Goal: Task Accomplishment & Management: Complete application form

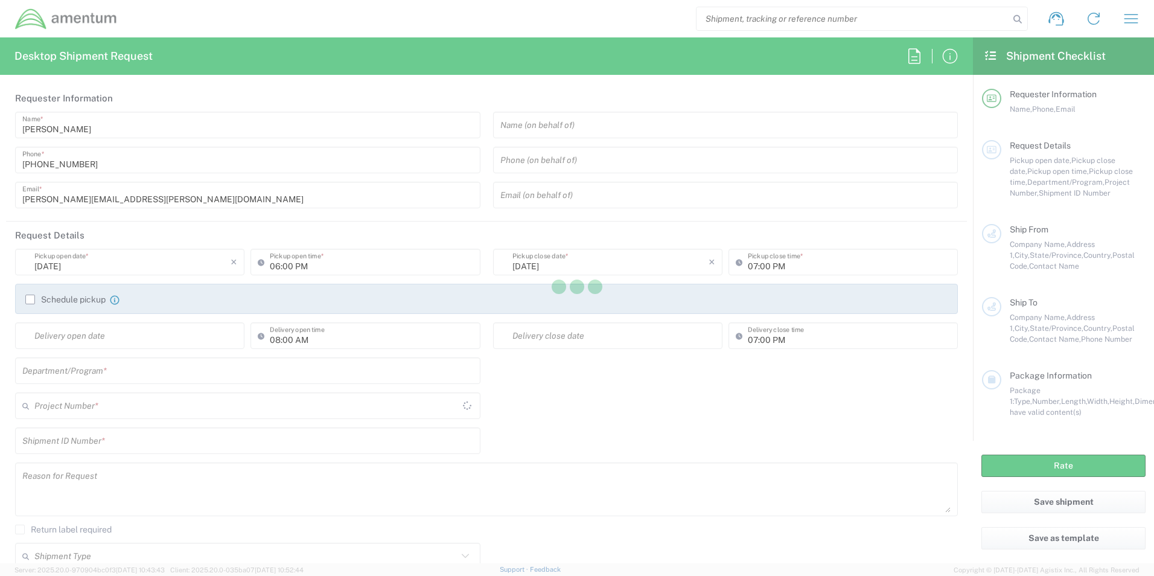
type input "[GEOGRAPHIC_DATA]"
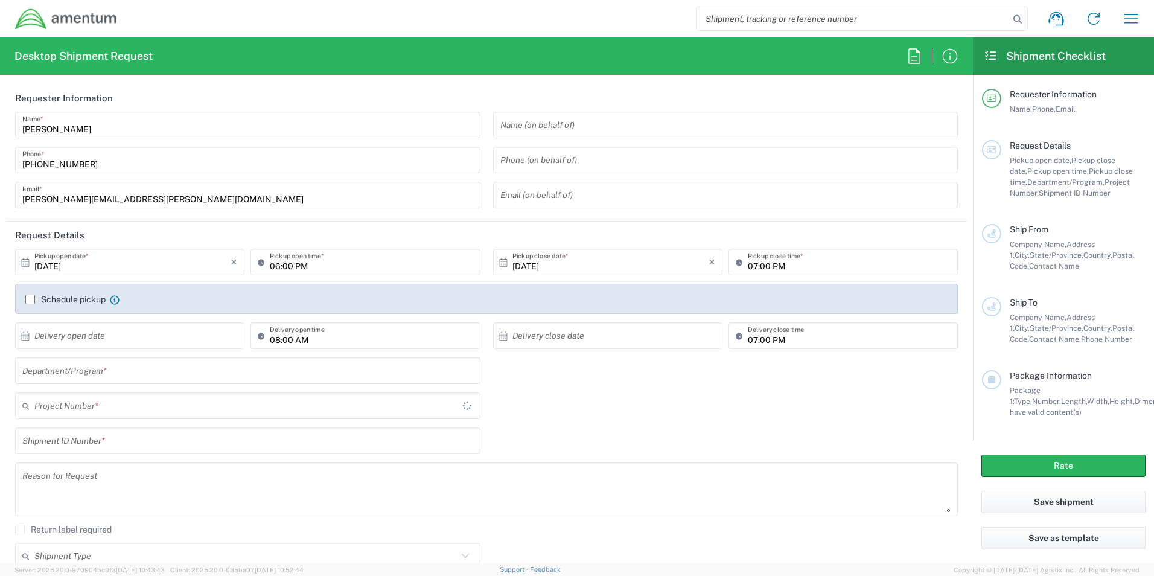
type input "3566.04.0001.TRI2.MATS.3000.00"
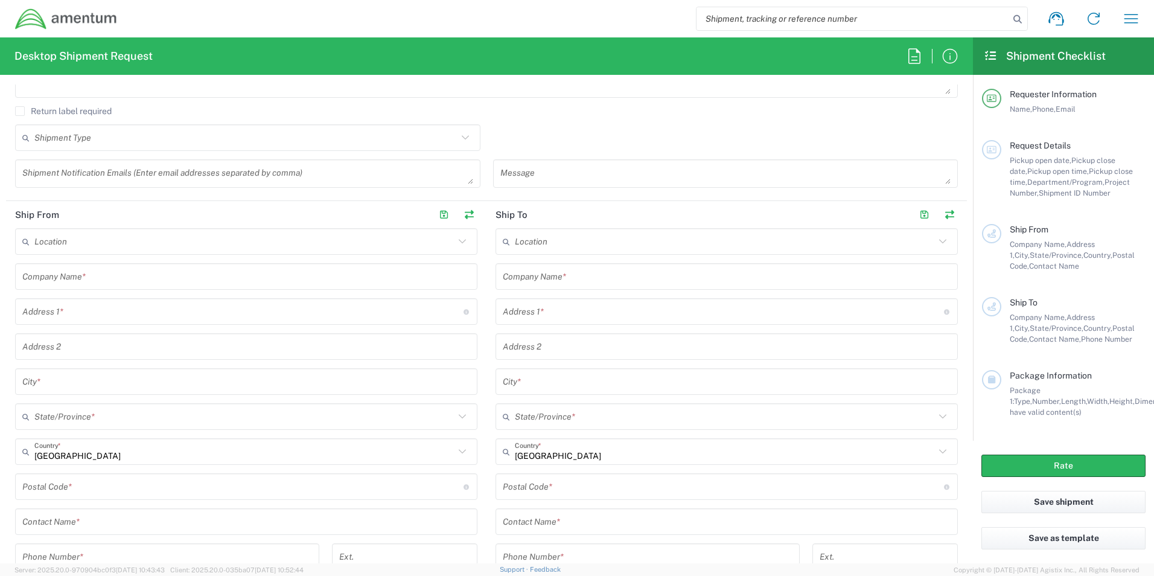
click at [451, 57] on icon at bounding box center [991, 55] width 14 height 11
click at [451, 56] on icon at bounding box center [991, 55] width 14 height 11
click at [451, 54] on icon at bounding box center [991, 55] width 14 height 11
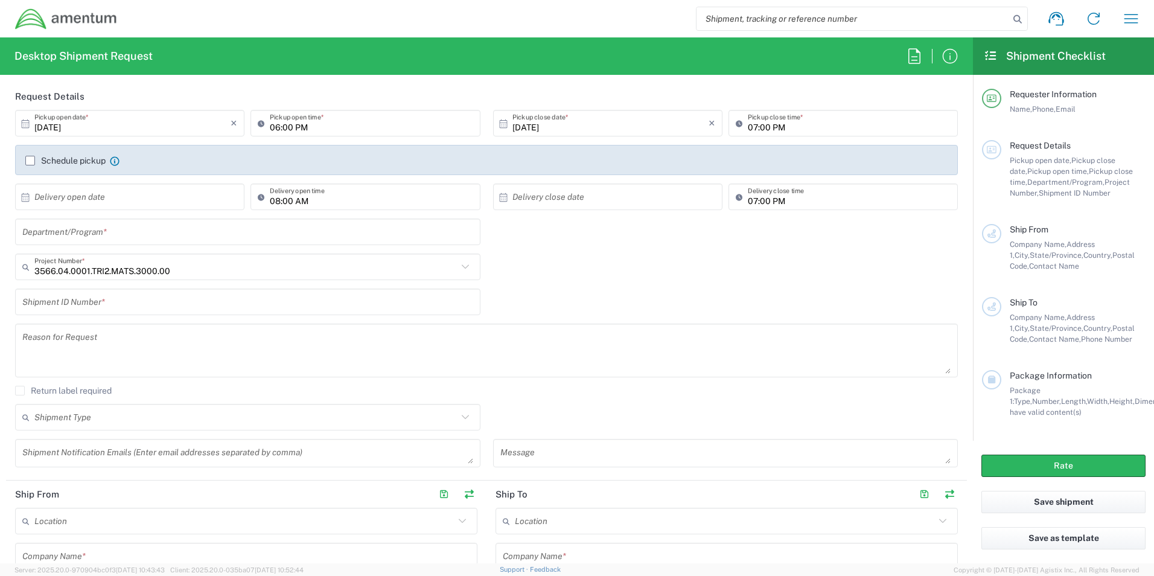
scroll to position [0, 0]
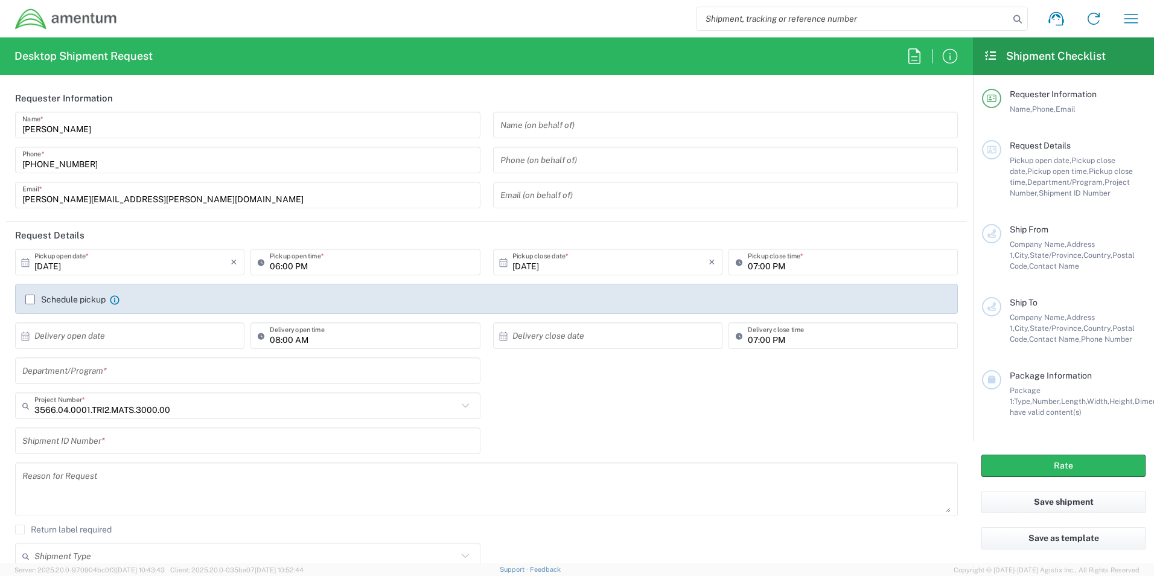
click at [188, 75] on input "10/02/2025" at bounding box center [132, 262] width 196 height 21
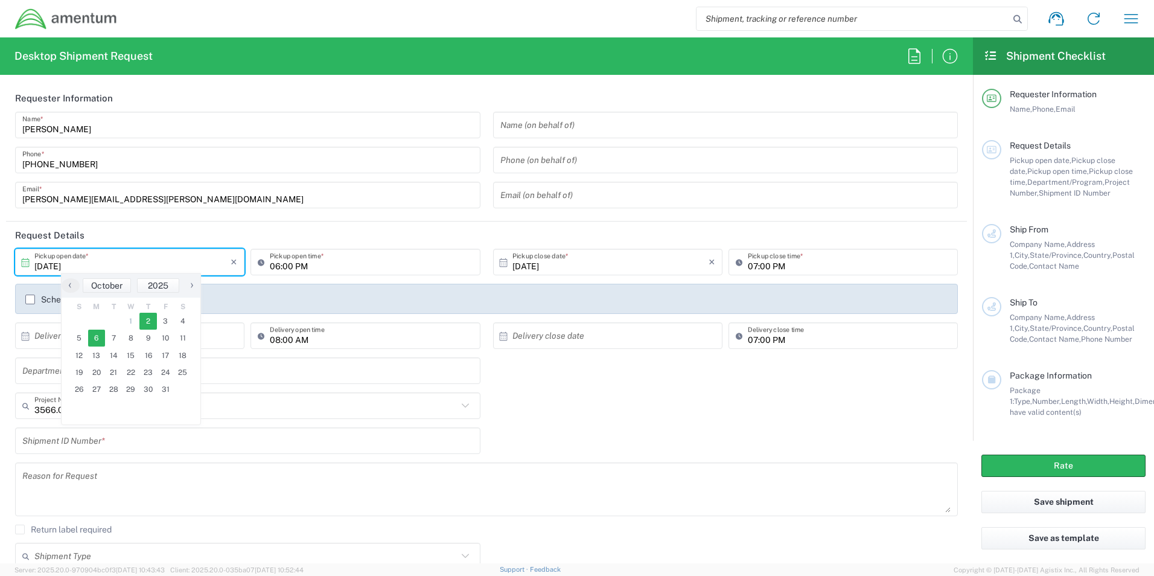
click at [92, 75] on span "6" at bounding box center [96, 337] width 17 height 17
type input "10/06/2025"
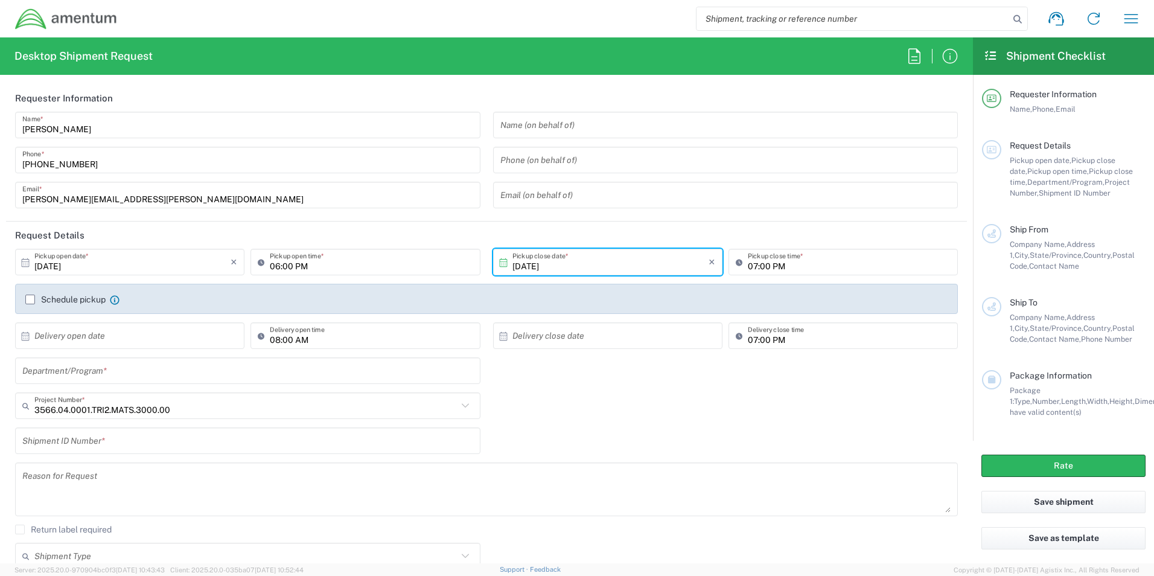
click at [329, 75] on input "06:00 PM" at bounding box center [371, 262] width 203 height 21
click at [362, 75] on input "06:00 PM" at bounding box center [371, 262] width 203 height 21
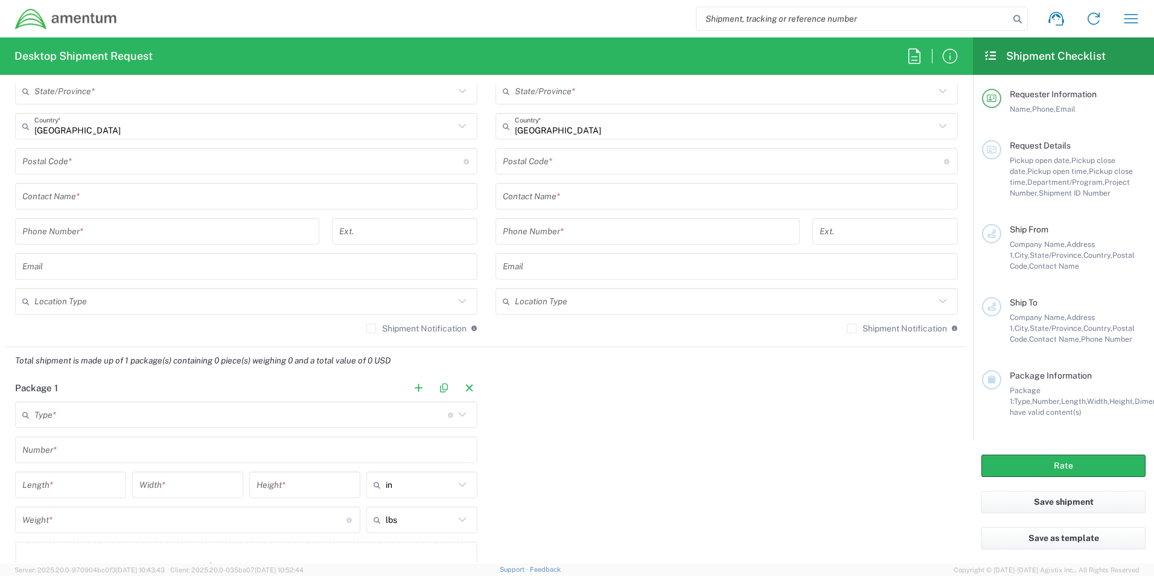
scroll to position [885, 0]
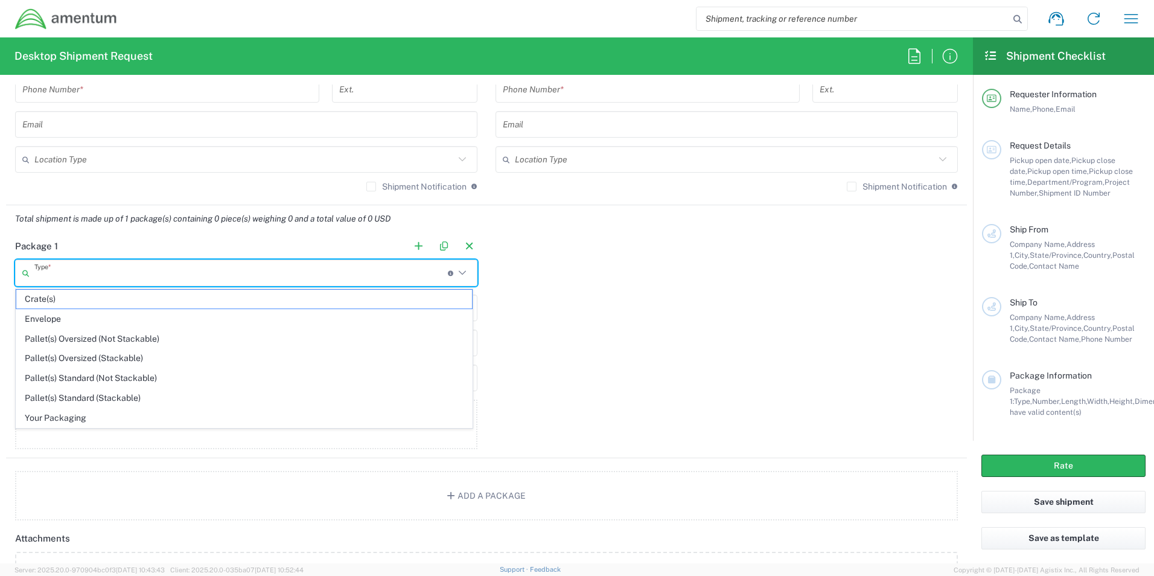
click at [86, 75] on input "text" at bounding box center [240, 272] width 413 height 21
click at [41, 75] on span "Envelope" at bounding box center [244, 319] width 456 height 19
type input "Envelope"
type input "1"
type input "9.5"
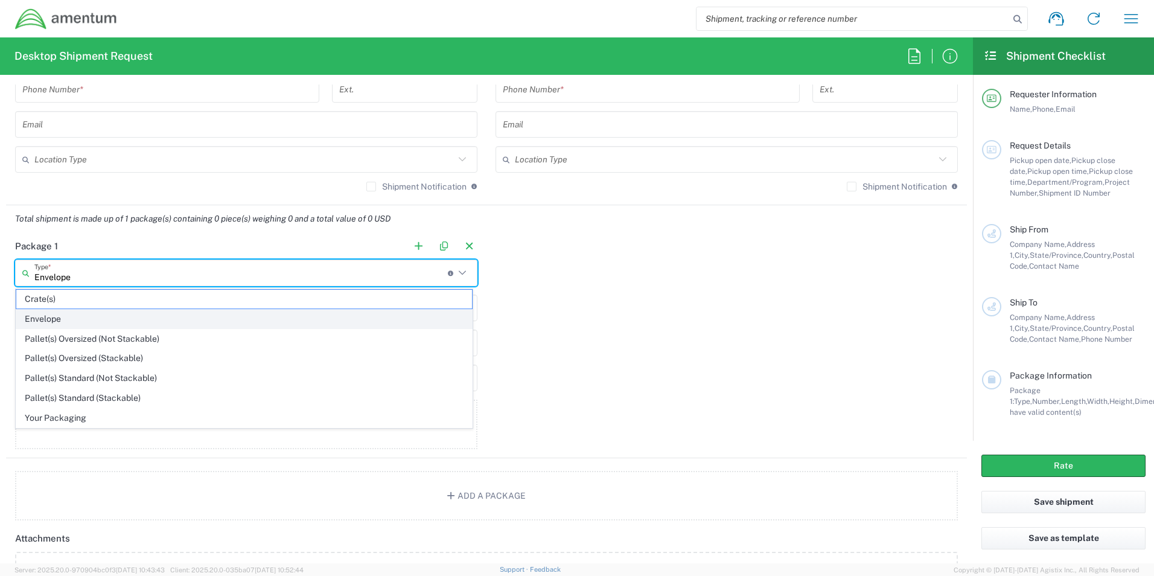
type input "12.5"
type input "0.25"
type input "1"
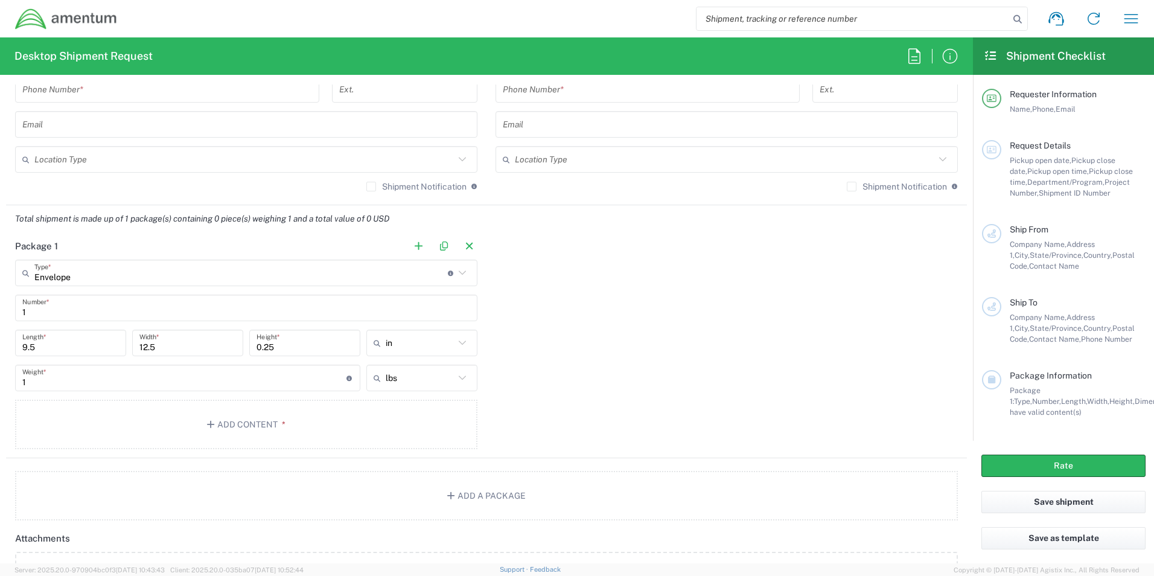
click at [36, 75] on input "9.5" at bounding box center [70, 342] width 97 height 21
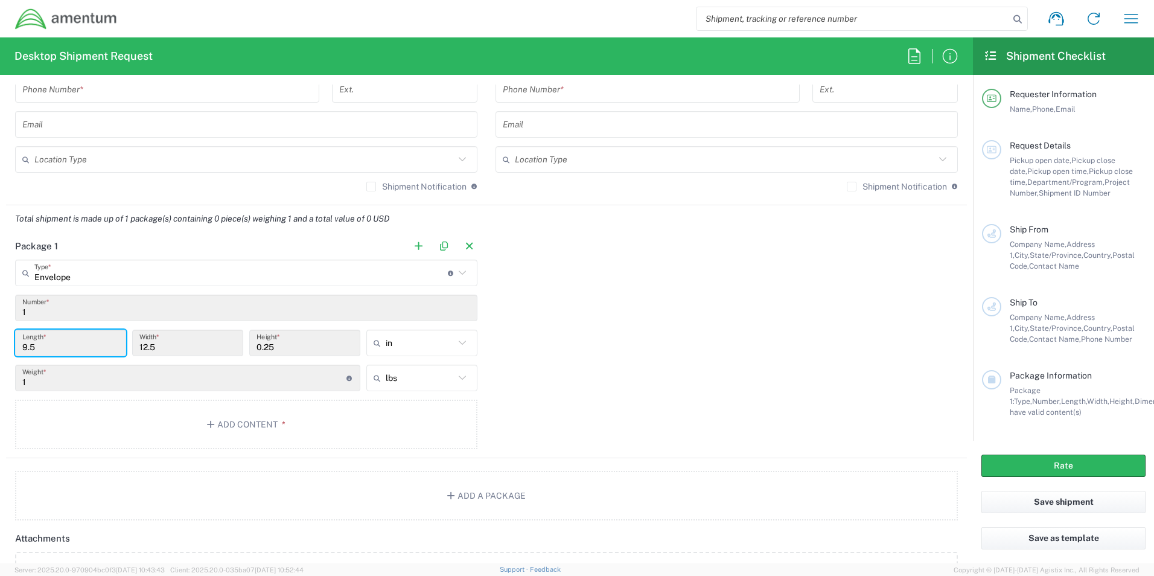
click at [39, 75] on input "9.5" at bounding box center [70, 342] width 97 height 21
drag, startPoint x: 39, startPoint y: 351, endPoint x: 88, endPoint y: 311, distance: 63.1
click at [88, 75] on input "1" at bounding box center [246, 307] width 448 height 21
click at [86, 75] on input "Envelope" at bounding box center [240, 272] width 413 height 21
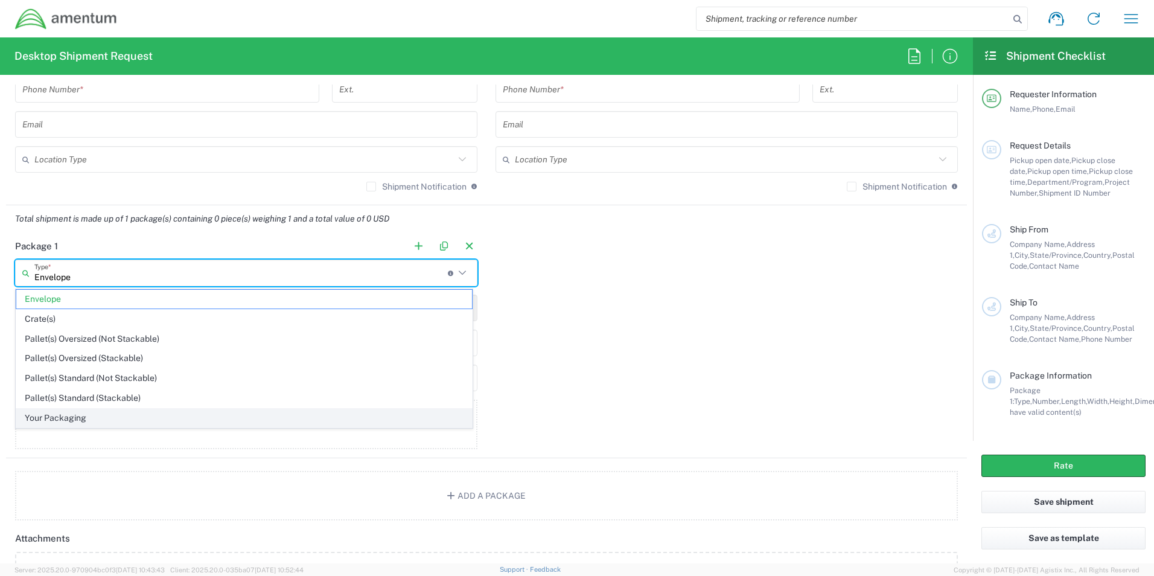
click at [70, 75] on span "Your Packaging" at bounding box center [244, 418] width 456 height 19
type input "Your Packaging"
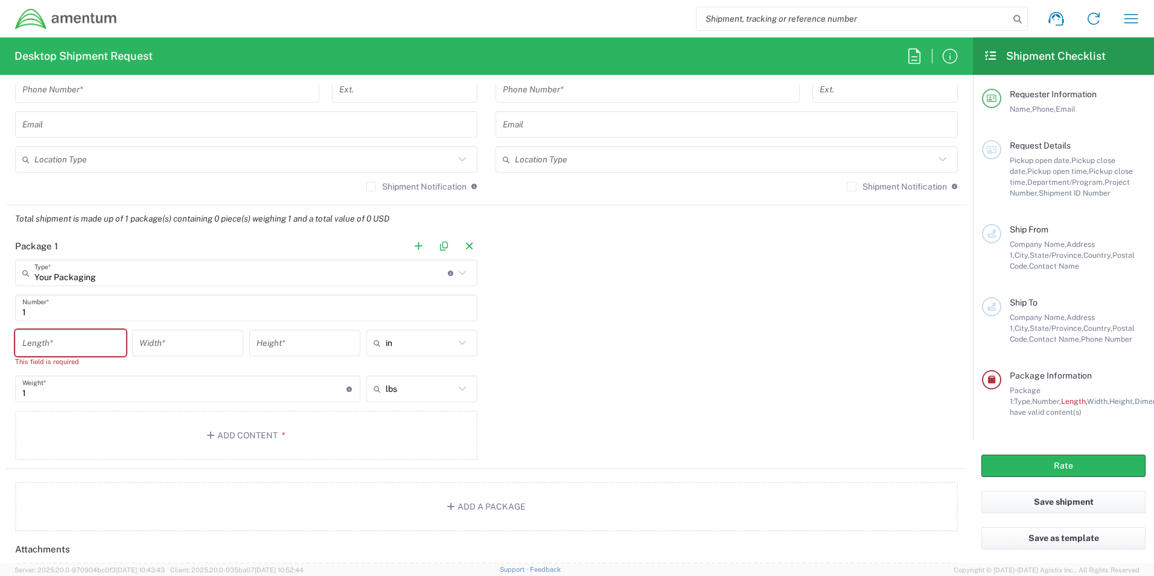
type input "Your Packaging"
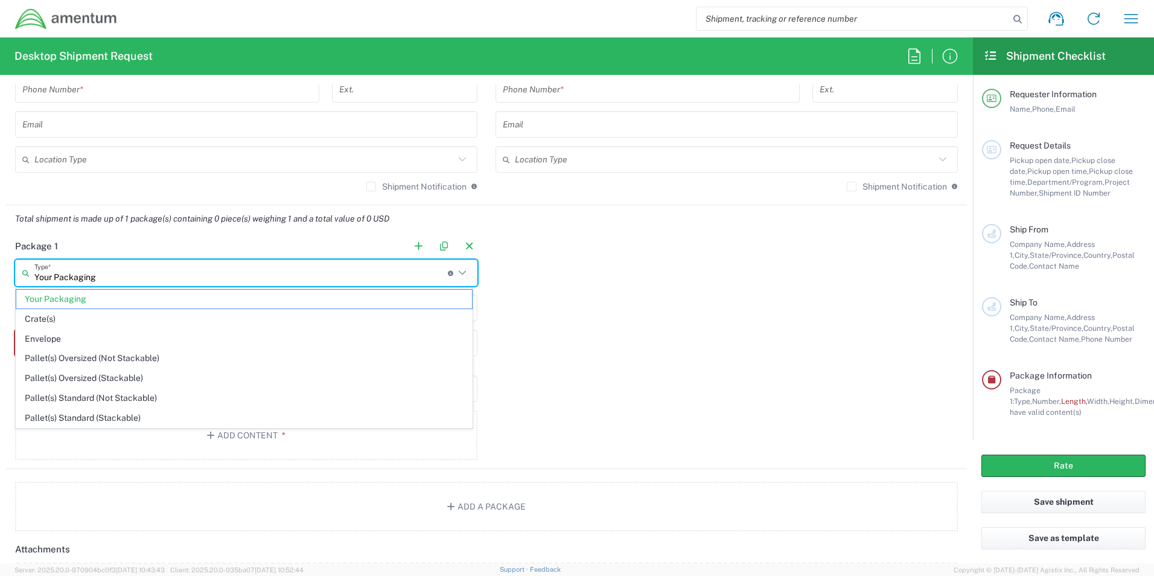
click at [48, 75] on input "Your Packaging" at bounding box center [240, 272] width 413 height 21
click at [52, 75] on input "Your Packaging" at bounding box center [240, 272] width 413 height 21
click at [451, 75] on div "Package 1 Your Packaging Type * Material used to package goods Your Packaging C…" at bounding box center [486, 350] width 961 height 237
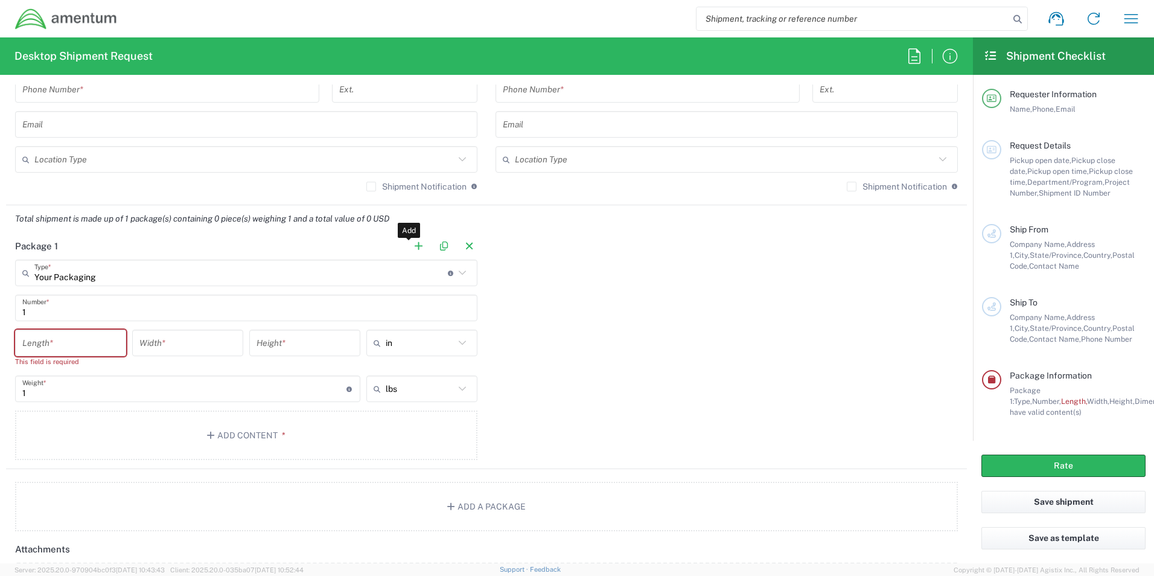
click at [48, 75] on input "number" at bounding box center [70, 342] width 97 height 21
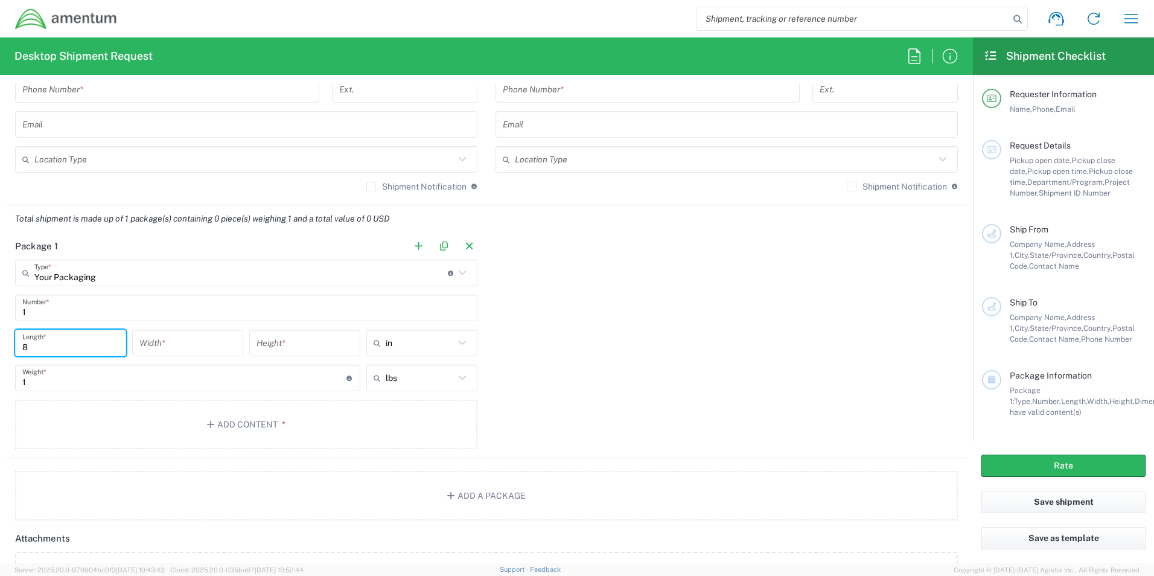
type input "8"
type input "in"
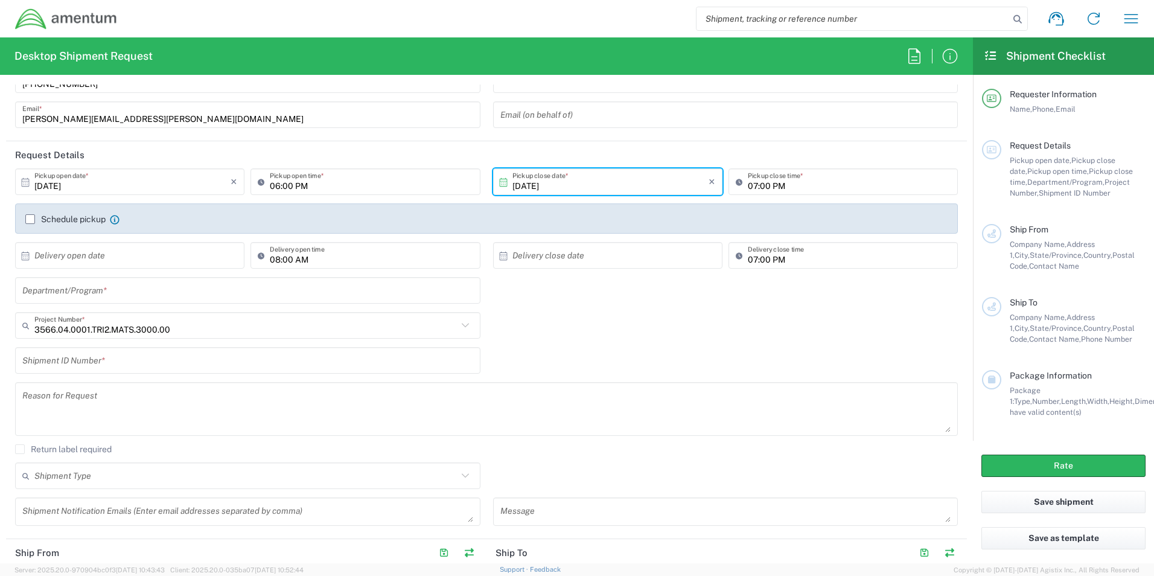
scroll to position [0, 0]
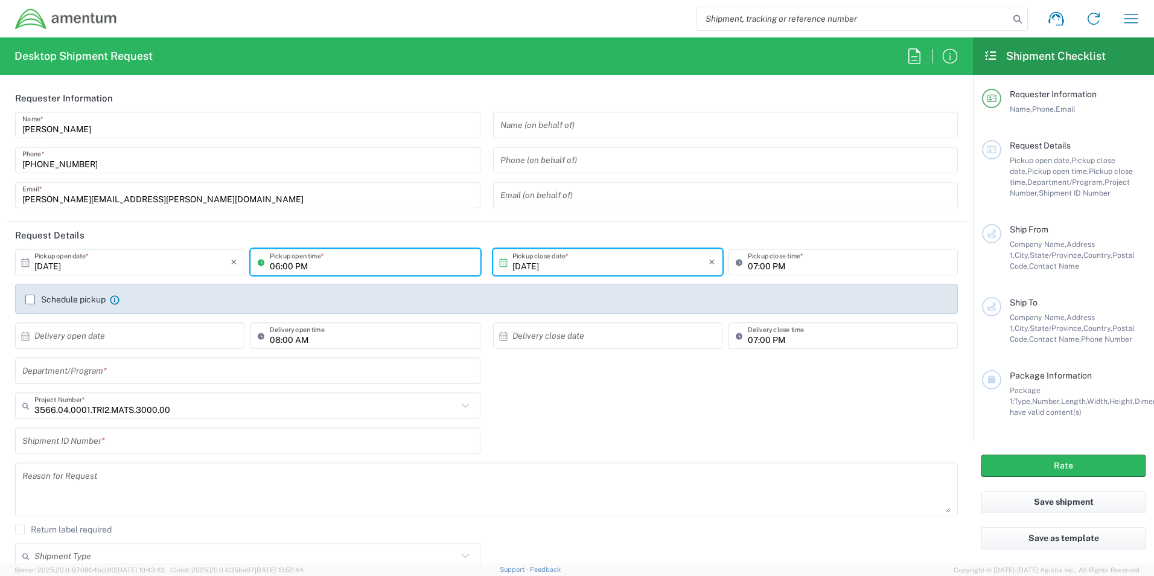
click at [276, 75] on input "06:00 PM" at bounding box center [371, 262] width 203 height 21
click at [296, 75] on input "08:00 PM" at bounding box center [371, 262] width 203 height 21
type input "08:00 AM"
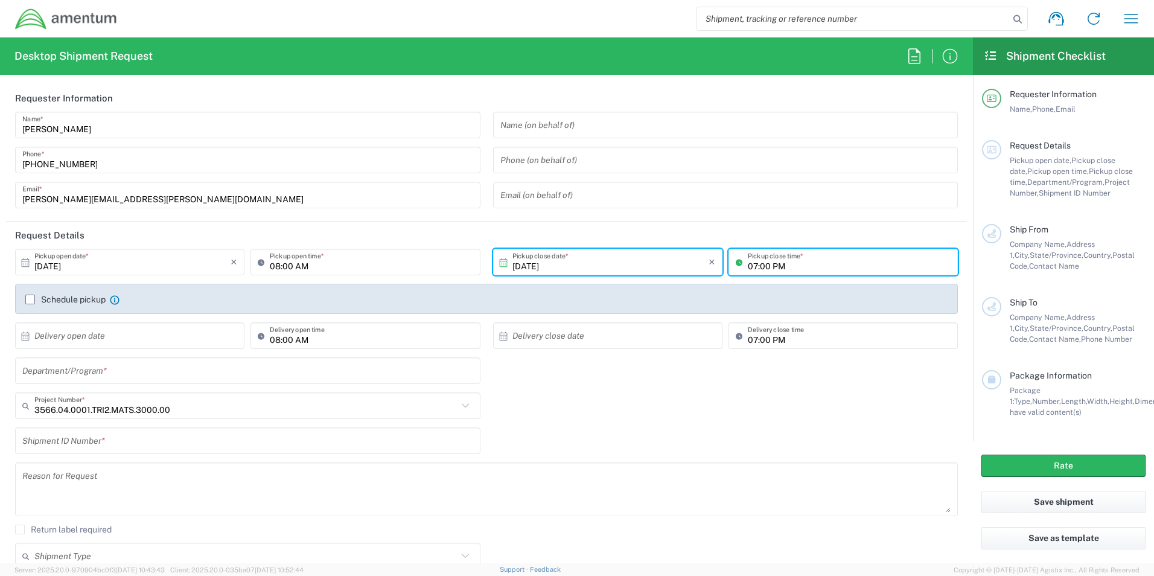
click at [451, 75] on input "07:00 PM" at bounding box center [849, 262] width 203 height 21
type input "04:00 PM"
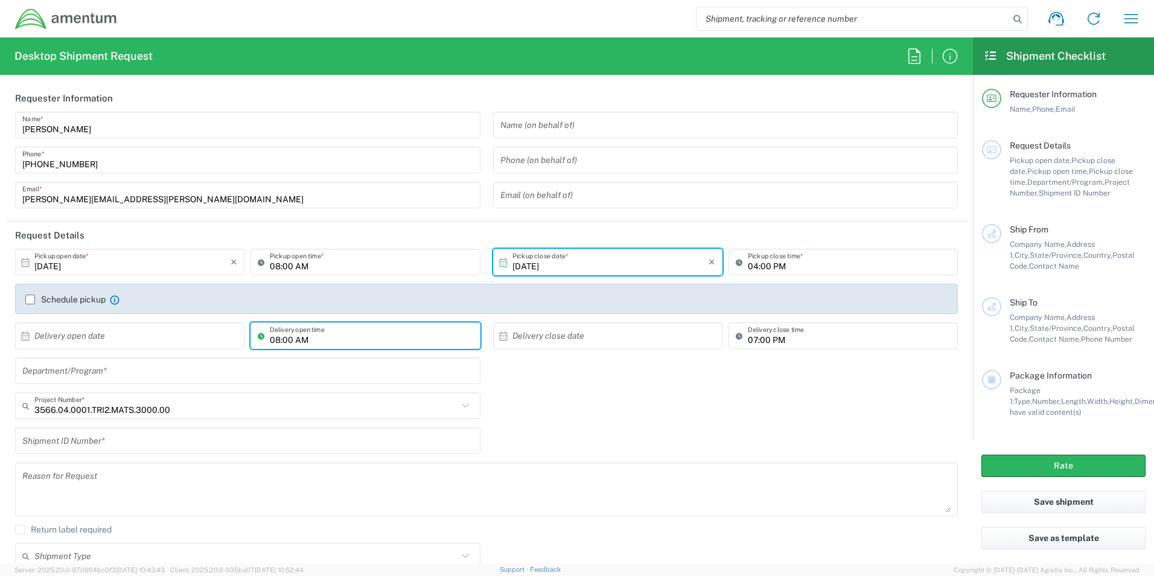
click at [350, 75] on input "08:00 AM" at bounding box center [371, 335] width 203 height 21
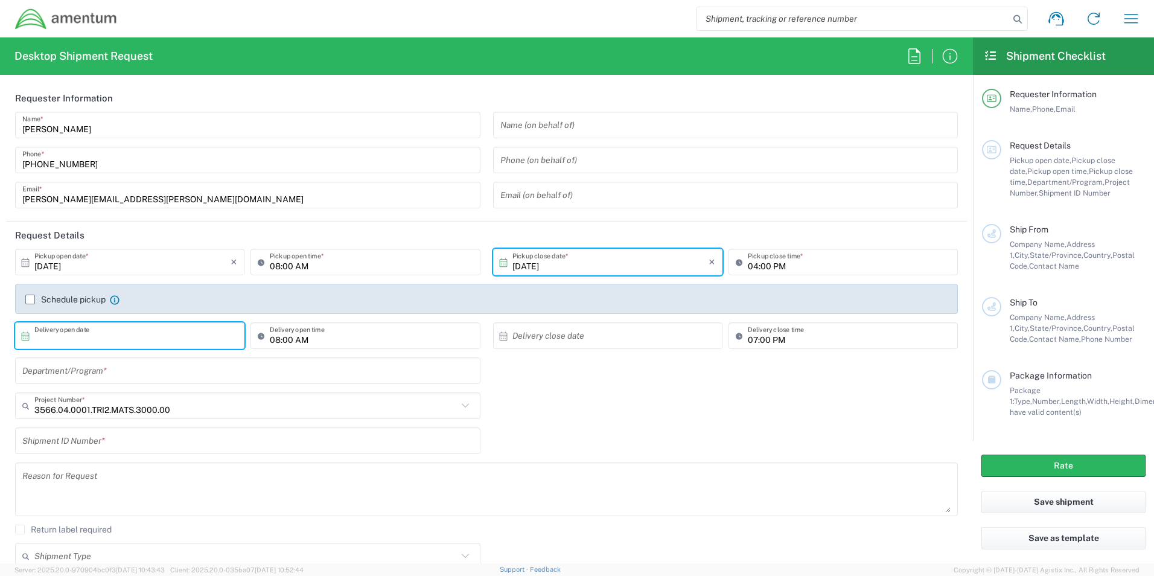
click at [110, 75] on input "text" at bounding box center [132, 335] width 196 height 21
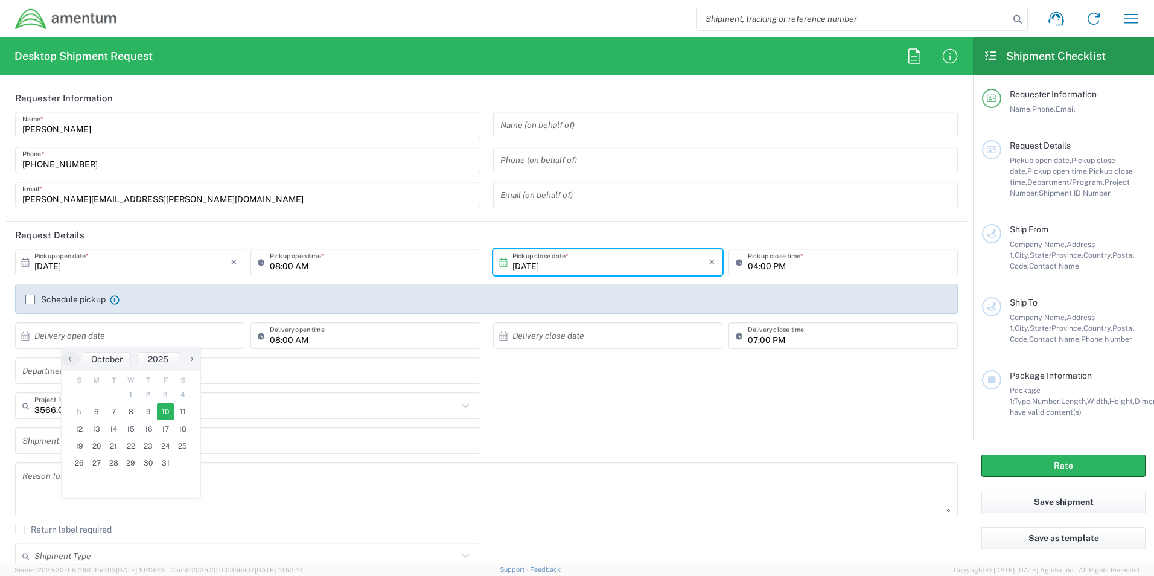
click at [165, 75] on span "10" at bounding box center [165, 411] width 17 height 17
type input "10/10/2025"
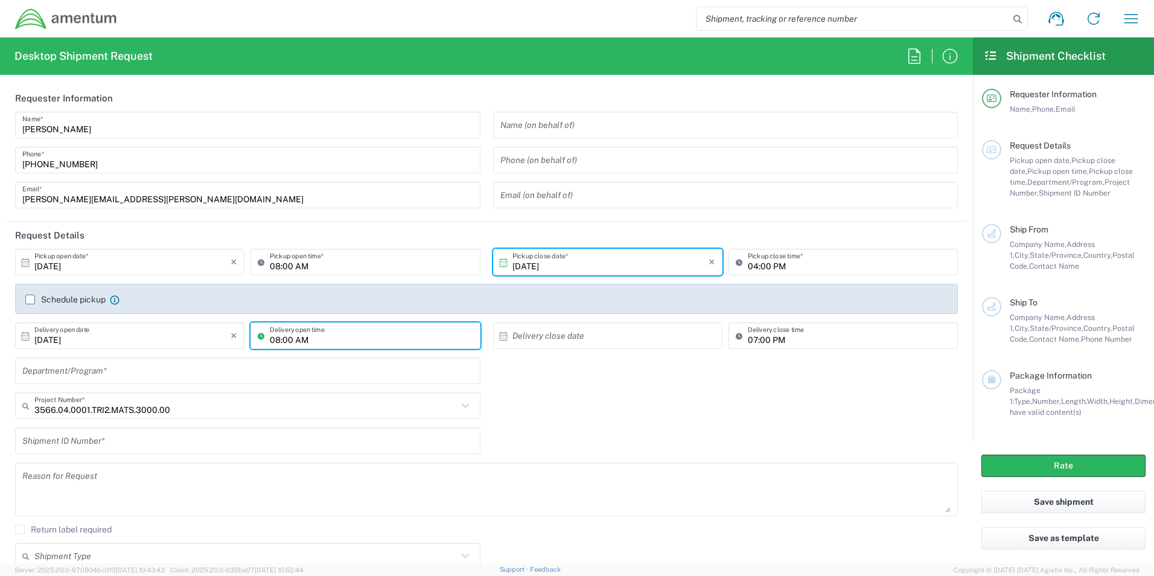
click at [276, 75] on input "08:00 AM" at bounding box center [371, 335] width 203 height 21
type input "09:00 AM"
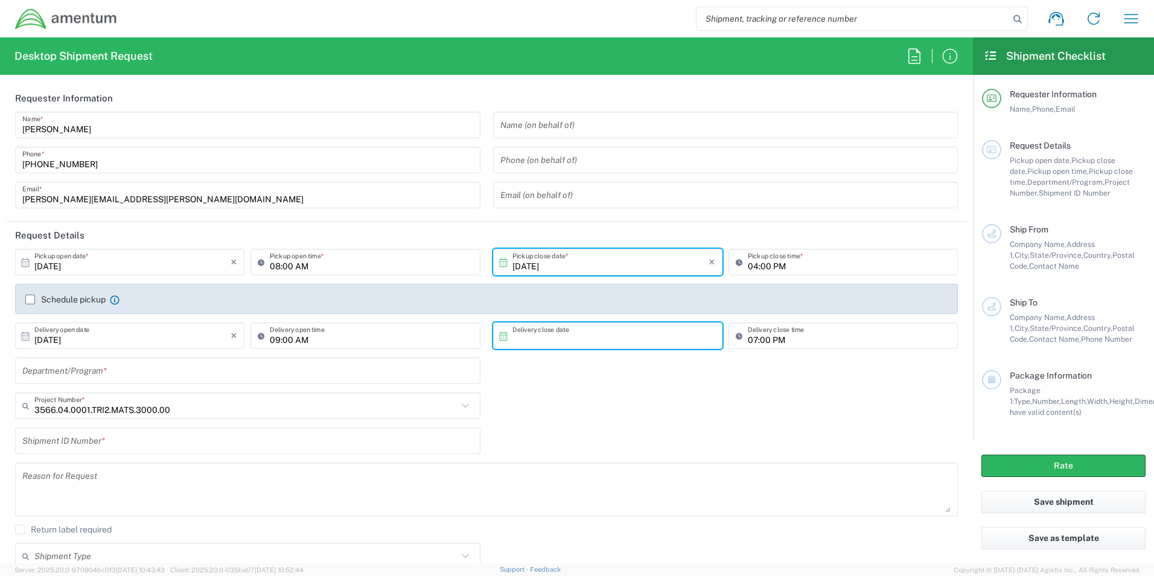
click at [451, 75] on input "text" at bounding box center [610, 335] width 196 height 21
click at [451, 75] on span "10" at bounding box center [638, 411] width 17 height 17
type input "10/10/2025"
click at [451, 75] on input "07:00 PM" at bounding box center [849, 335] width 203 height 21
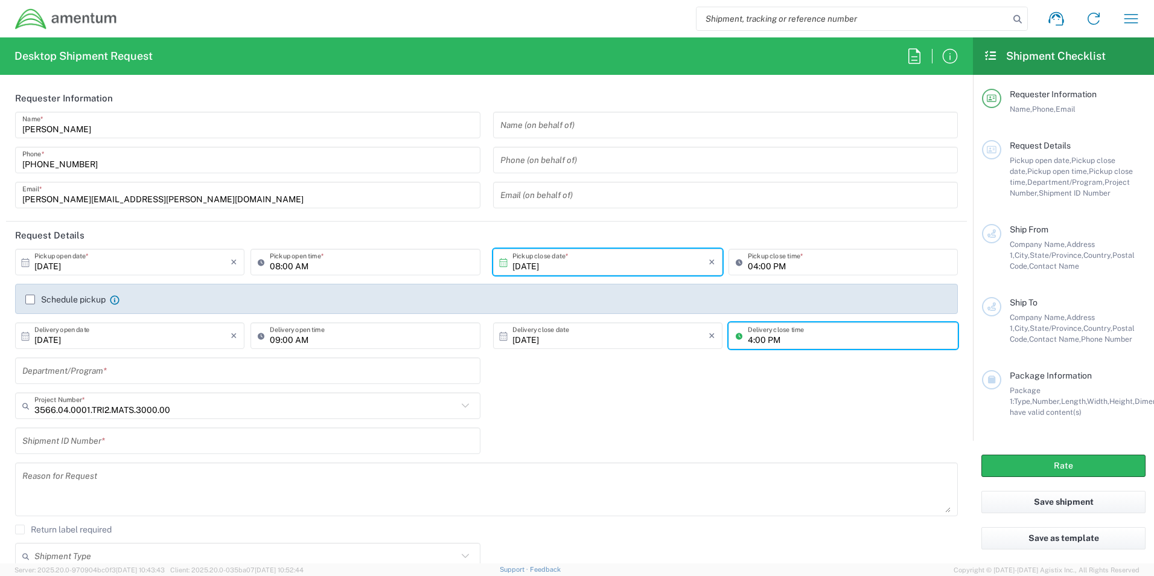
type input "04:00 PM"
click at [451, 75] on icon at bounding box center [465, 406] width 16 height 16
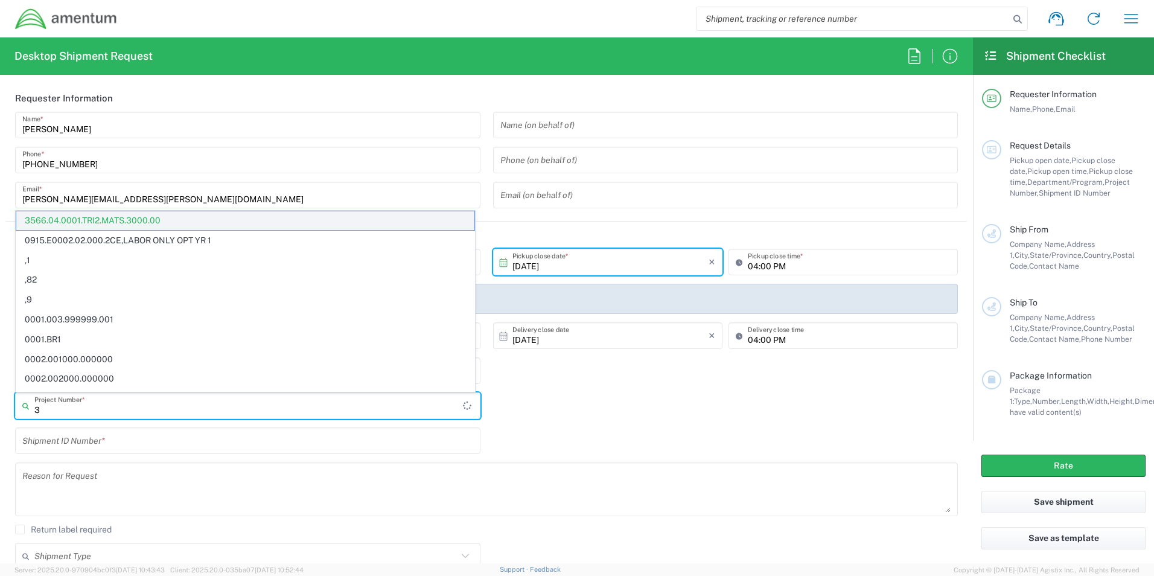
type input "3"
click at [198, 75] on span "3566.04.0001.TRI2.MATS.3000.00" at bounding box center [245, 220] width 458 height 19
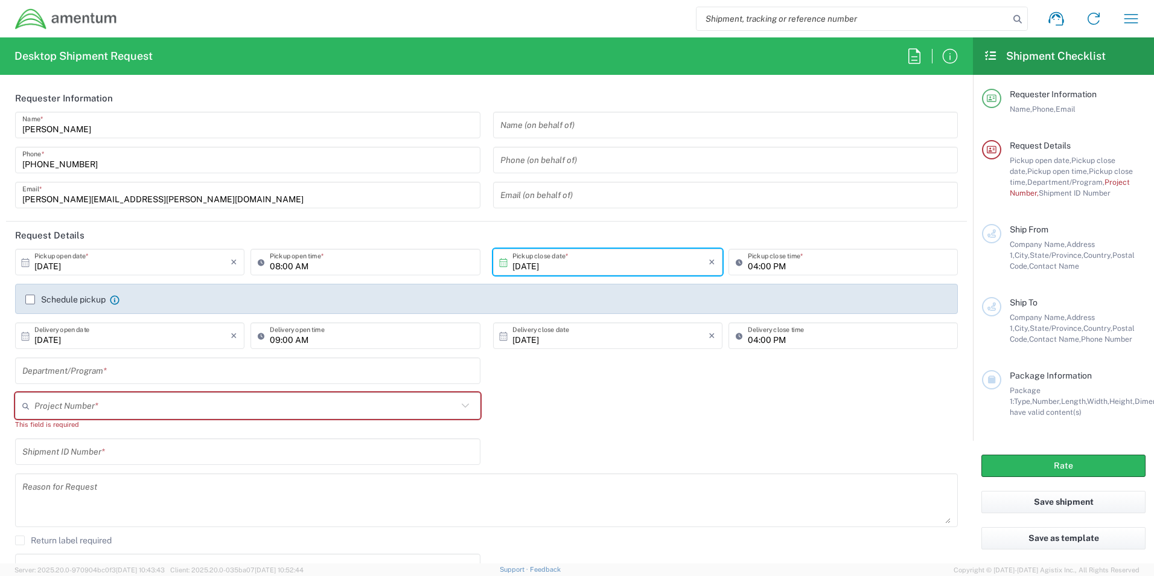
click at [70, 75] on input "text" at bounding box center [245, 405] width 423 height 21
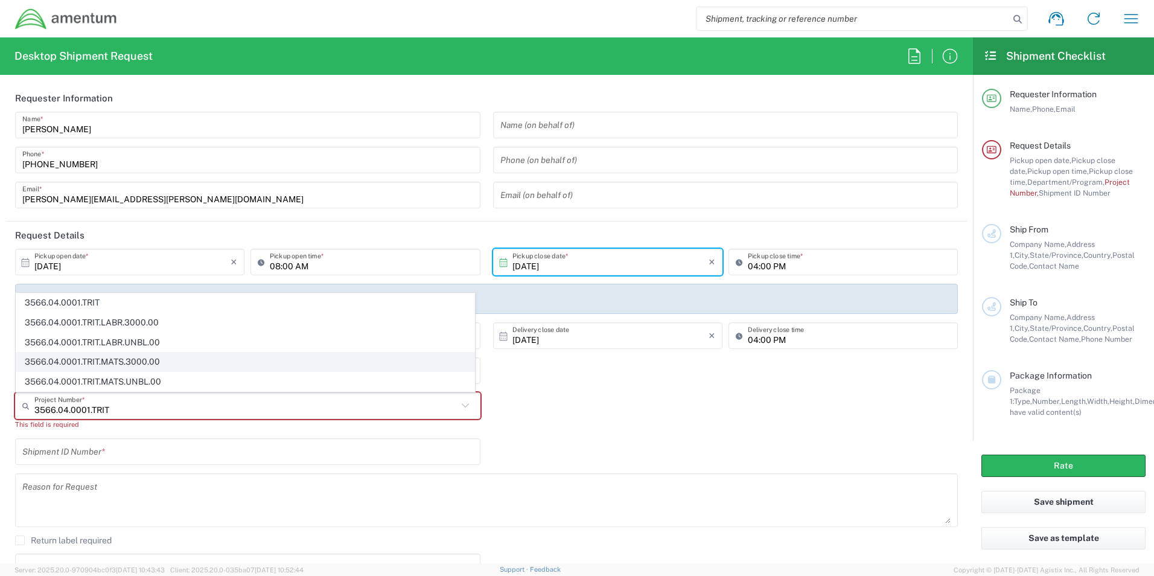
click at [135, 75] on span "3566.04.0001.TRIT.MATS.3000.00" at bounding box center [245, 361] width 458 height 19
type input "3566.04.0001.TRIT.MATS.3000.00"
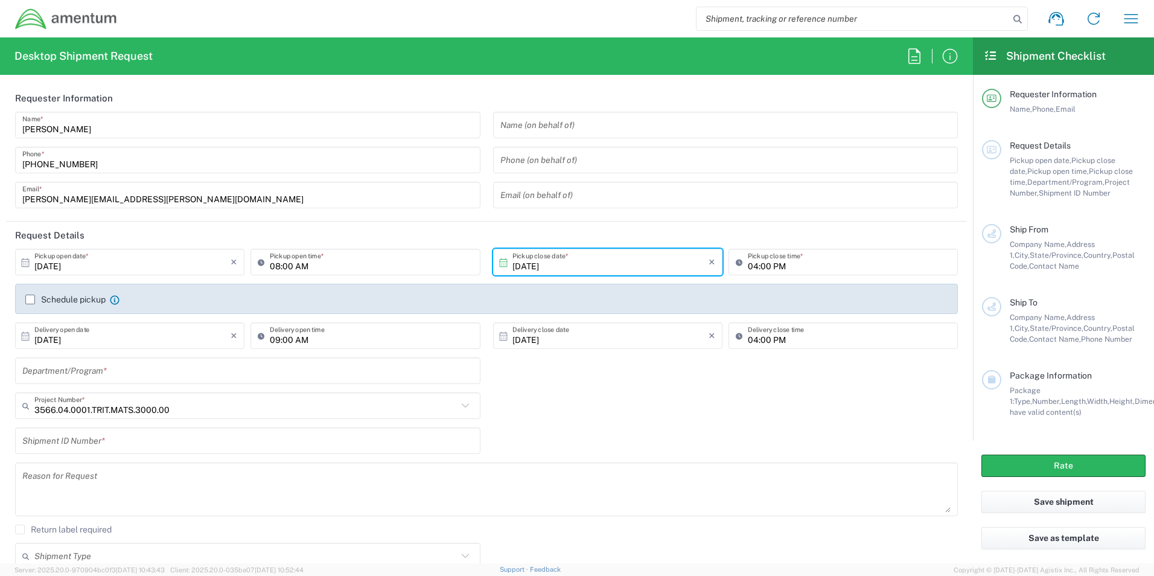
click at [138, 75] on input "text" at bounding box center [247, 440] width 451 height 21
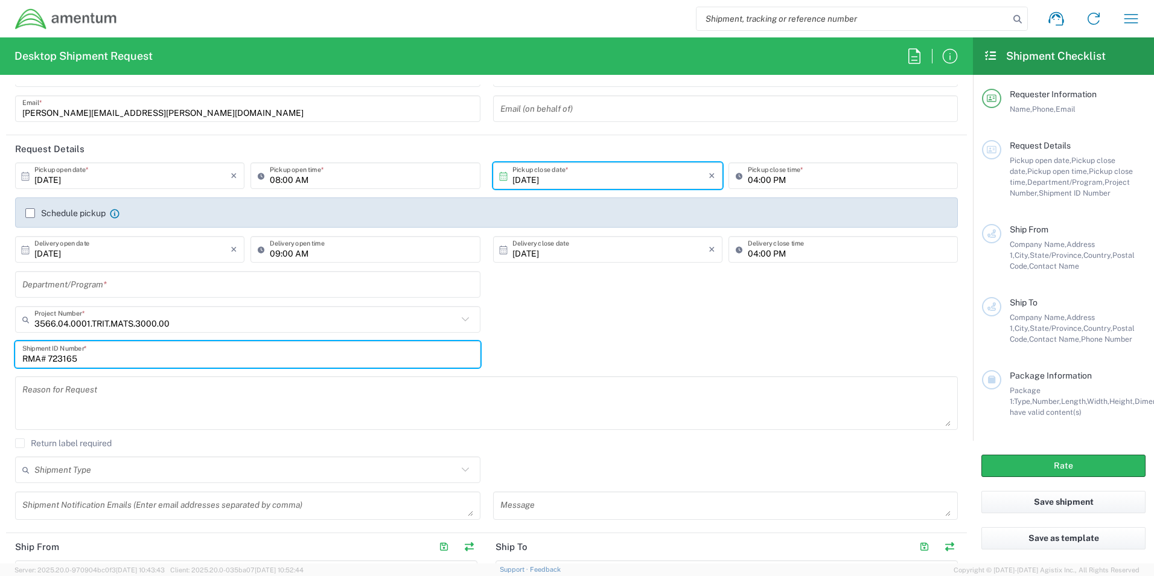
scroll to position [241, 0]
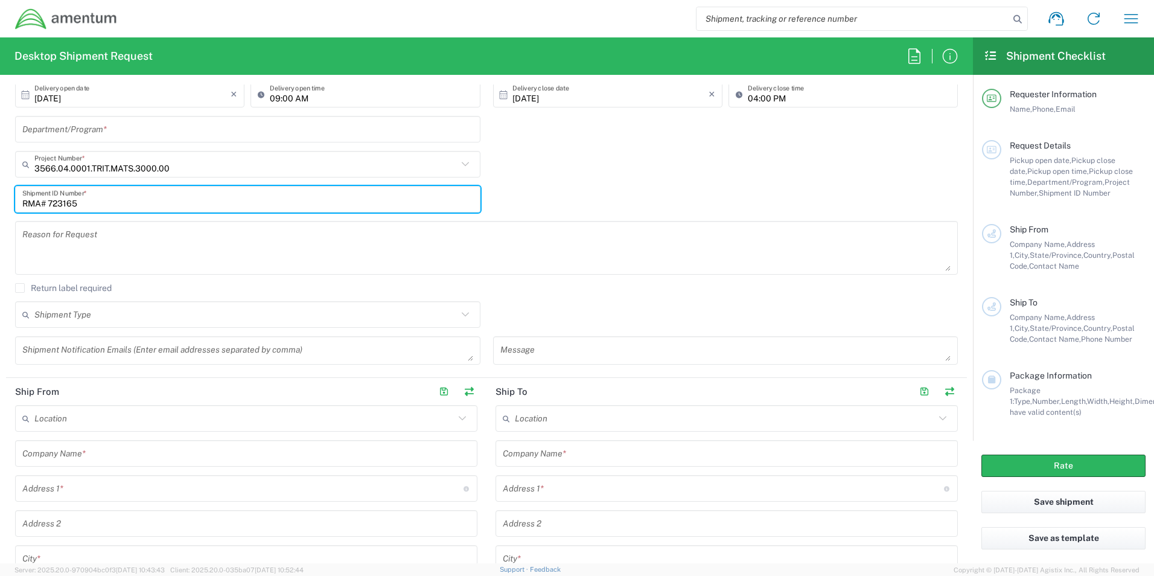
type input "RMA# 723165"
click at [451, 75] on icon at bounding box center [465, 315] width 16 height 16
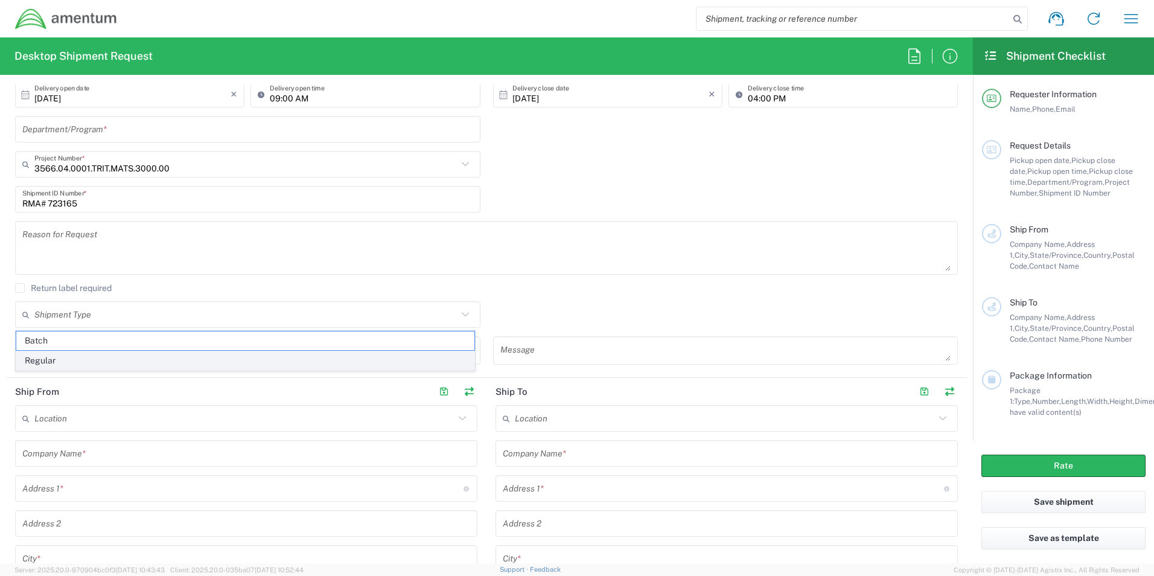
click at [50, 75] on span "Regular" at bounding box center [245, 360] width 458 height 19
type input "Regular"
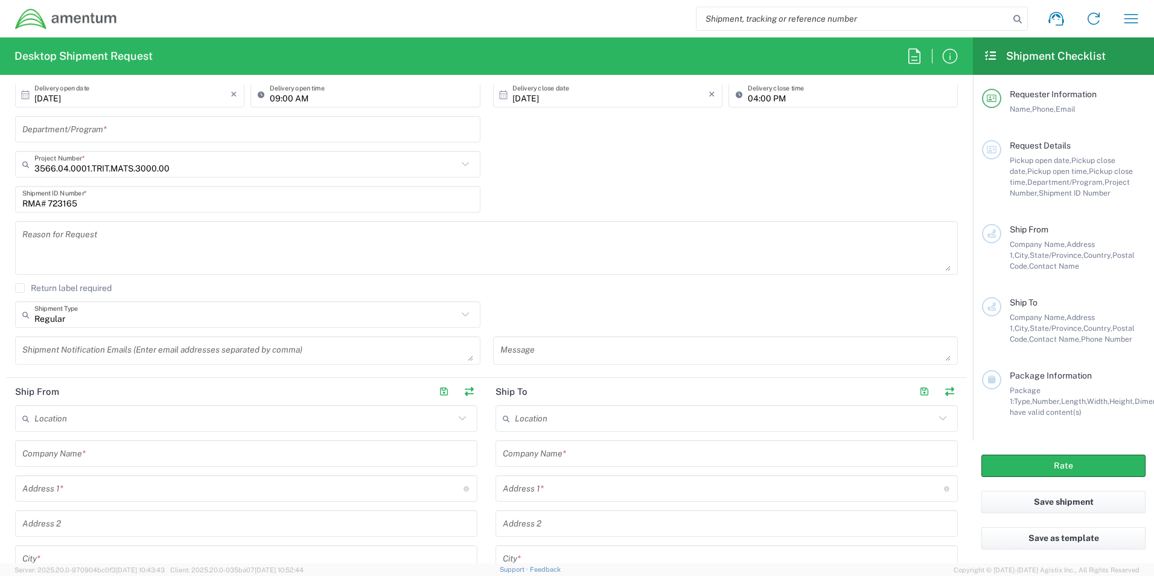
click at [127, 75] on input "text" at bounding box center [246, 453] width 448 height 21
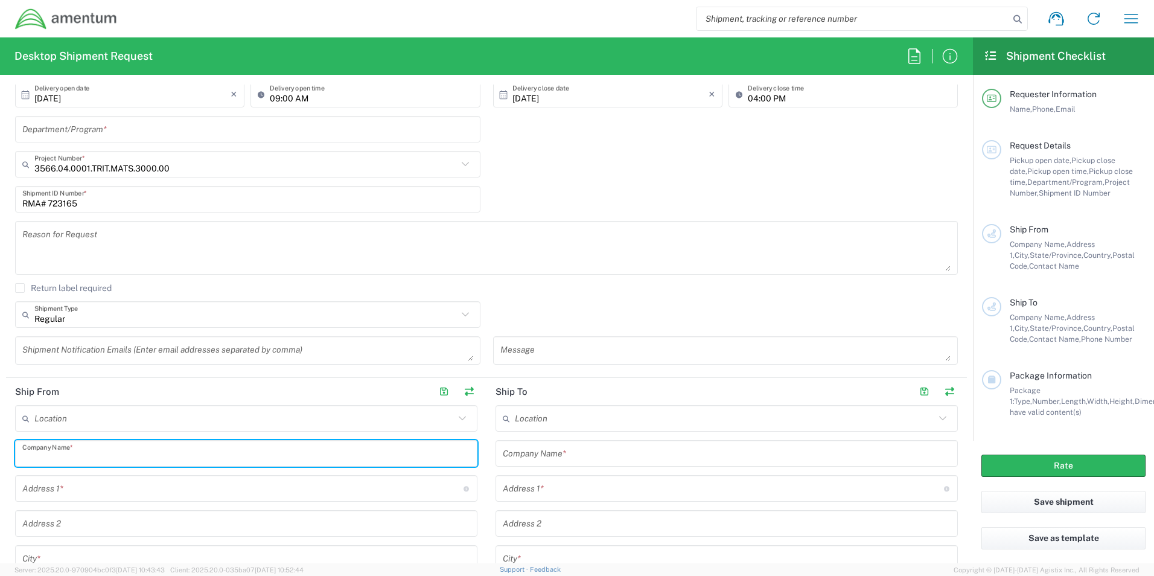
click at [127, 75] on input "text" at bounding box center [246, 453] width 448 height 21
click at [89, 75] on input "text" at bounding box center [242, 488] width 441 height 21
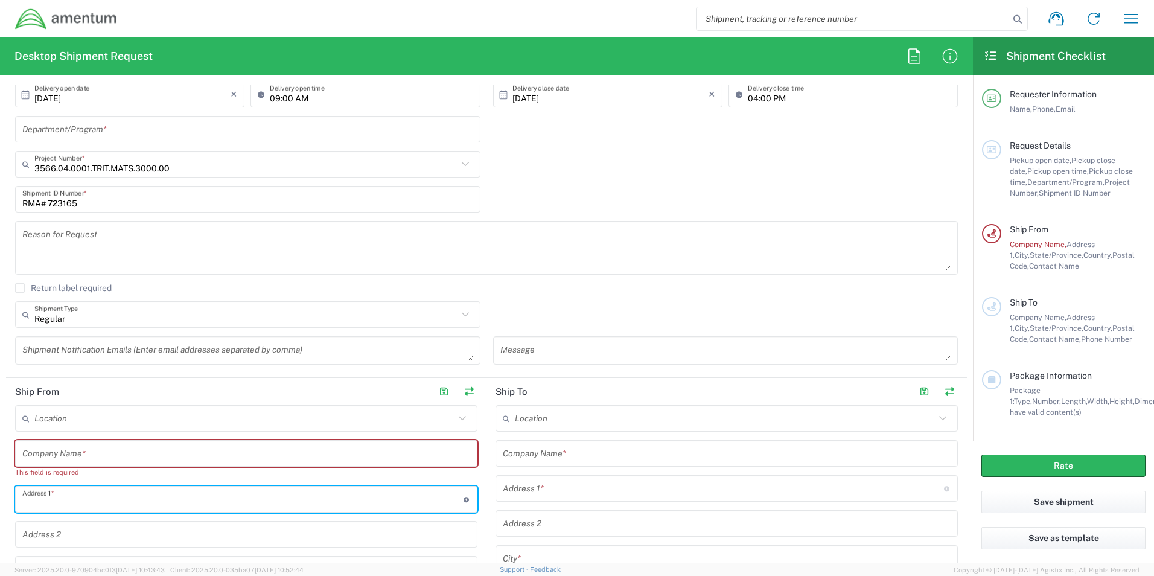
type input "325 12th St SE"
type input "TODD.GERIG@AMENTUM.COM"
type input "Amentum"
type input "Linton"
type input "Indiana"
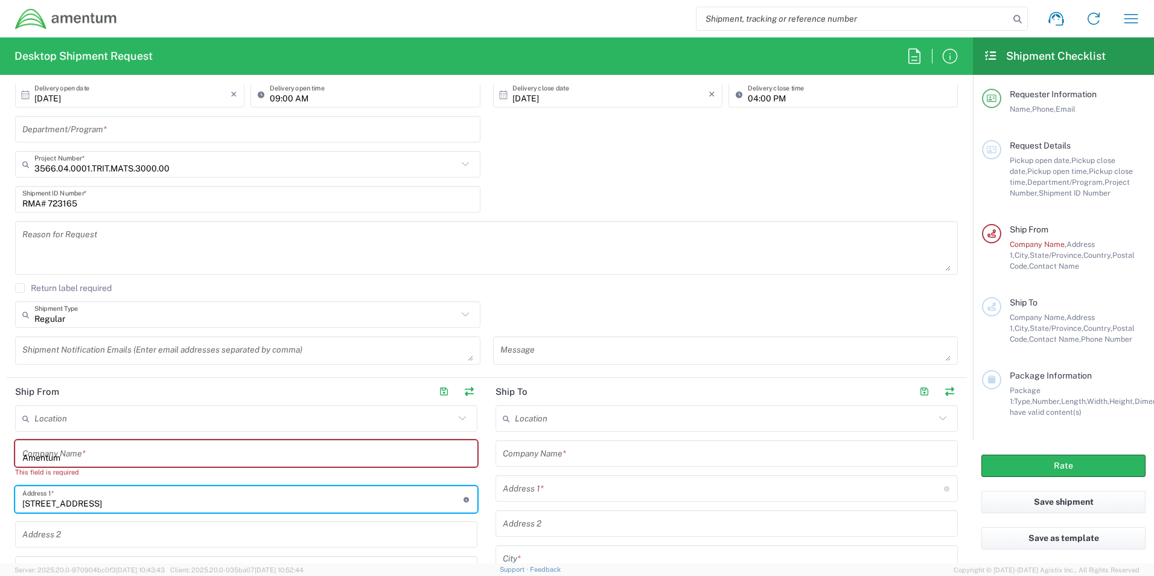
type input "47441"
type input "8127808182"
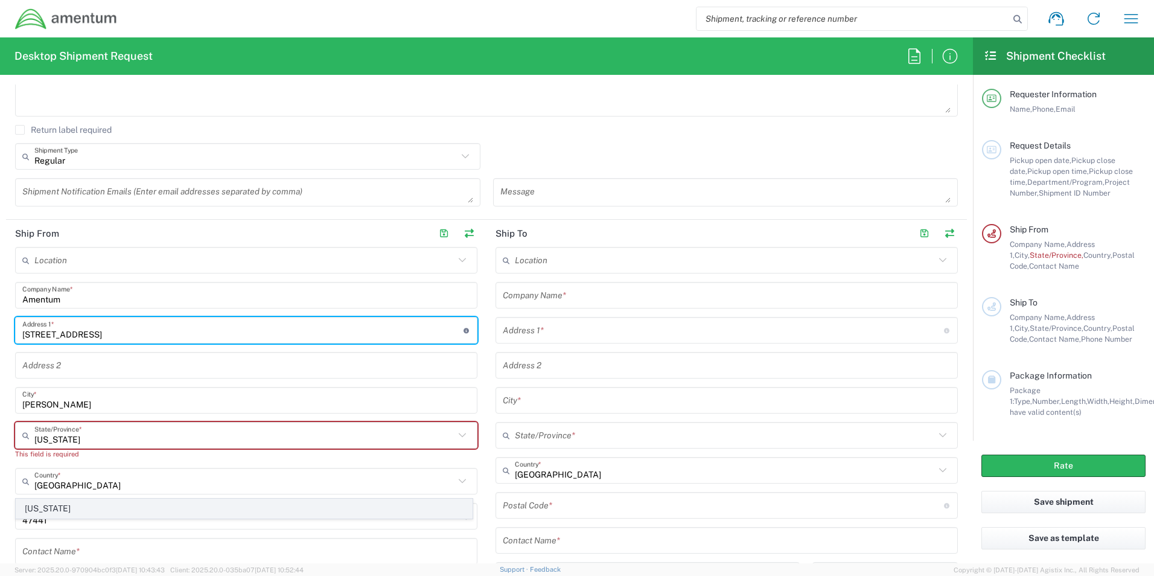
scroll to position [402, 0]
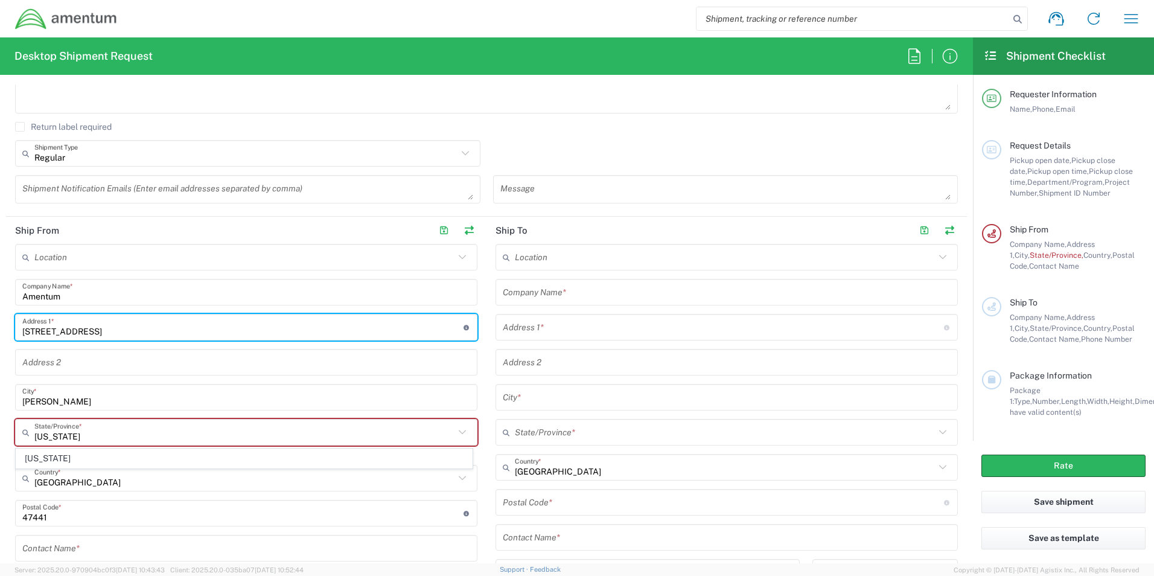
click at [65, 75] on input "Indiana" at bounding box center [244, 432] width 420 height 21
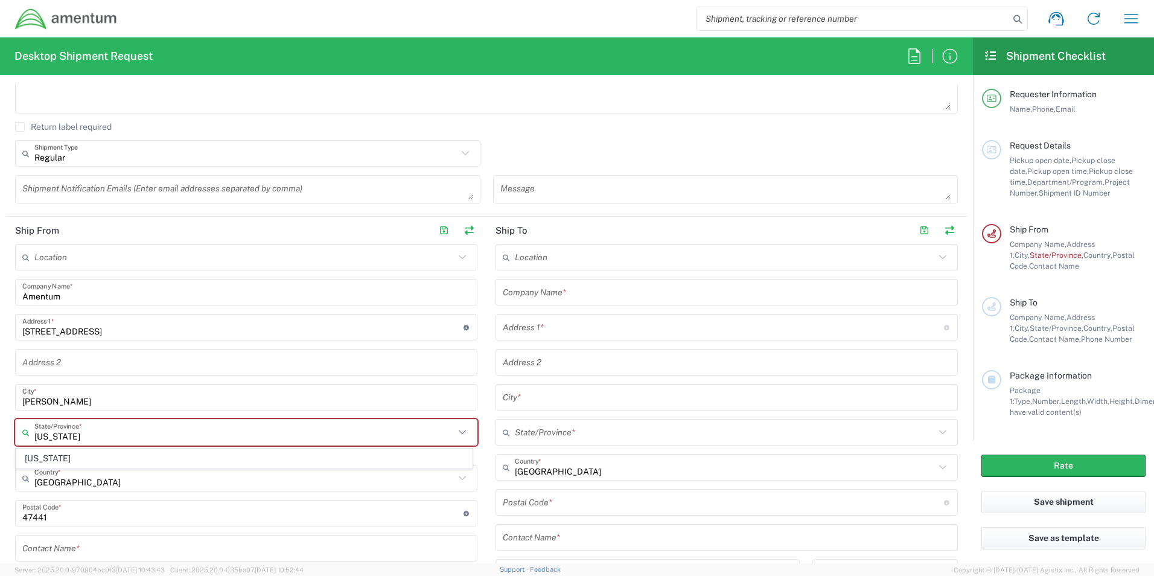
click at [68, 75] on input "Indiana" at bounding box center [244, 432] width 420 height 21
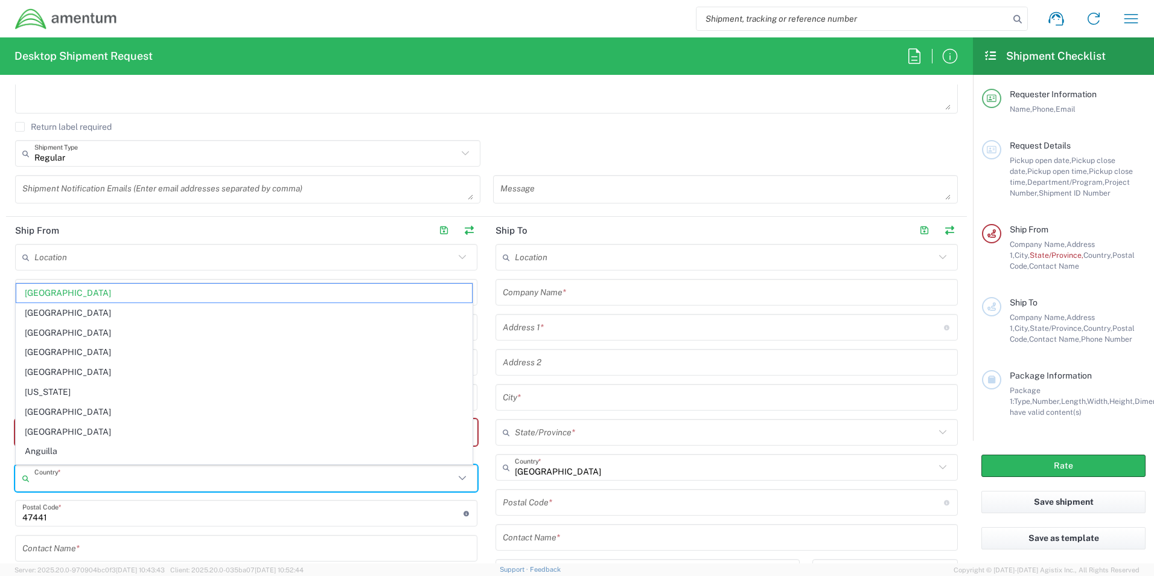
click at [126, 75] on input "text" at bounding box center [244, 257] width 420 height 21
type input "United States"
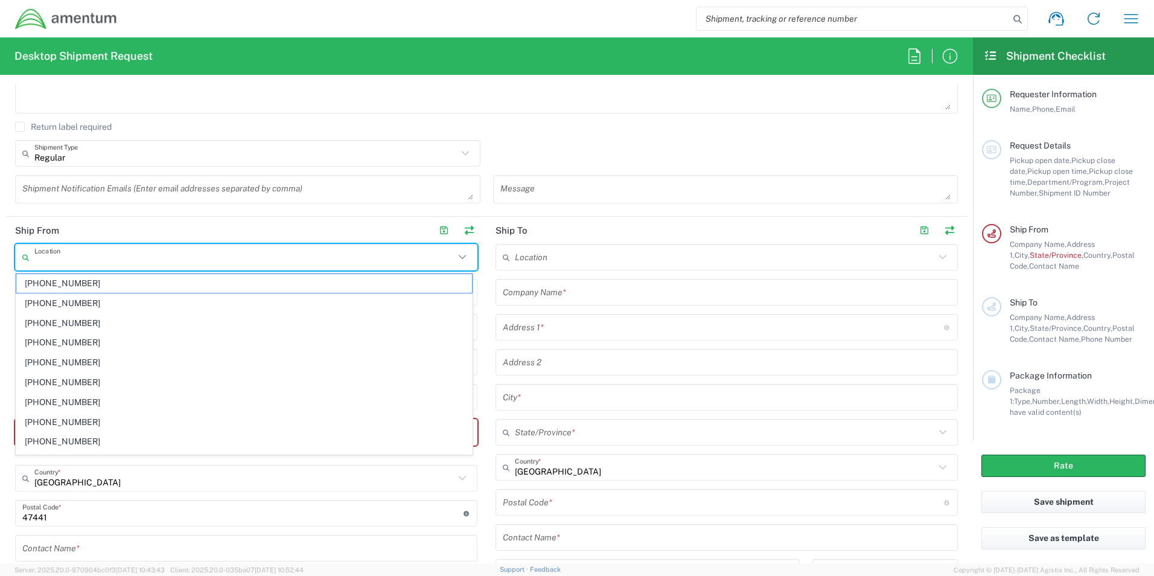
click at [132, 75] on input "undefined" at bounding box center [242, 513] width 441 height 21
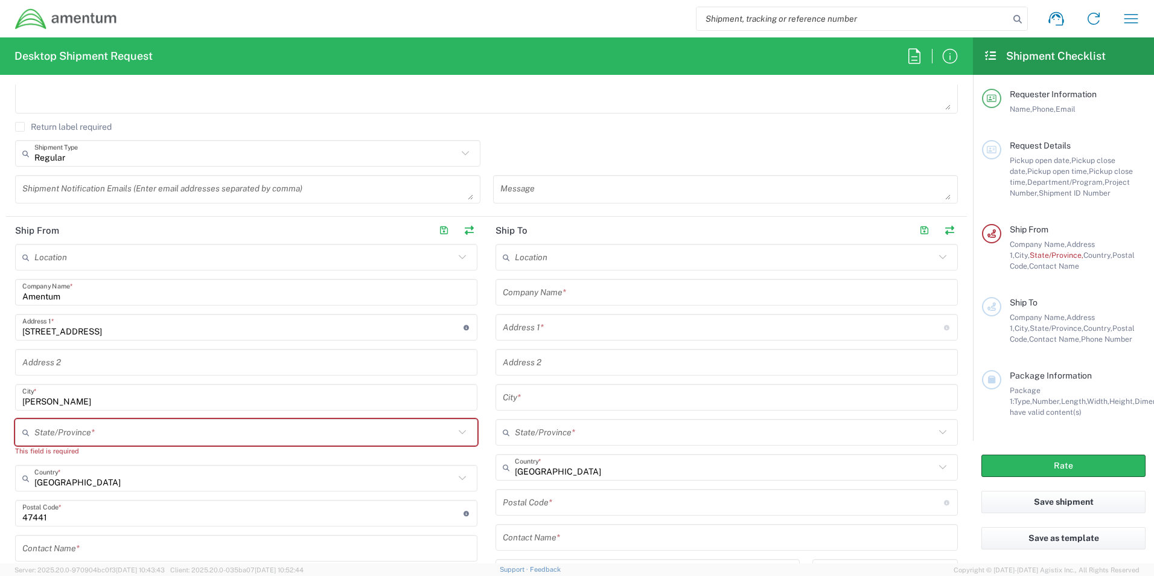
click at [33, 75] on icon at bounding box center [28, 431] width 12 height 19
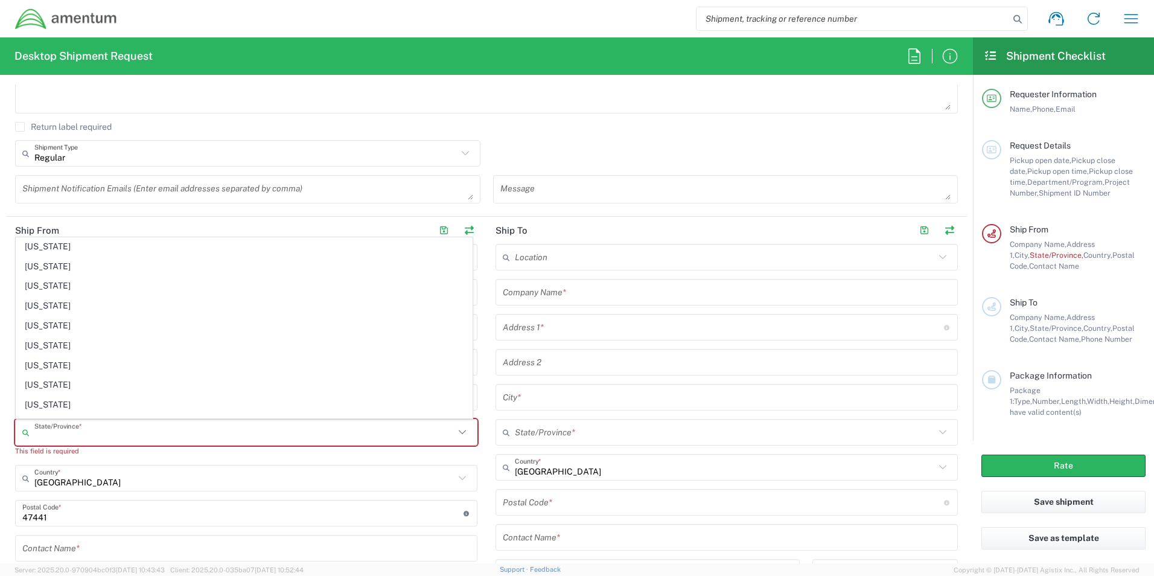
scroll to position [241, 0]
click at [43, 75] on span "Indiana" at bounding box center [244, 342] width 456 height 19
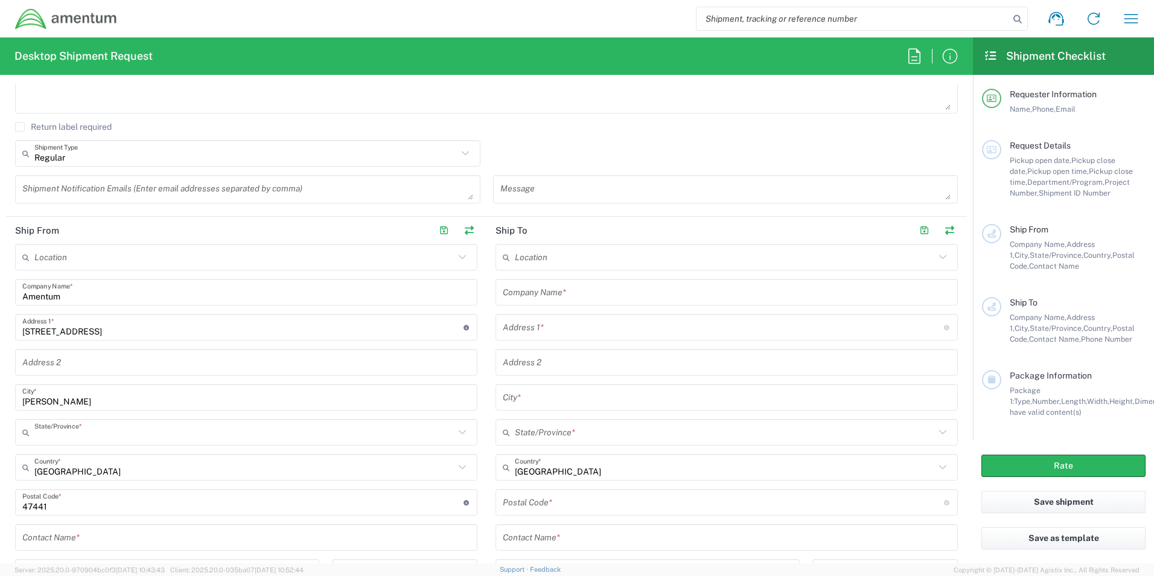
type input "Indiana"
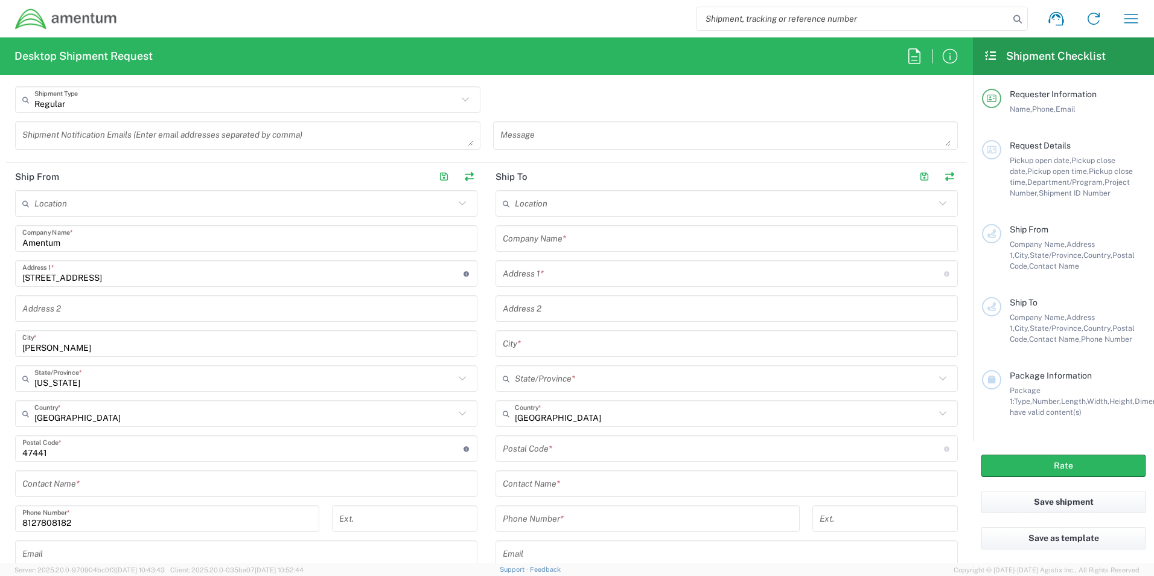
scroll to position [483, 0]
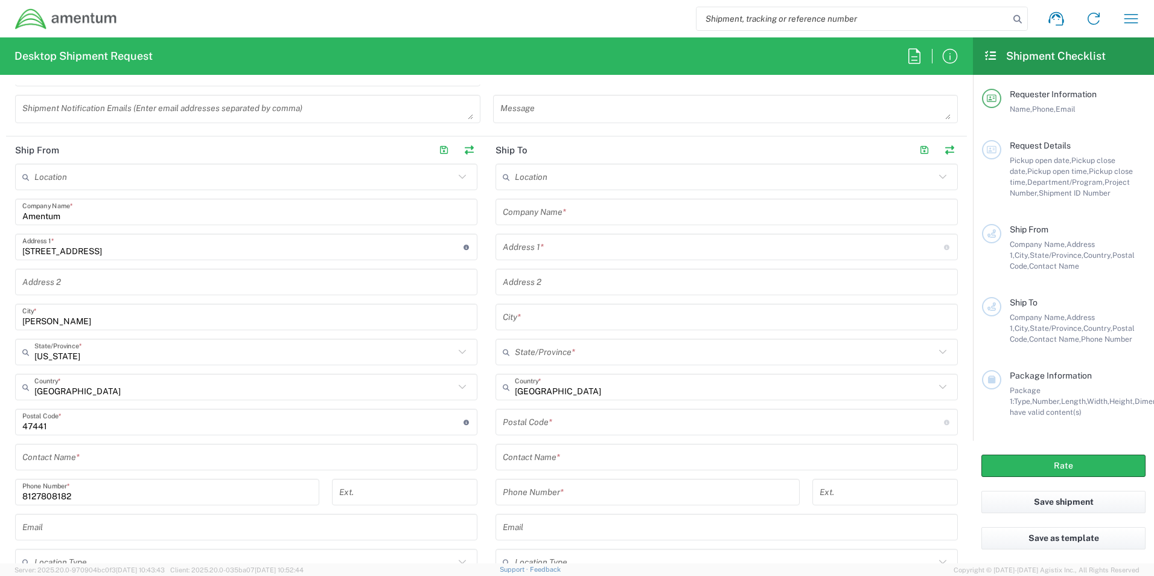
click at [72, 75] on input "text" at bounding box center [246, 457] width 448 height 21
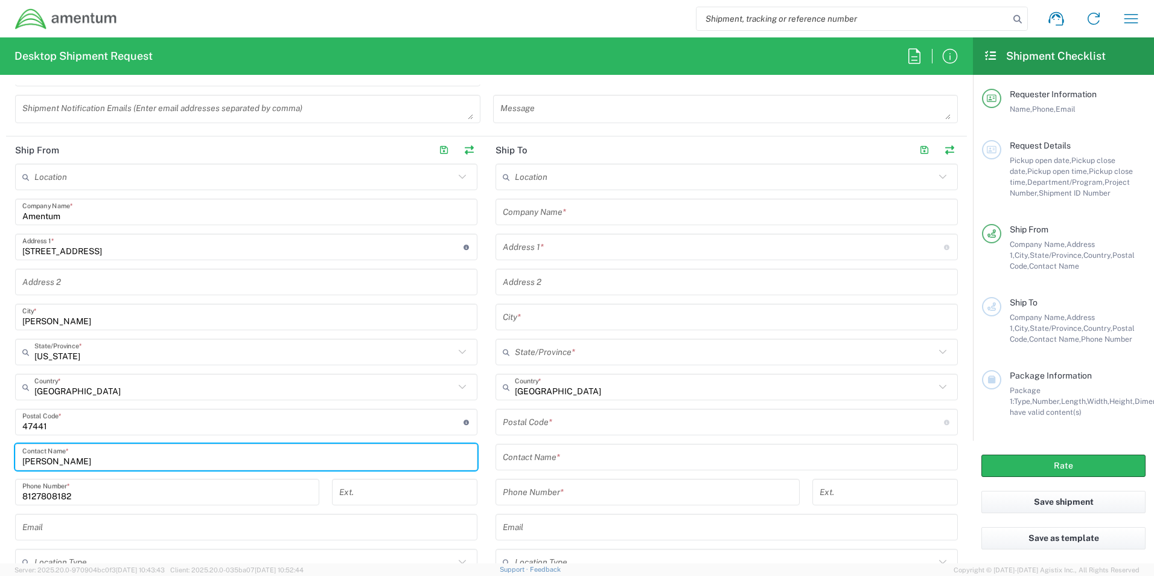
type input "TODD GERIG"
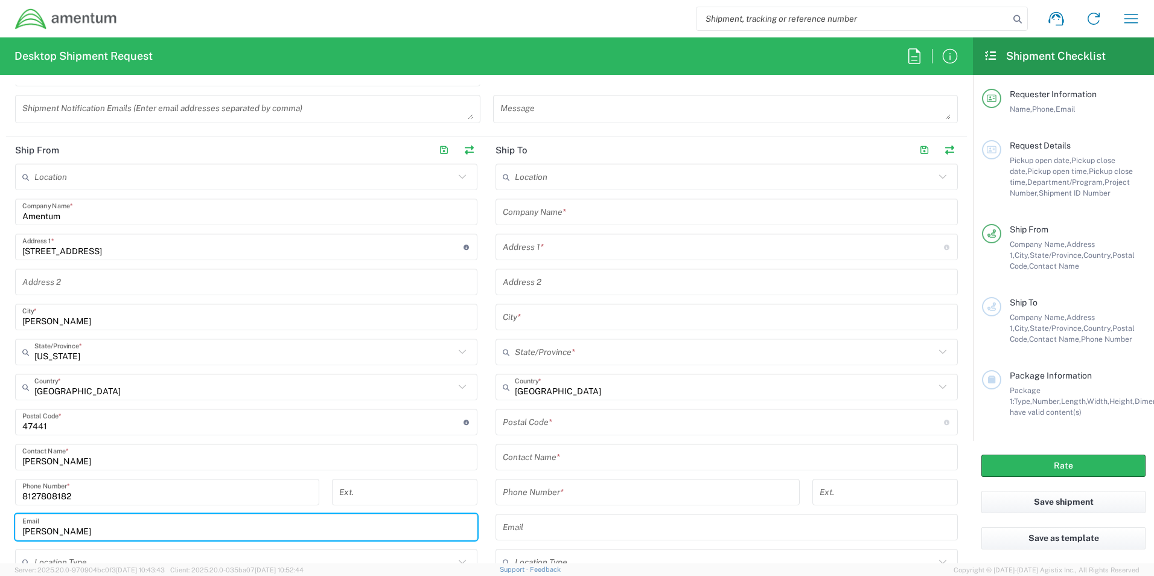
type input "TODD.GERIG@AMENTUM.COM"
type input "Amentum"
type input "325 12th St SE"
type input "Linton"
type input "Indiana"
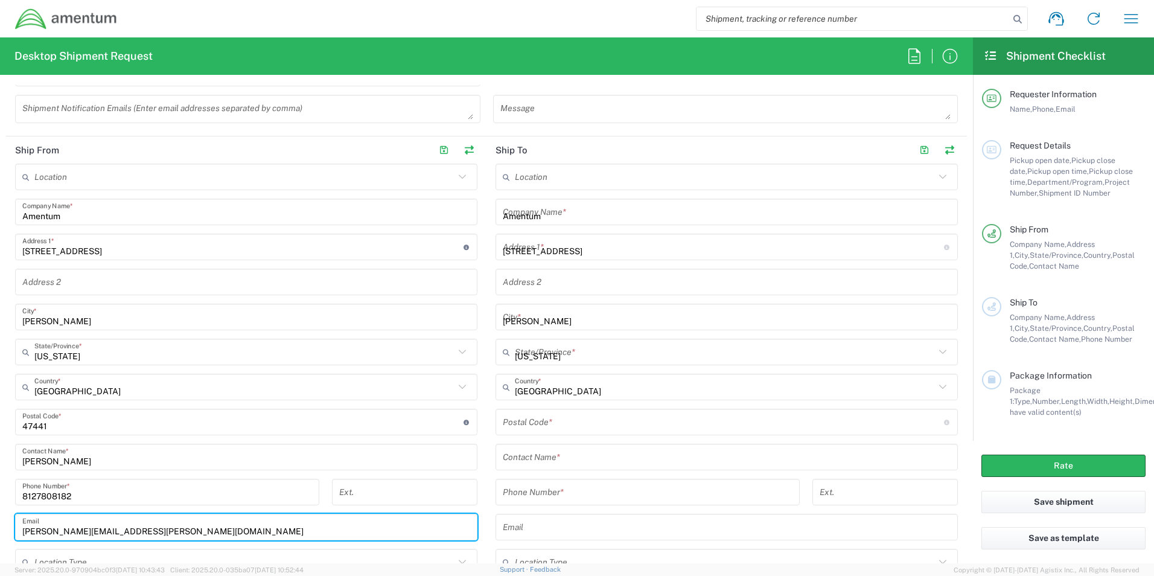
type input "47441"
type input "8127808182"
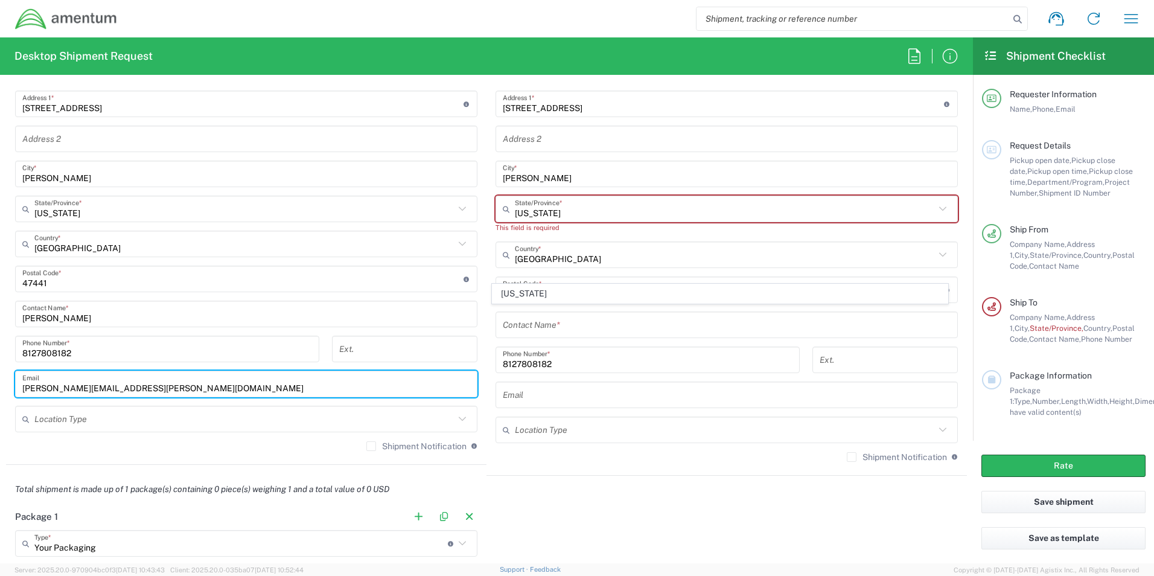
scroll to position [644, 0]
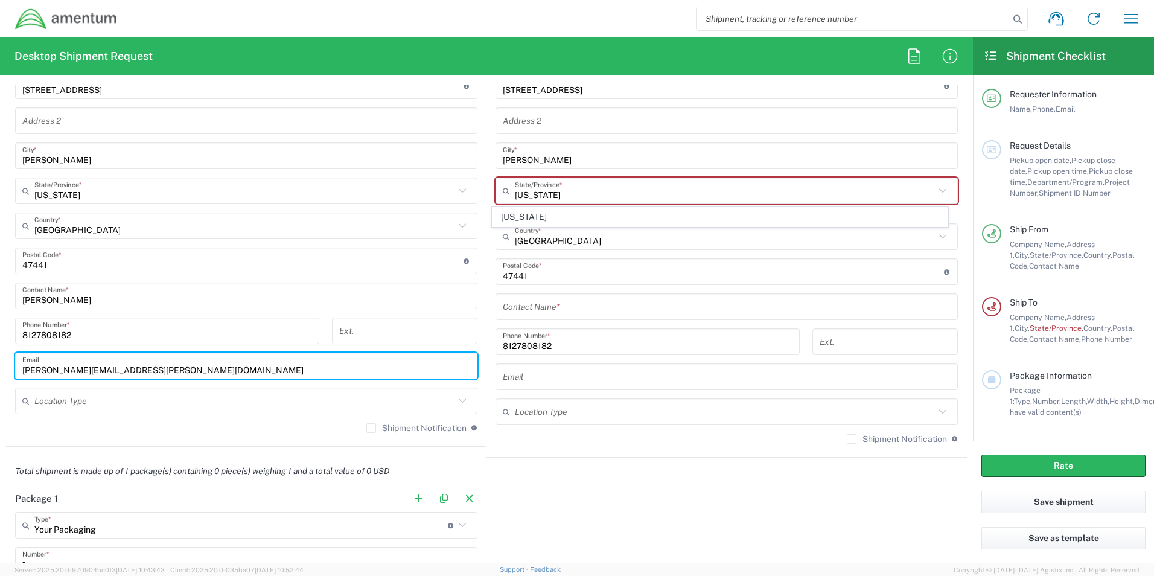
click at [72, 75] on input "text" at bounding box center [244, 400] width 420 height 21
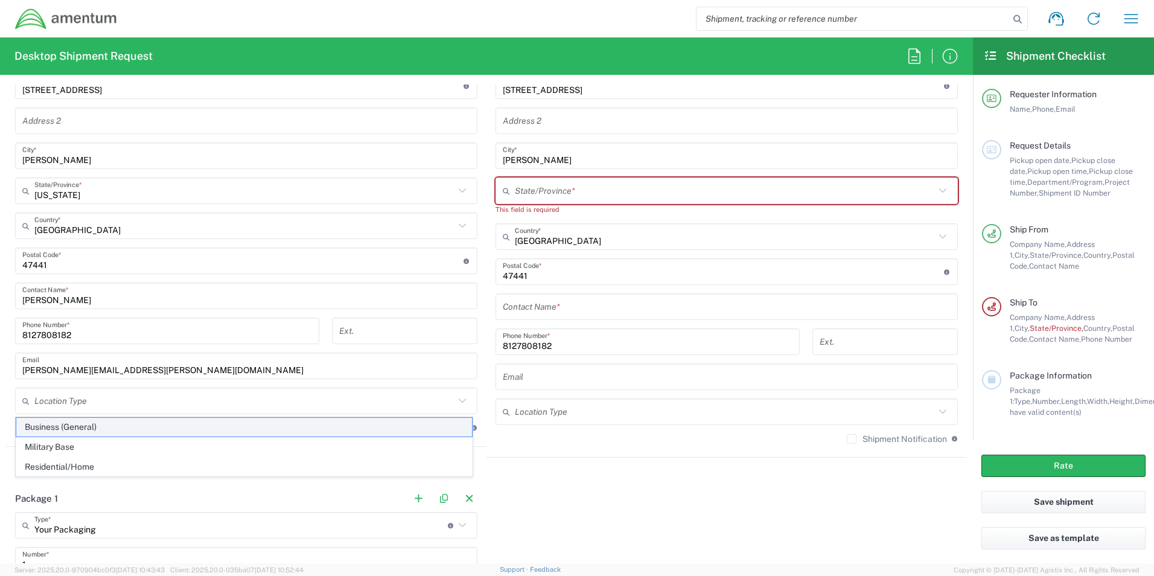
click at [53, 75] on span "Business (General)" at bounding box center [244, 427] width 456 height 19
type input "Business (General)"
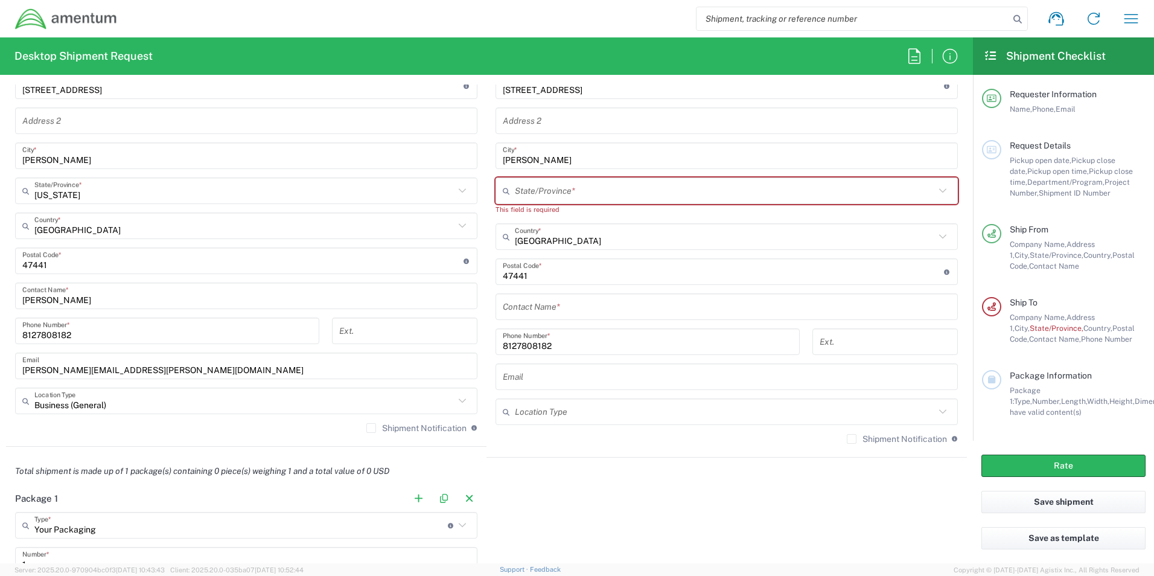
click at [366, 75] on label "Shipment Notification" at bounding box center [416, 428] width 100 height 10
click at [371, 75] on input "Shipment Notification" at bounding box center [371, 428] width 0 height 0
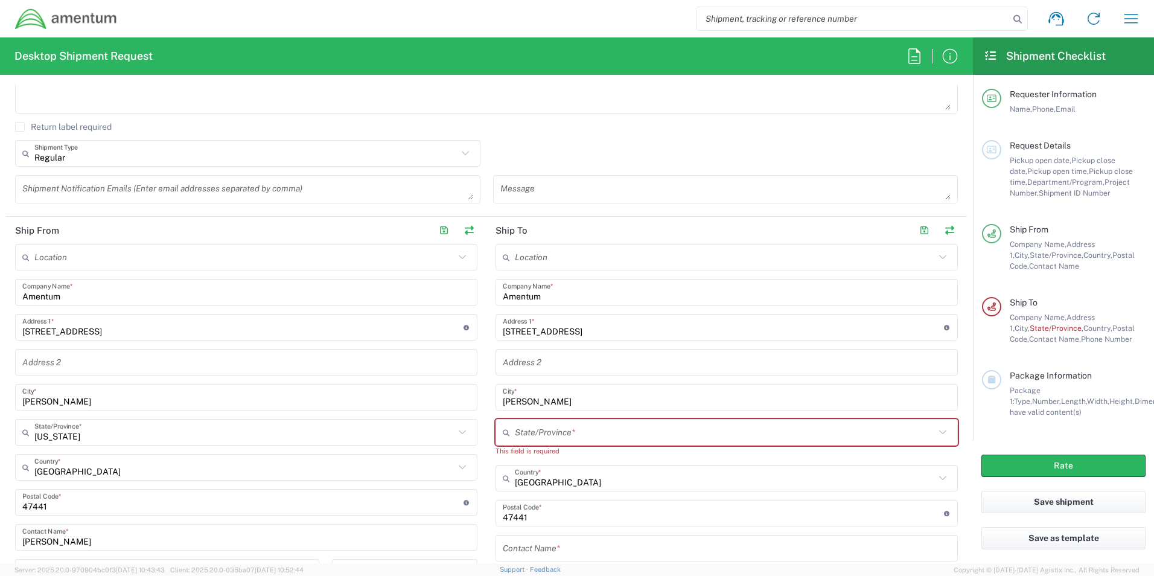
scroll to position [322, 0]
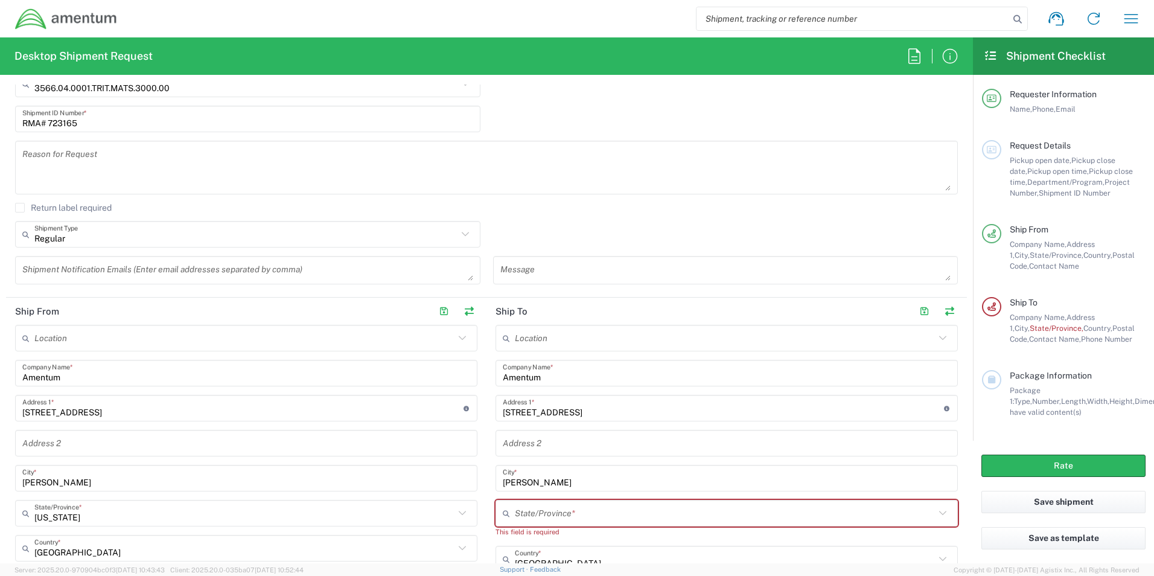
click at [451, 75] on input "Amentum" at bounding box center [727, 373] width 448 height 21
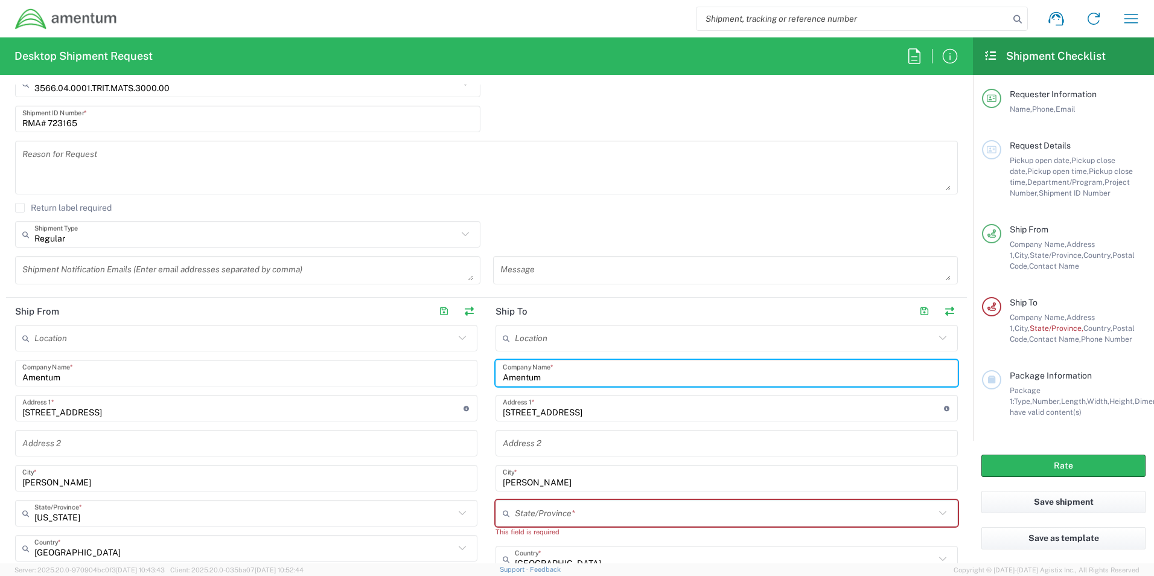
click at [451, 75] on input "Amentum" at bounding box center [727, 373] width 448 height 21
type input "A"
type input "INTERSTATE CONNECTING COMPONENTS (ICC)"
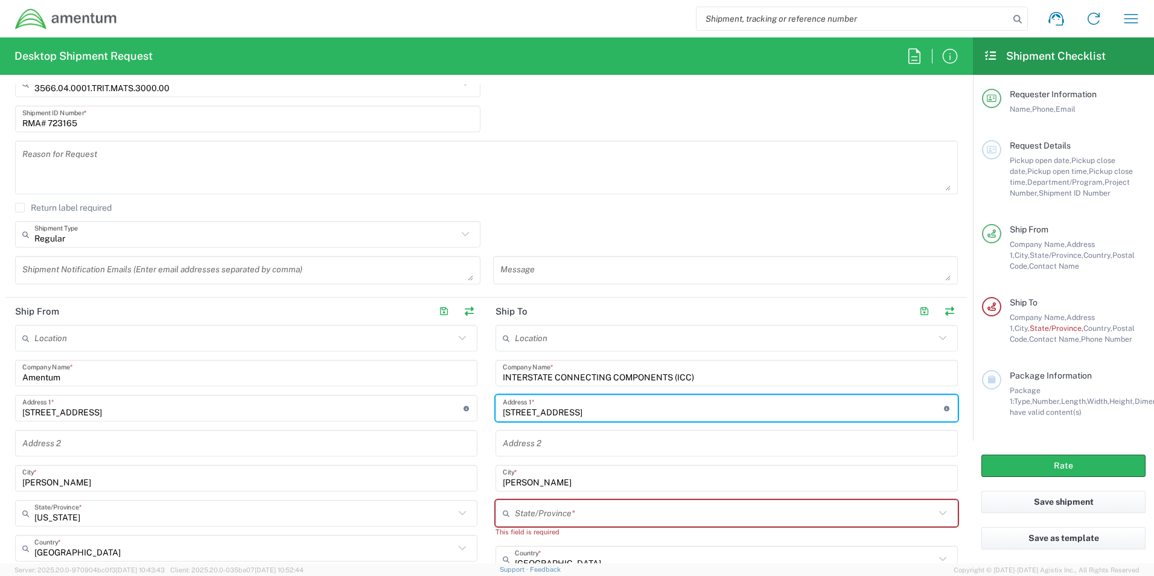
click at [451, 75] on input "325 12th St SE" at bounding box center [723, 408] width 441 height 21
type input "3"
type input "100C MOUNT HOLLY BYPASS"
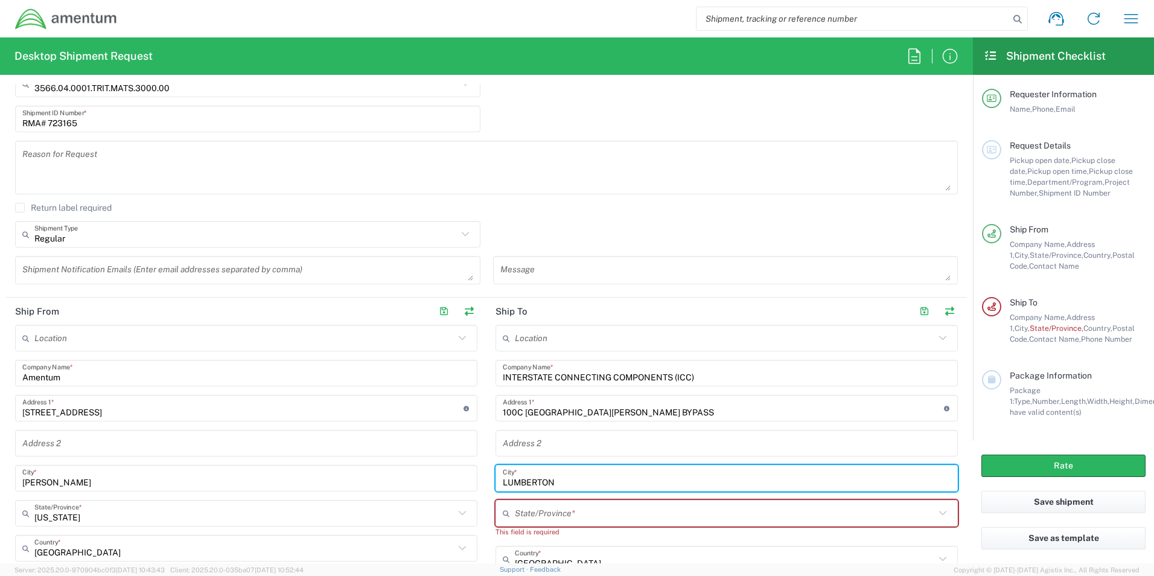
type input "LUMBERTON"
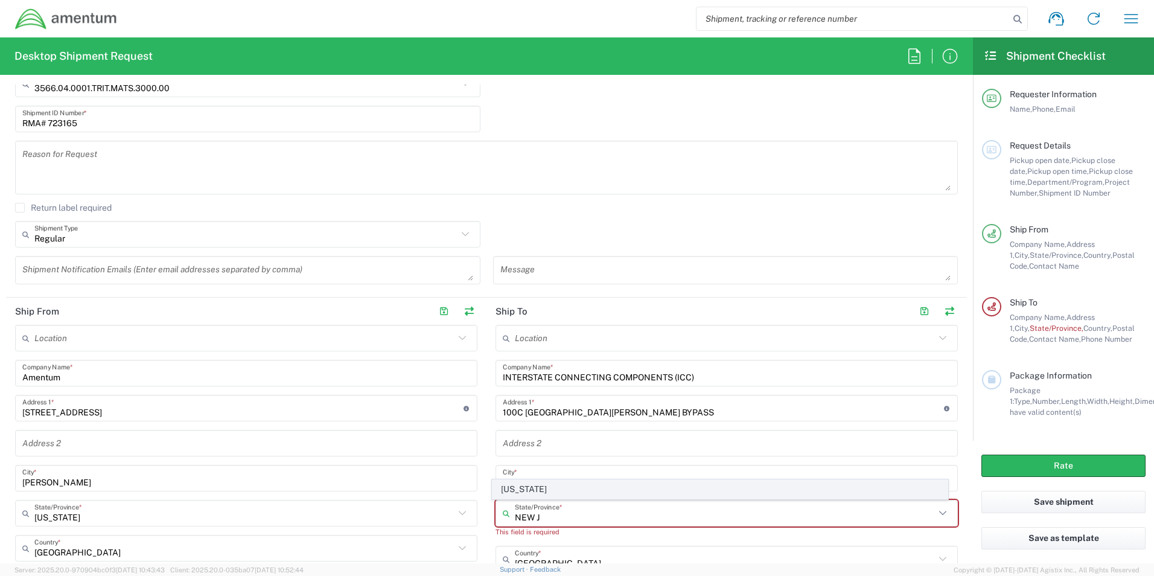
click at [451, 75] on span "New Jersey" at bounding box center [720, 489] width 456 height 19
type input "New Jersey"
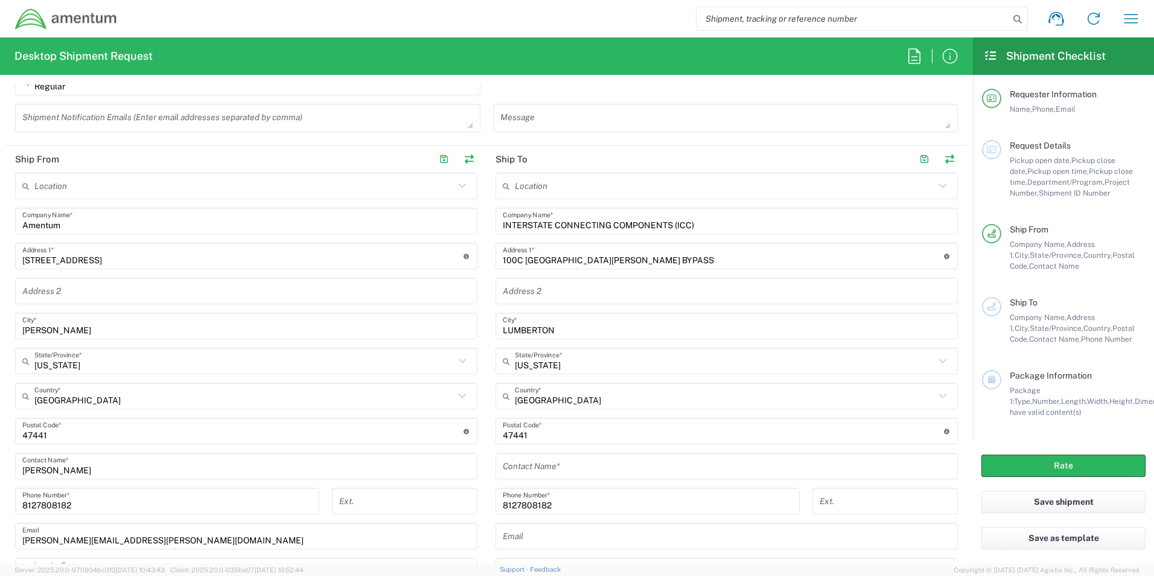
scroll to position [483, 0]
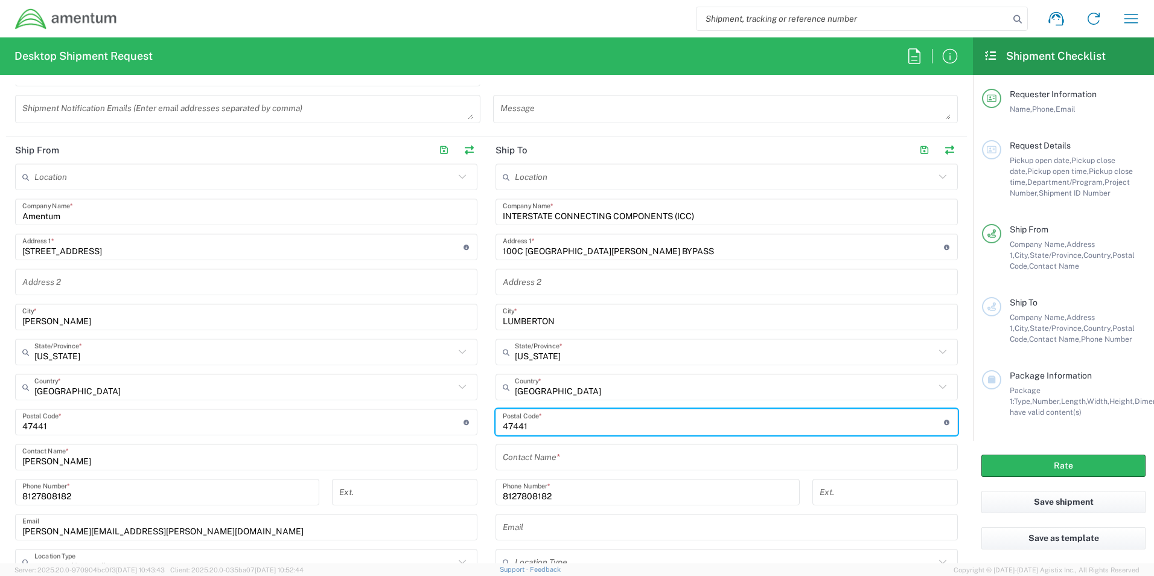
click at [451, 75] on input "undefined" at bounding box center [723, 422] width 441 height 21
type input "08048"
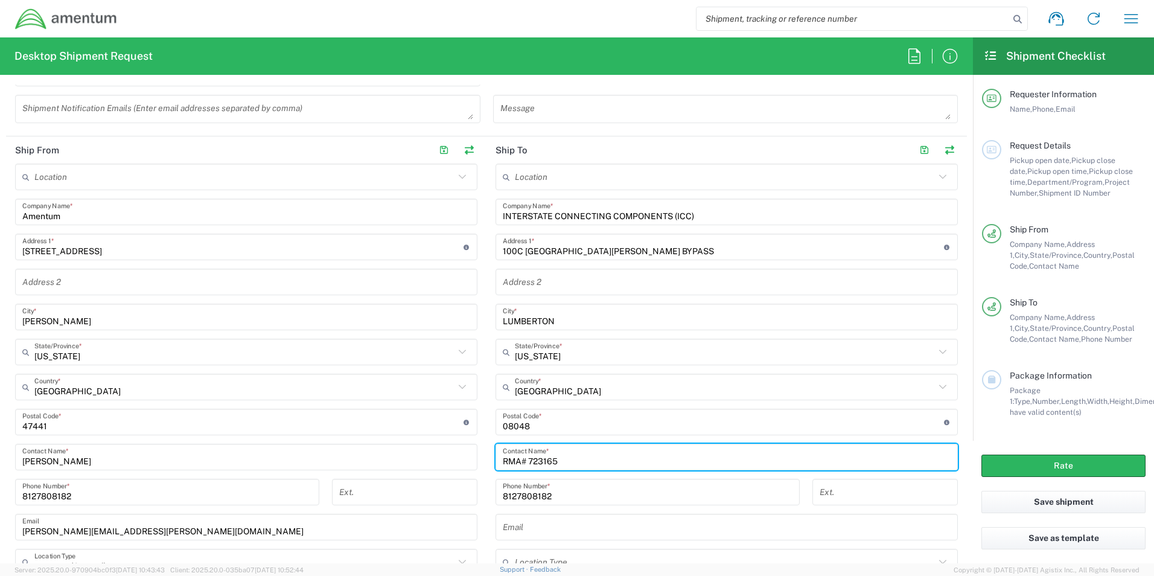
type input "RMA# 723165"
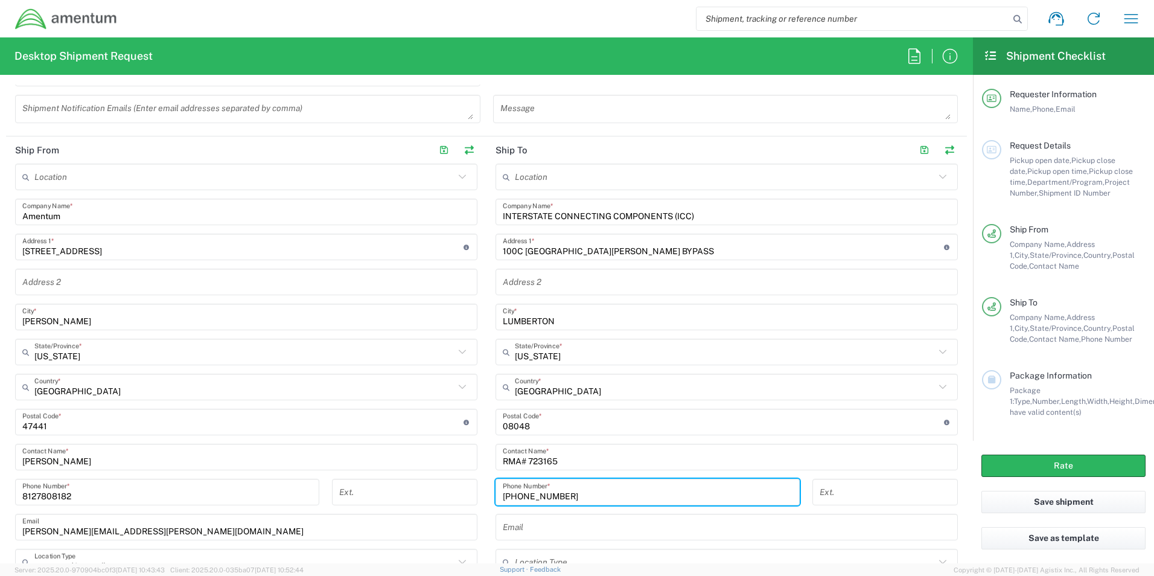
type input "800-422-3911"
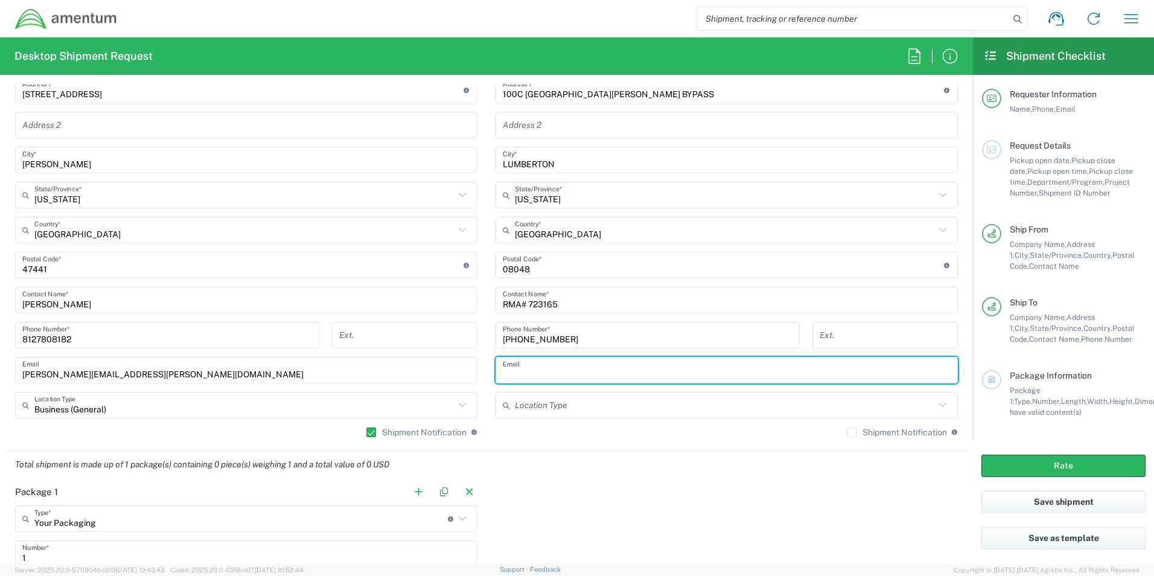
scroll to position [644, 0]
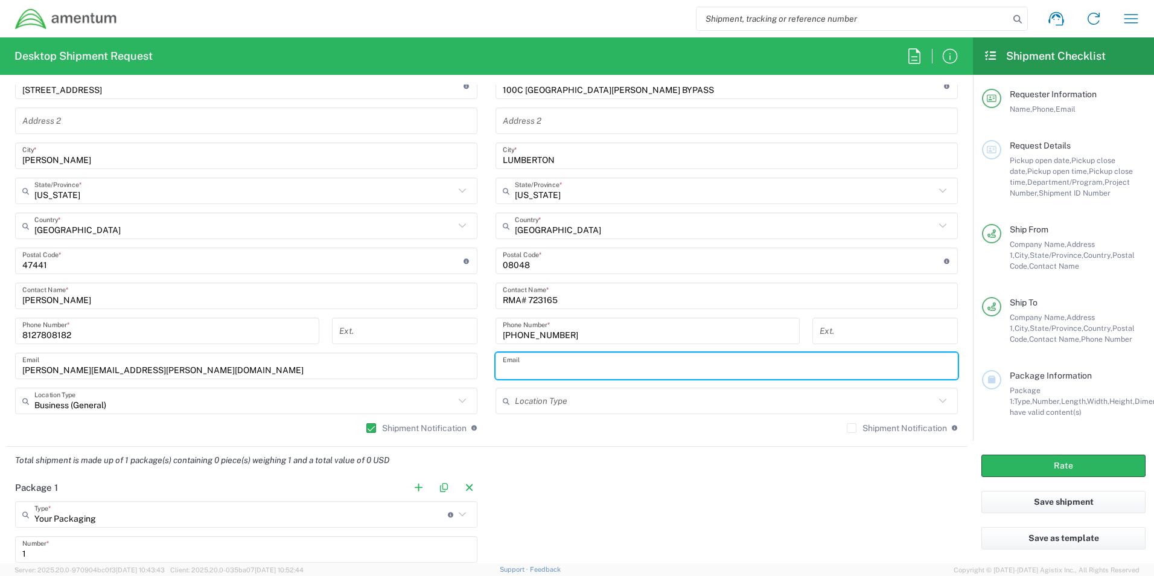
click at [451, 75] on input "text" at bounding box center [725, 400] width 420 height 21
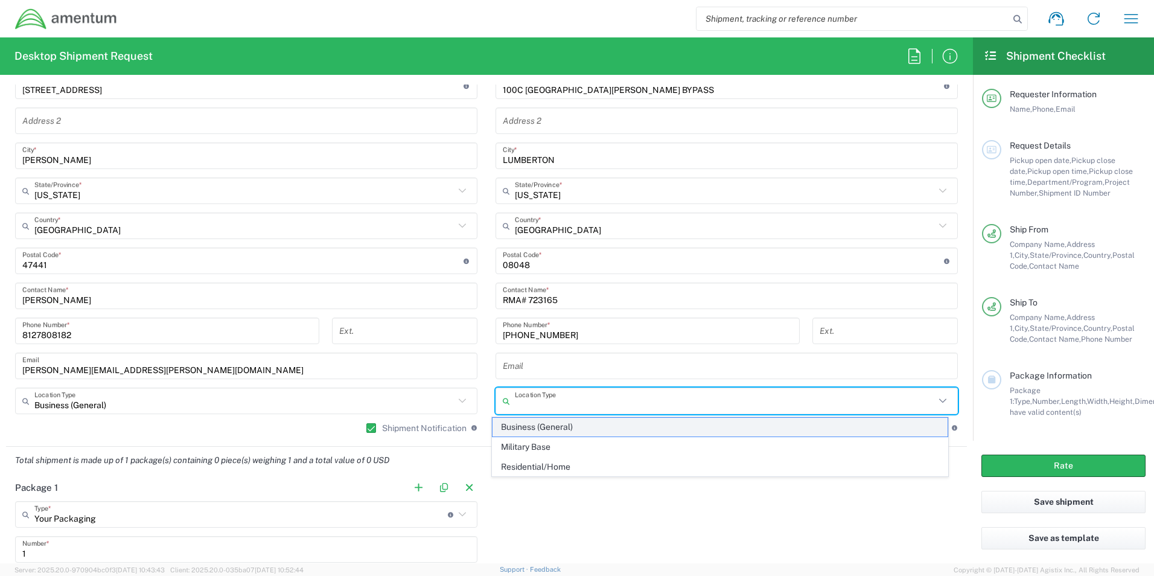
click at [451, 75] on span "Business (General)" at bounding box center [720, 427] width 456 height 19
type input "Business (General)"
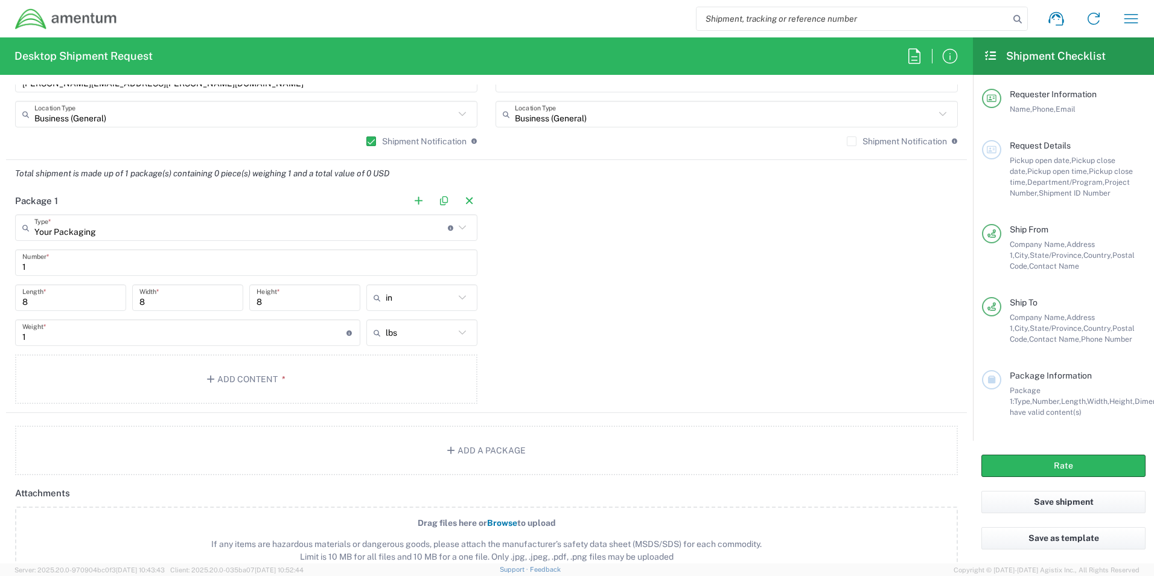
scroll to position [965, 0]
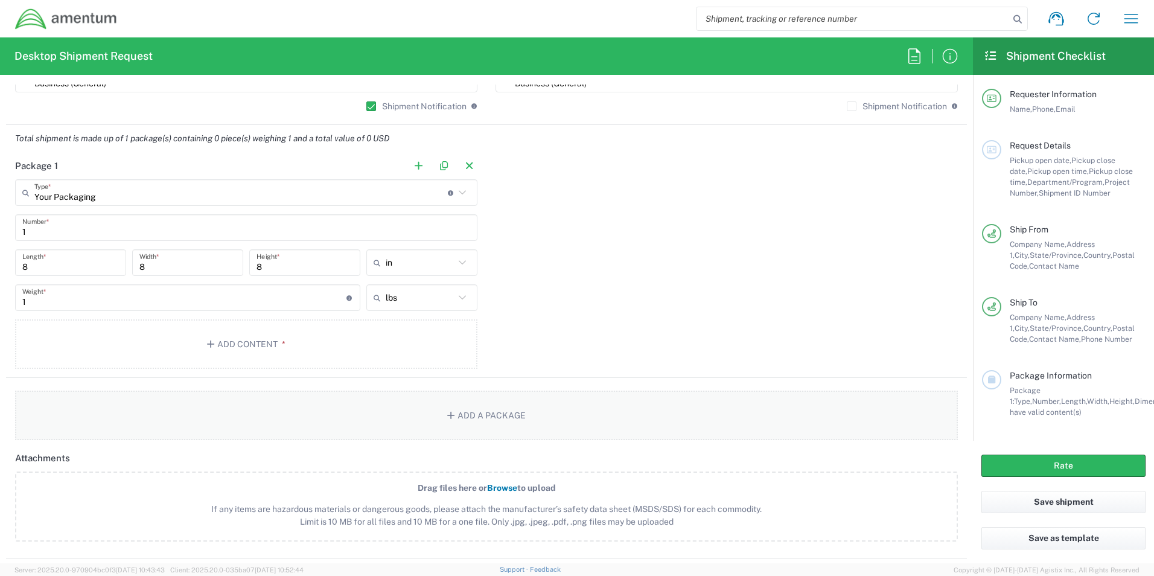
click at [298, 75] on button "Add a Package" at bounding box center [486, 414] width 943 height 49
click at [451, 75] on button "button" at bounding box center [949, 165] width 17 height 17
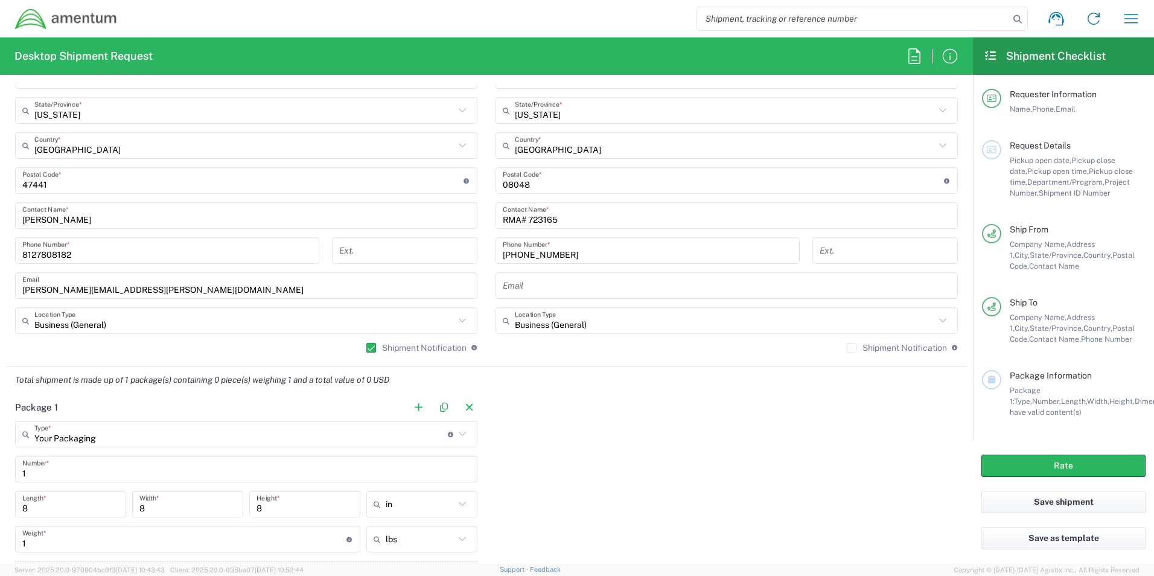
scroll to position [885, 0]
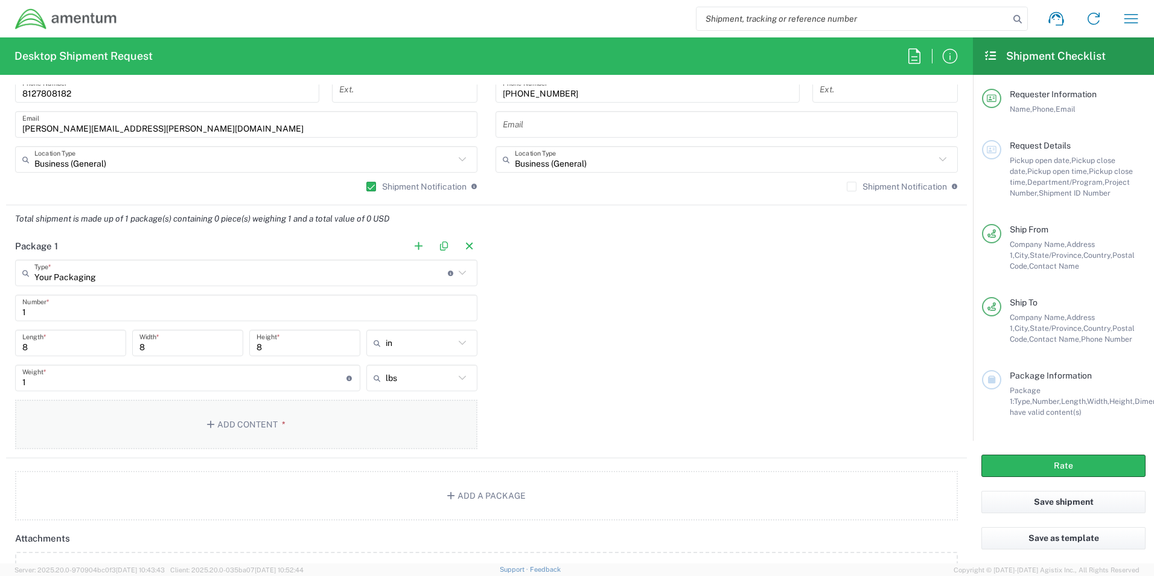
click at [174, 75] on button "Add Content *" at bounding box center [246, 423] width 462 height 49
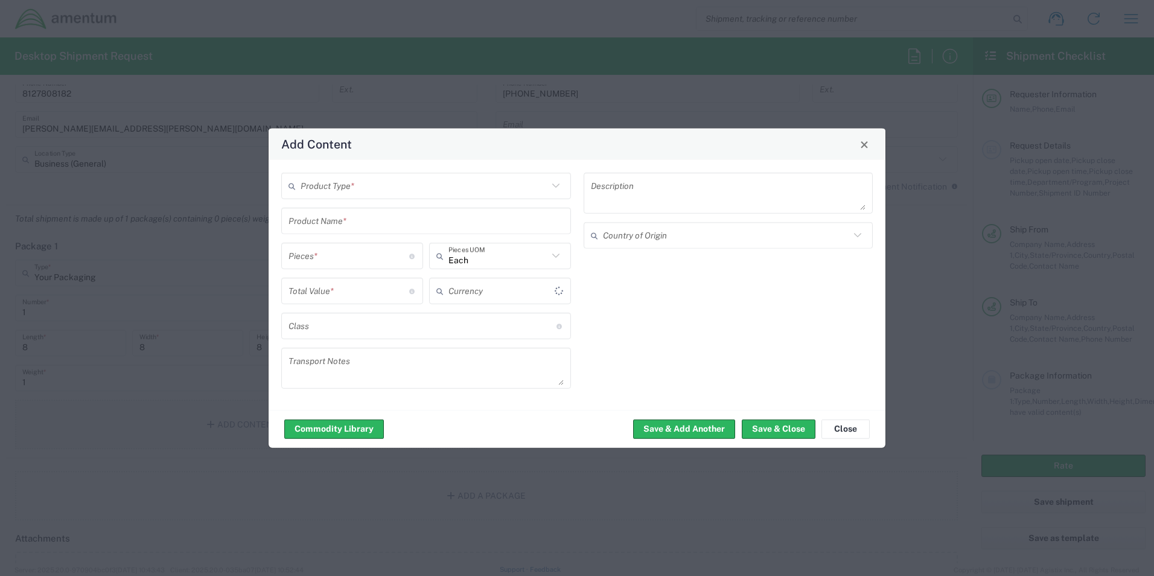
type input "US Dollar"
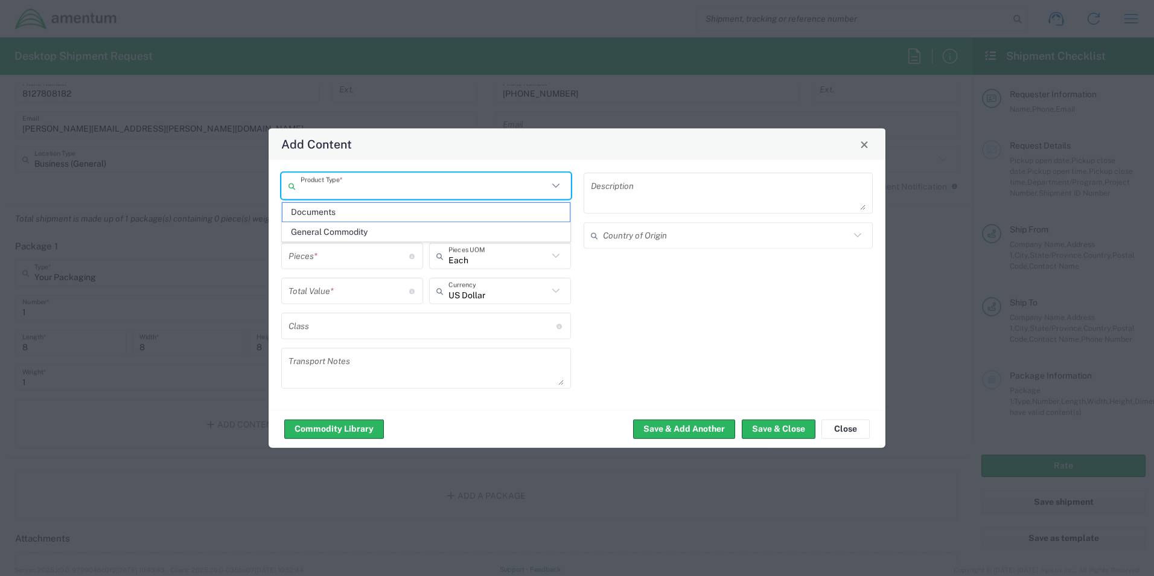
click at [346, 75] on input "text" at bounding box center [424, 185] width 247 height 21
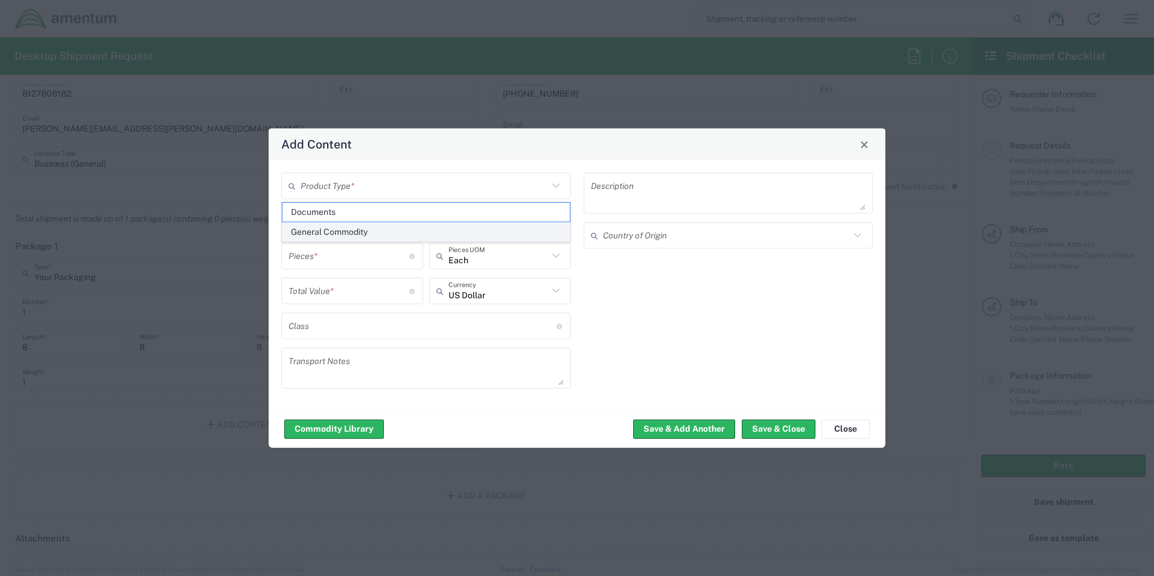
click at [334, 75] on span "General Commodity" at bounding box center [425, 232] width 287 height 19
type input "General Commodity"
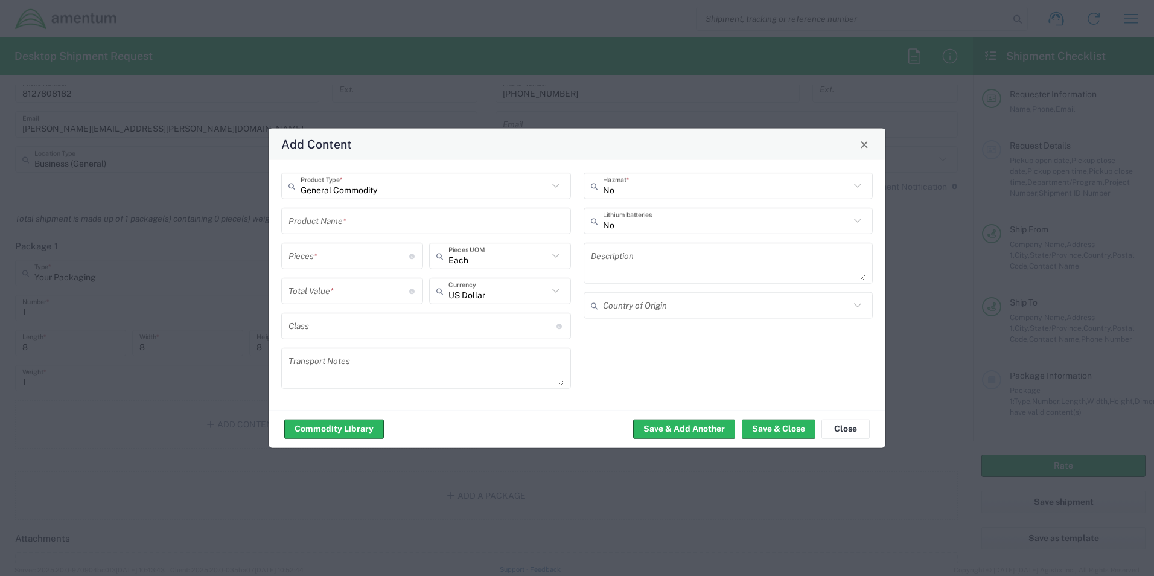
click at [334, 75] on input "number" at bounding box center [348, 255] width 121 height 21
type input "1"
click at [337, 75] on input "number" at bounding box center [348, 290] width 121 height 21
type input "400"
click at [354, 75] on input "text" at bounding box center [422, 325] width 268 height 21
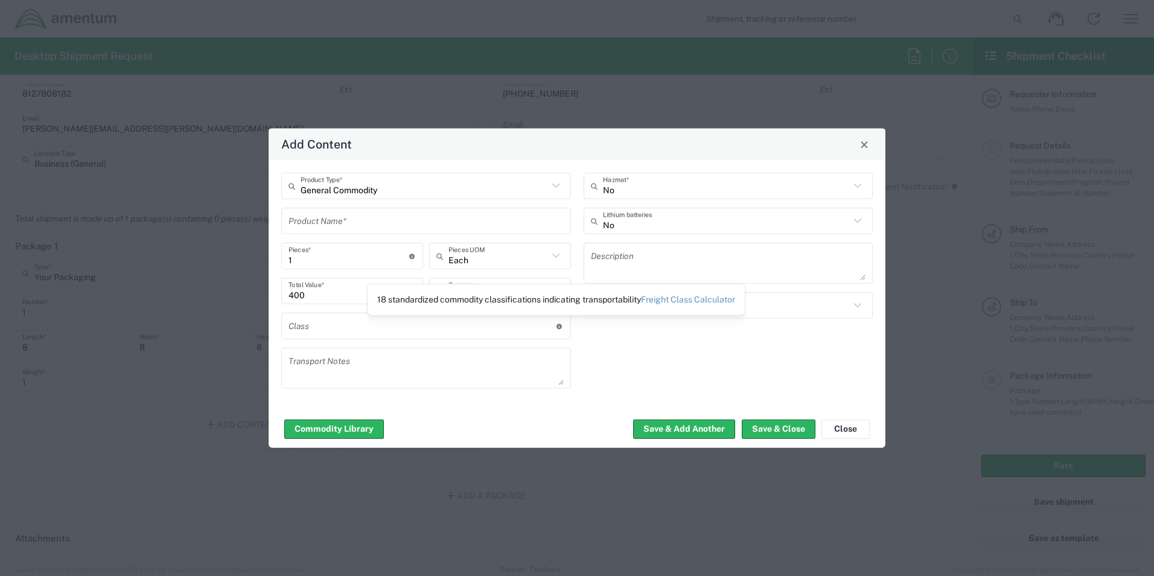
click at [451, 75] on icon at bounding box center [559, 325] width 7 height 5
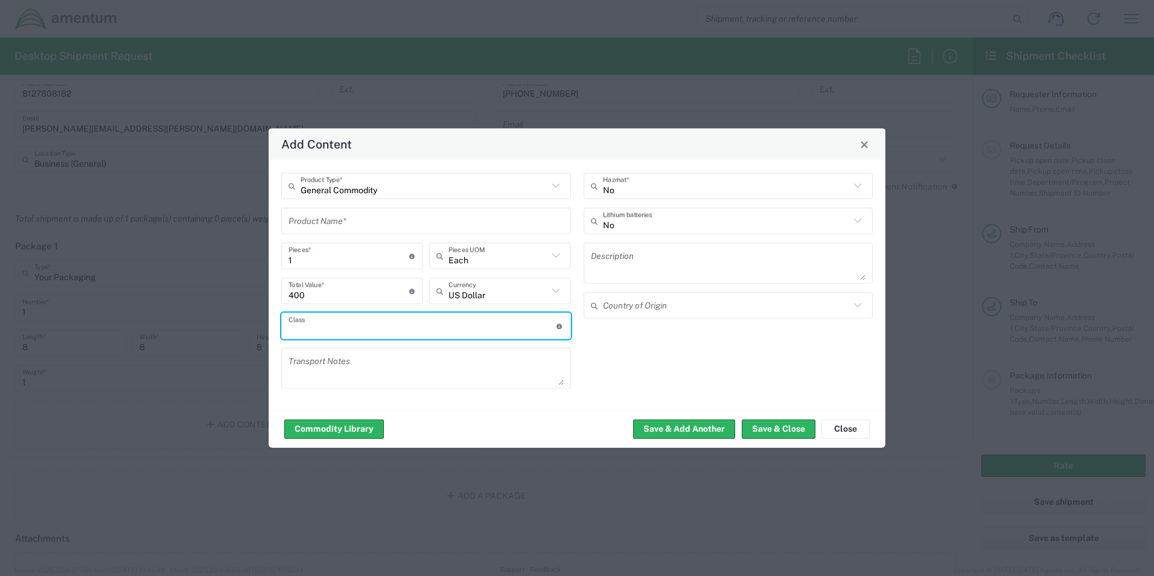
click at [451, 75] on input "text" at bounding box center [422, 325] width 268 height 21
click at [451, 75] on link "Freight Class Calculator" at bounding box center [688, 299] width 94 height 10
click at [312, 75] on input "text" at bounding box center [422, 325] width 268 height 21
type input "250"
click at [451, 75] on textarea at bounding box center [728, 263] width 275 height 34
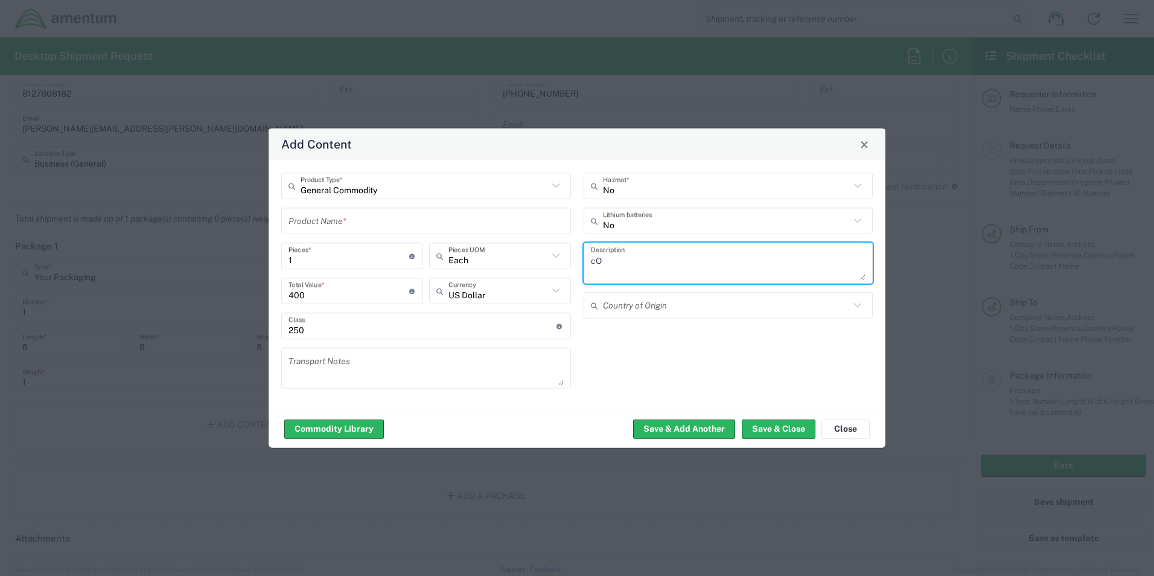
type textarea "c"
type textarea "CONNECTOR"
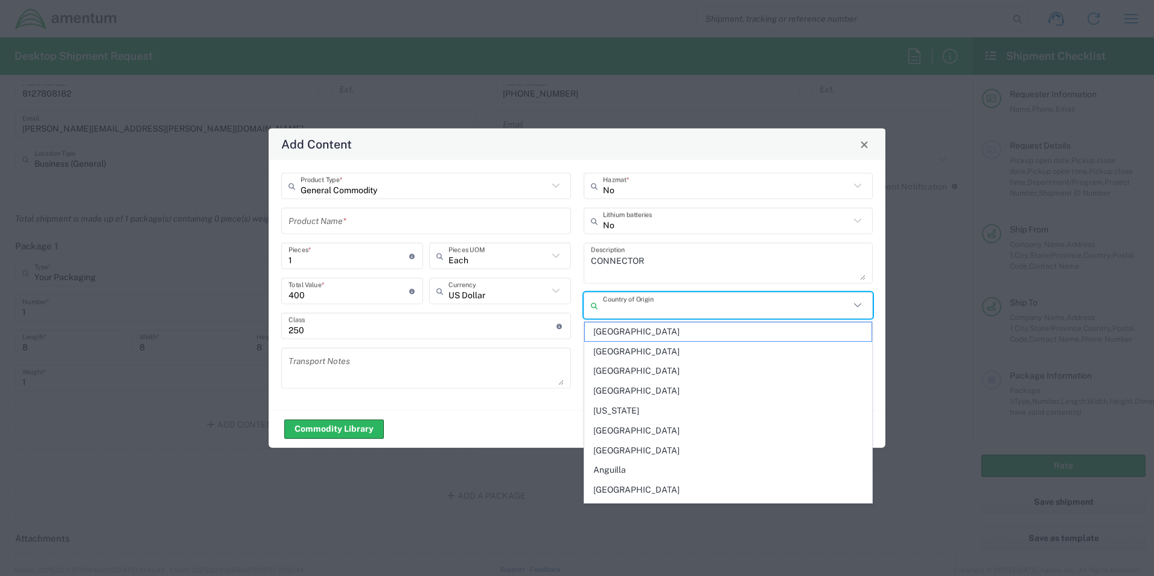
click at [451, 75] on input "text" at bounding box center [726, 304] width 247 height 21
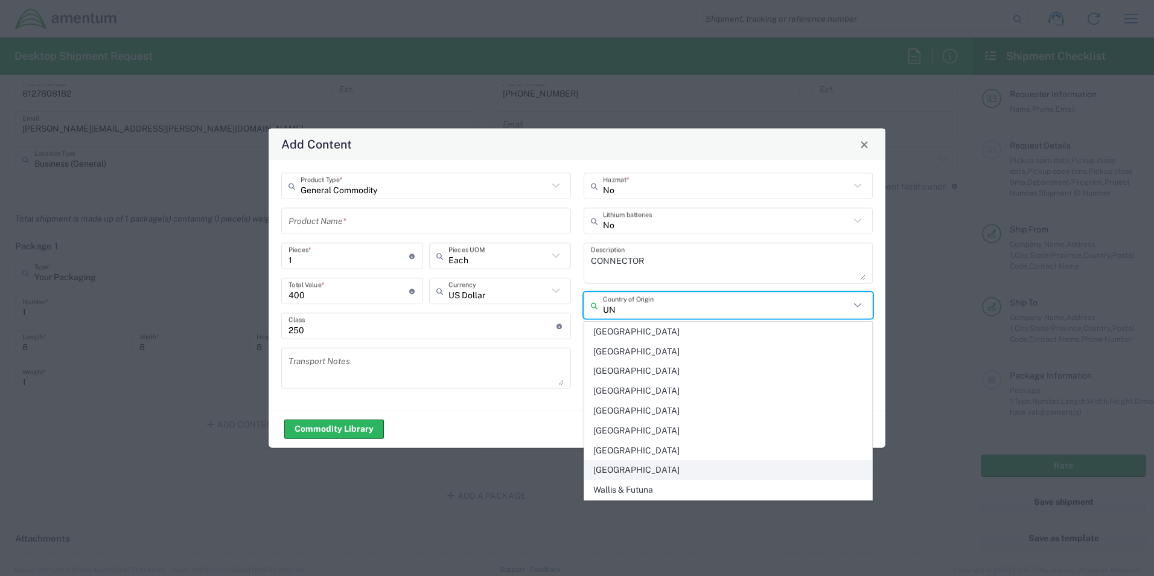
click at [451, 75] on span "United States" at bounding box center [728, 469] width 287 height 19
type input "United States"
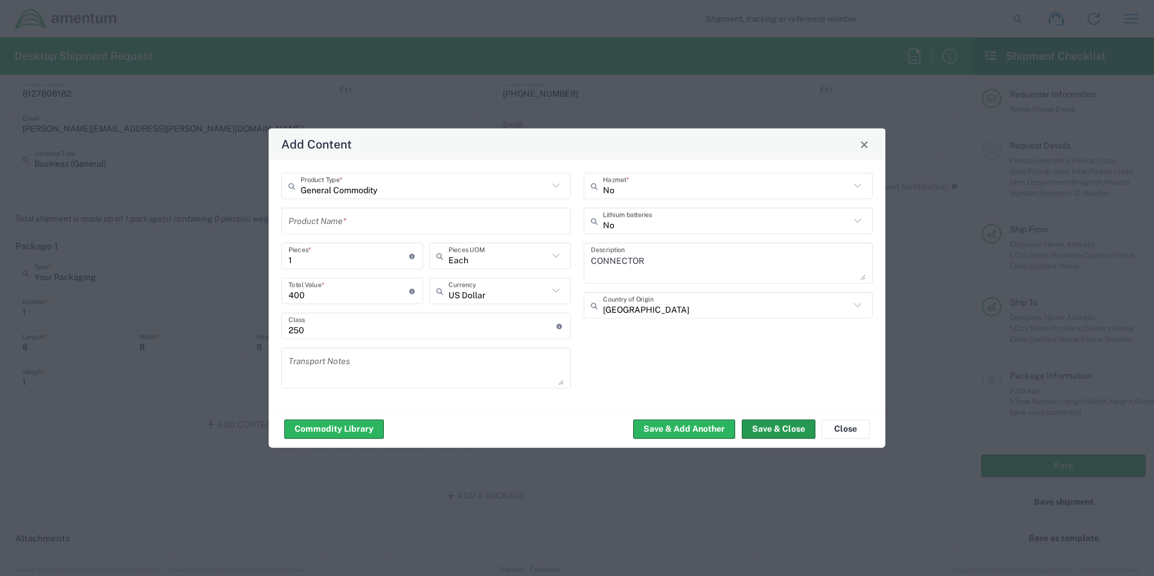
click at [451, 75] on button "Save & Close" at bounding box center [779, 428] width 74 height 19
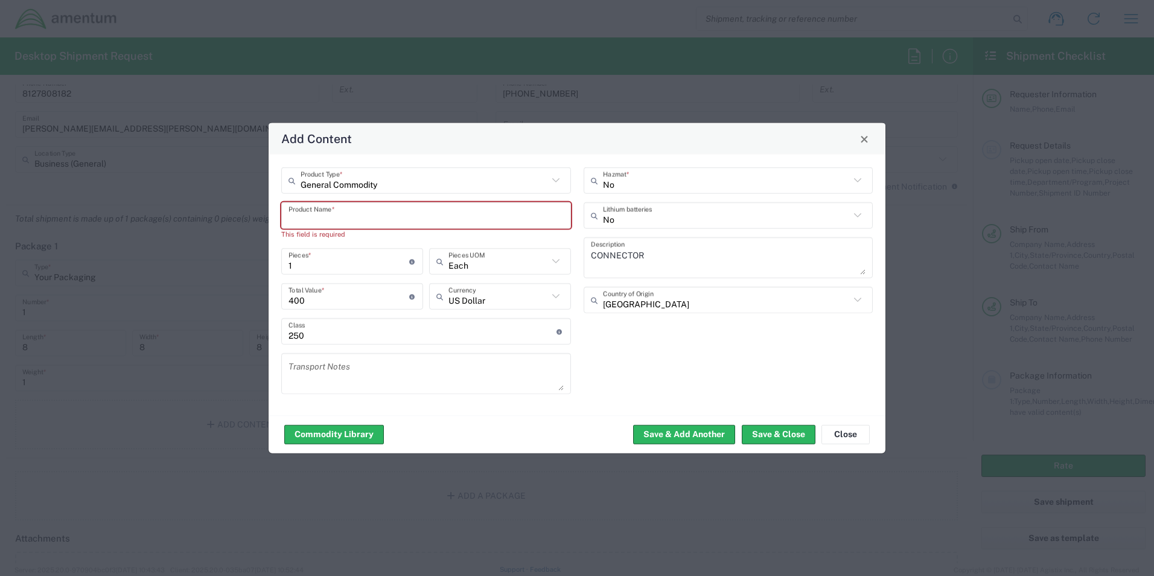
click at [304, 75] on input "text" at bounding box center [425, 215] width 275 height 21
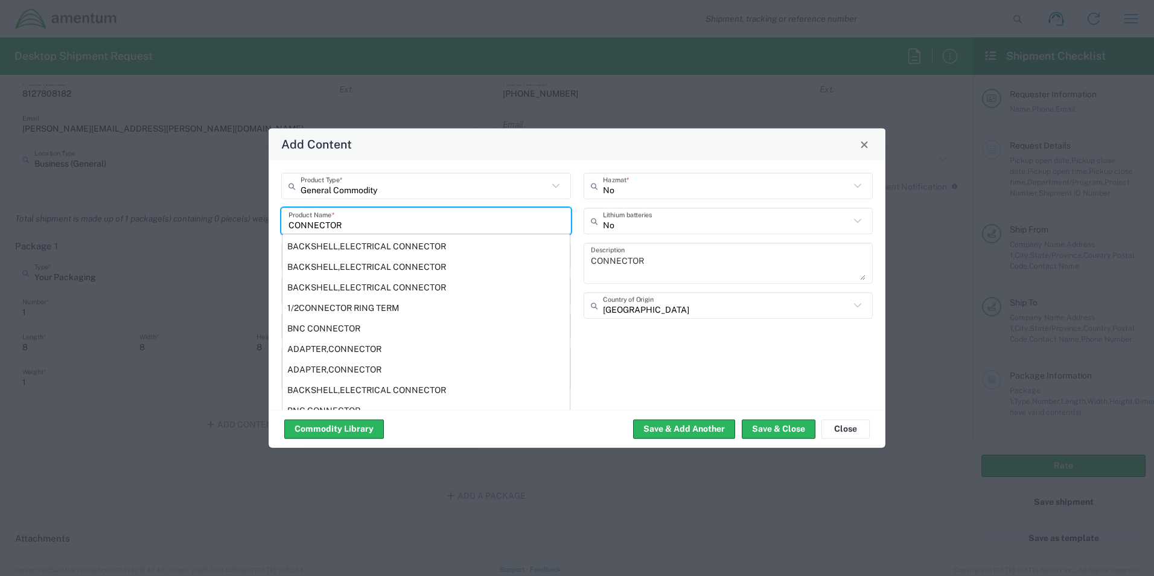
scroll to position [212, 0]
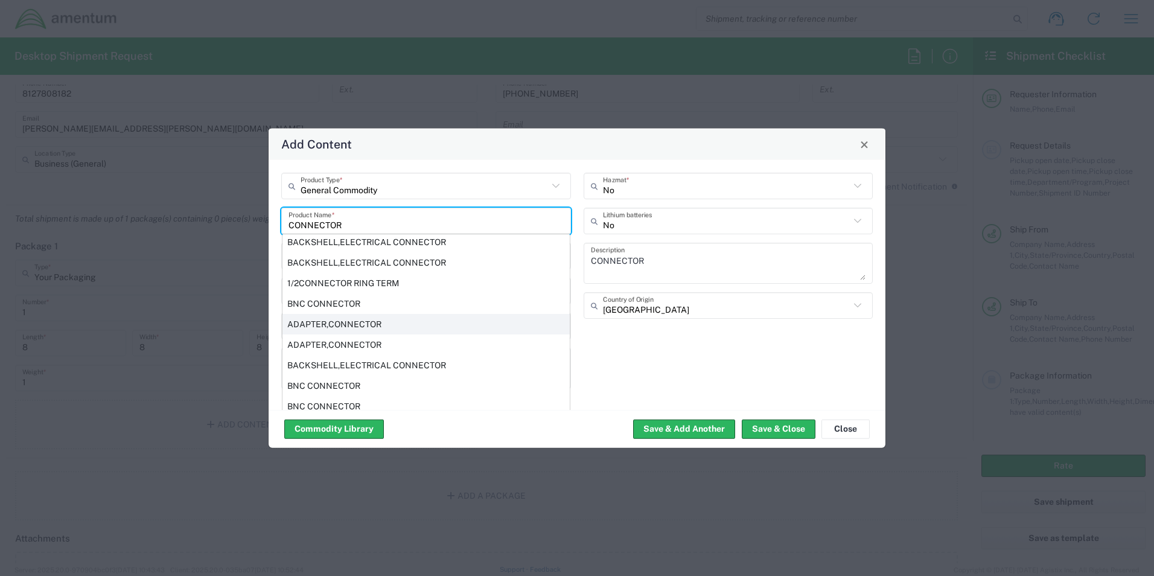
click at [356, 75] on div "ADAPTER,CONNECTOR" at bounding box center [425, 324] width 287 height 21
type input "ADAPTER,CONNECTOR"
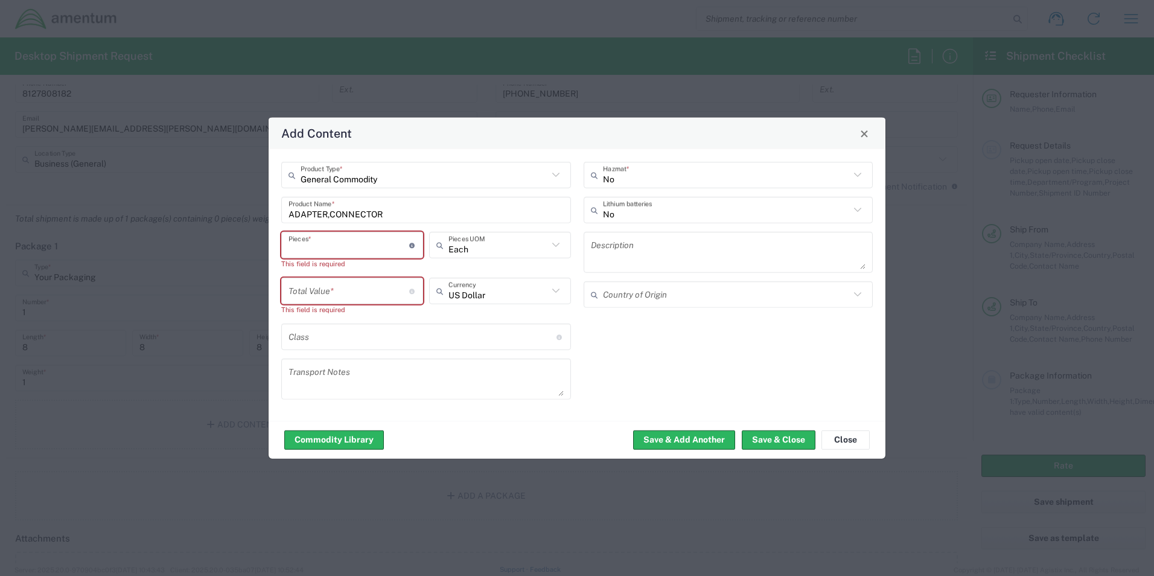
click at [337, 75] on input "number" at bounding box center [348, 244] width 121 height 21
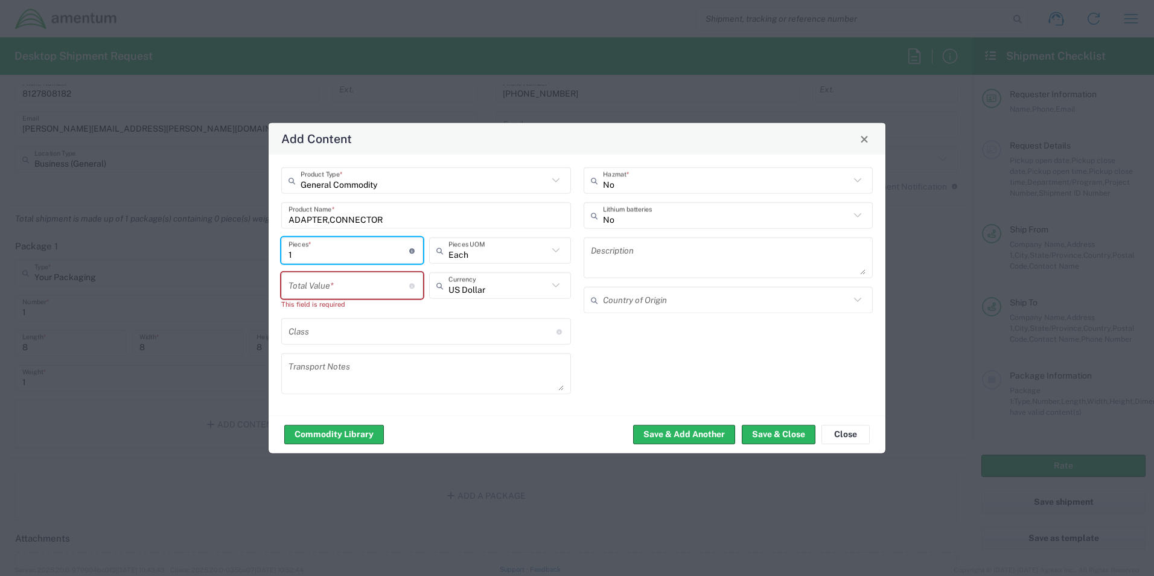
type input "1"
click at [317, 75] on input "number" at bounding box center [348, 285] width 121 height 21
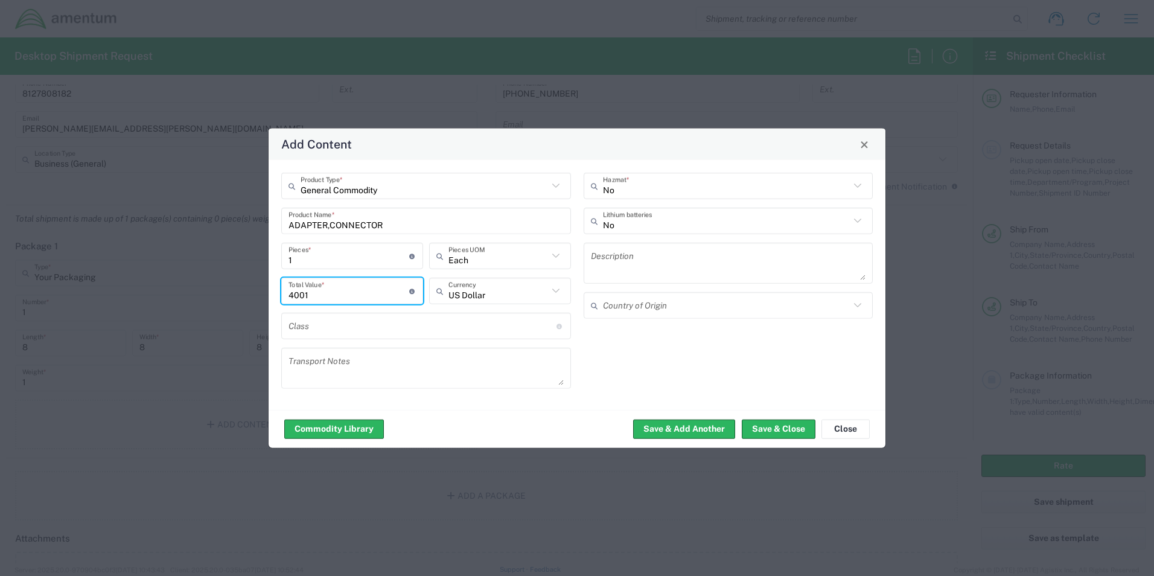
type input "4001"
click at [348, 75] on input "text" at bounding box center [422, 325] width 268 height 21
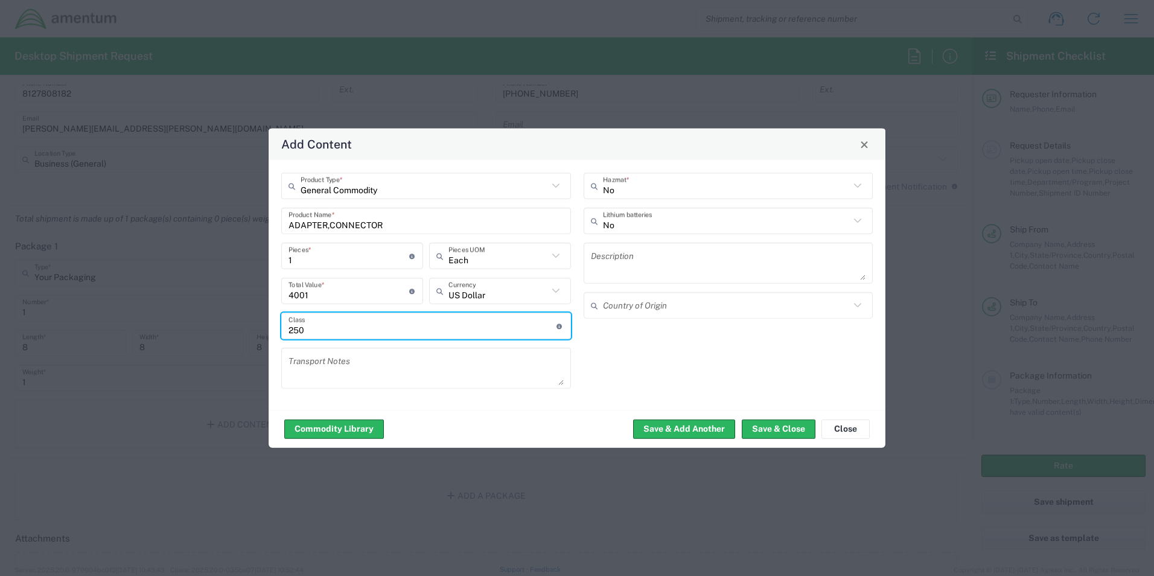
type input "250"
click at [451, 75] on textarea at bounding box center [728, 263] width 275 height 34
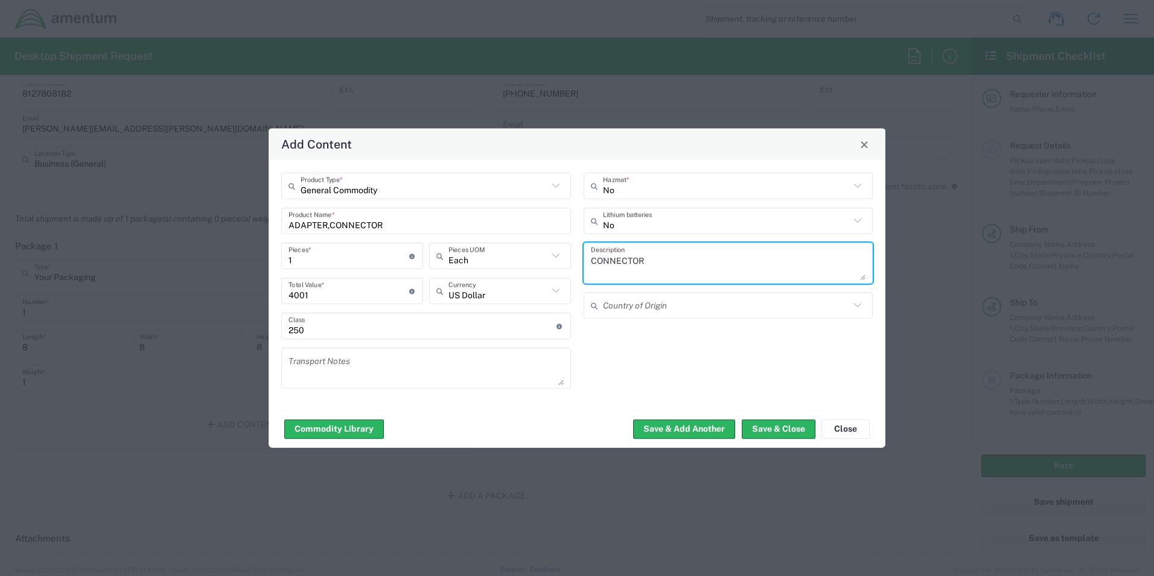
type textarea "CONNECTOR"
click at [451, 75] on input "text" at bounding box center [726, 304] width 247 height 21
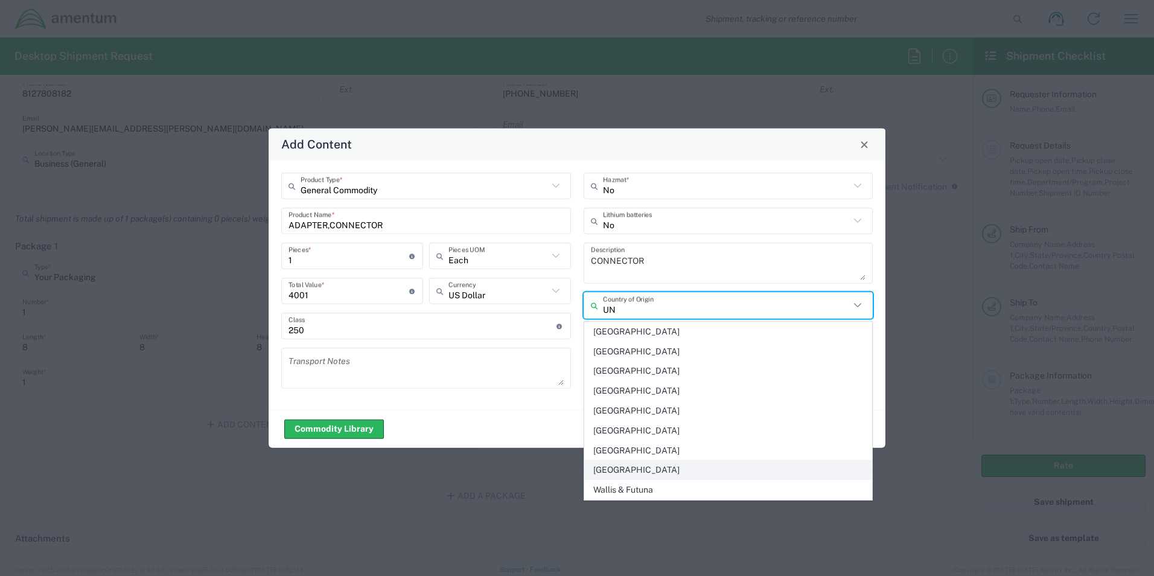
click at [451, 75] on span "United States" at bounding box center [728, 469] width 287 height 19
type input "United States"
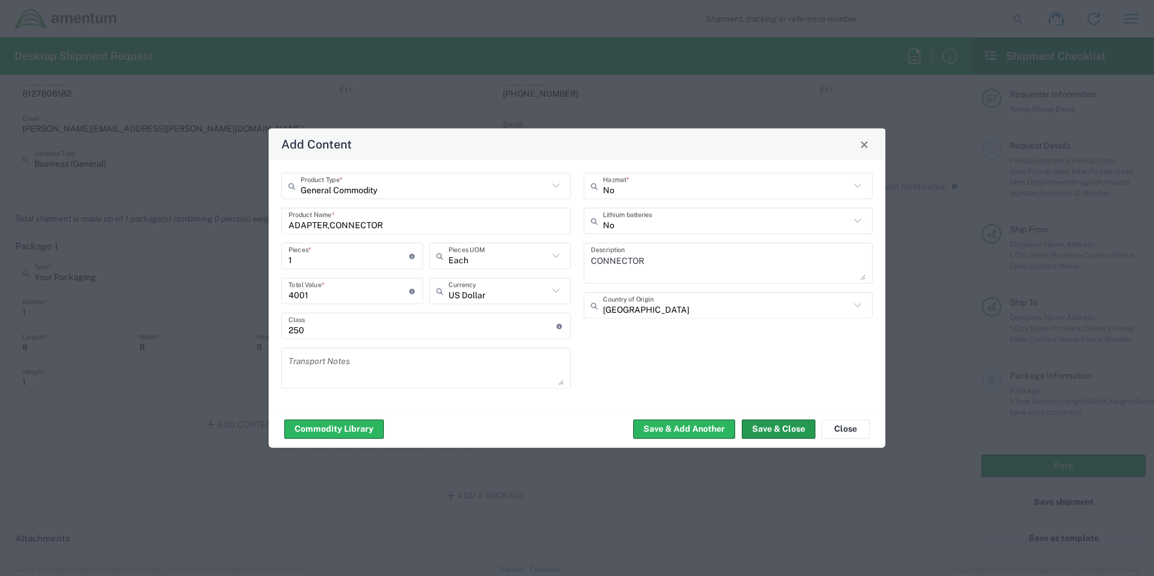
click at [451, 75] on button "Save & Close" at bounding box center [779, 428] width 74 height 19
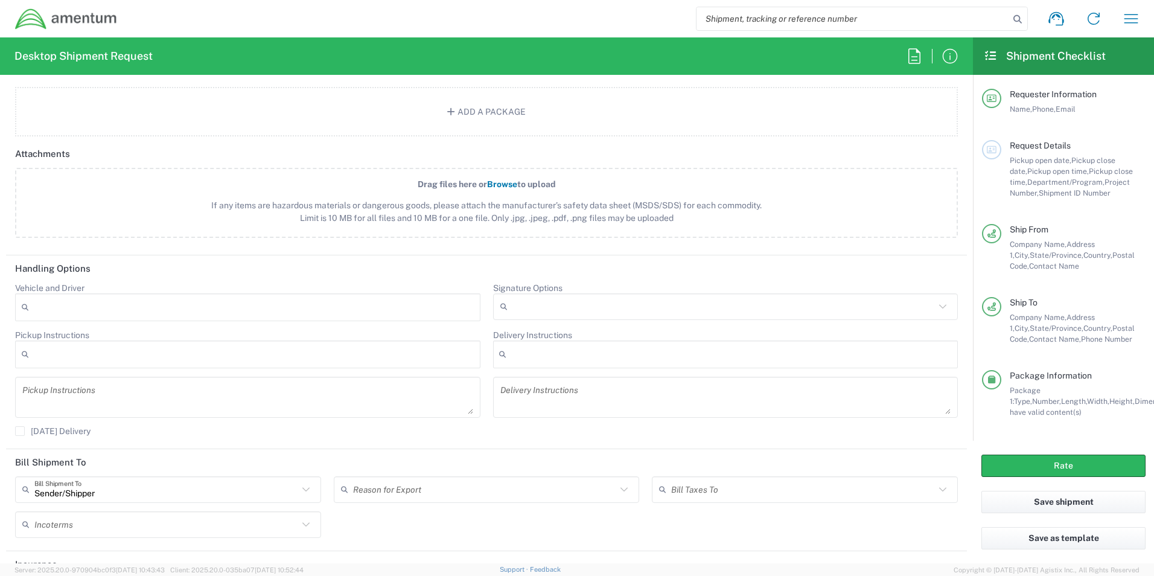
scroll to position [1368, 0]
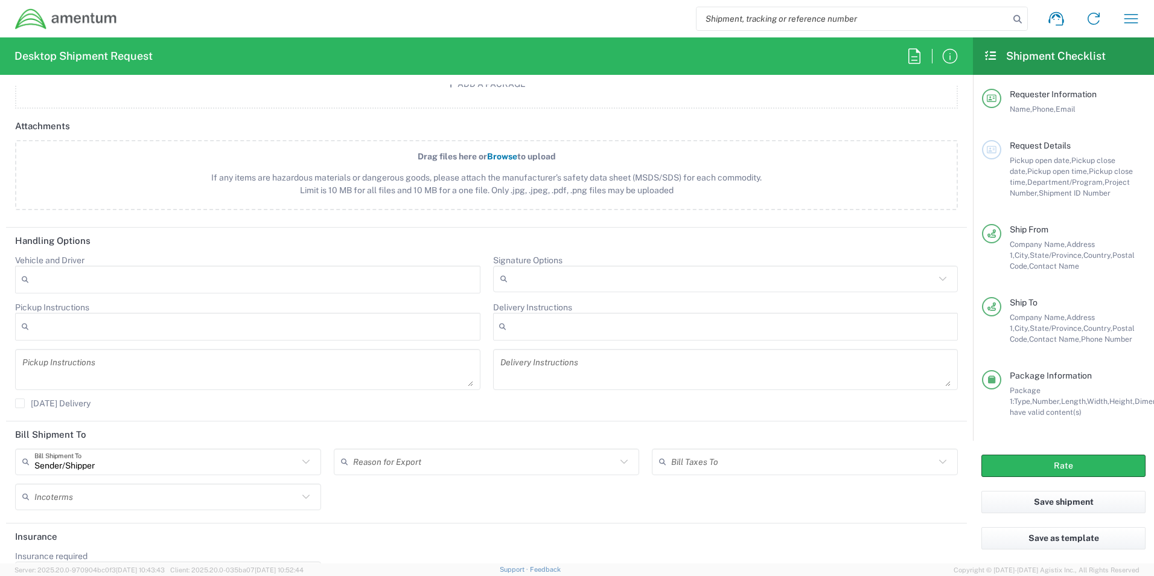
click at [451, 75] on input "Signature Options" at bounding box center [723, 278] width 423 height 19
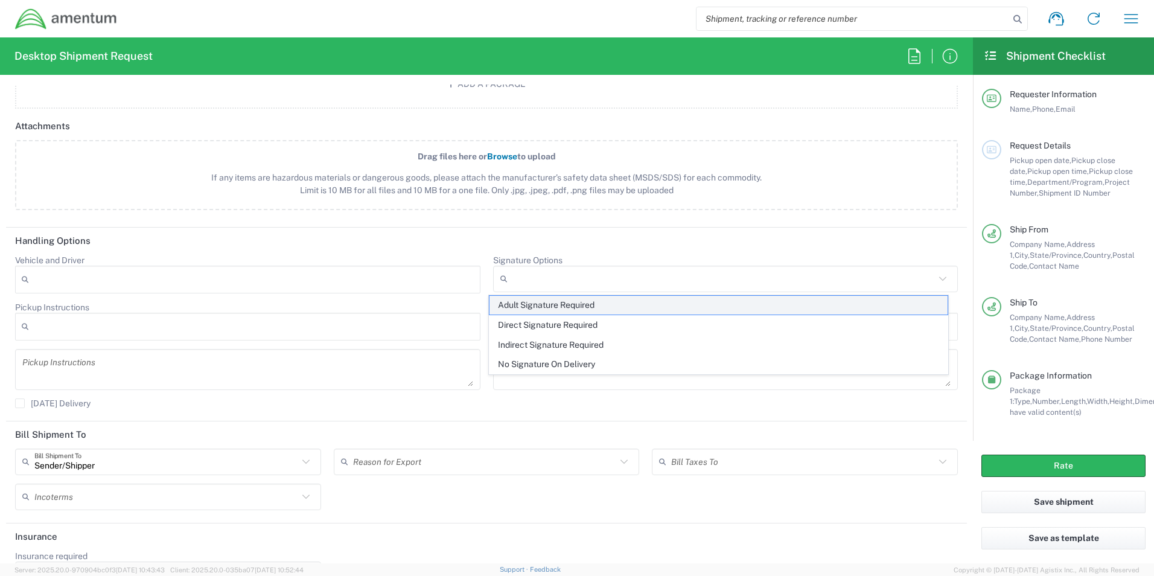
click at [451, 75] on span "Adult Signature Required" at bounding box center [718, 305] width 458 height 19
type input "Adult Signature Required"
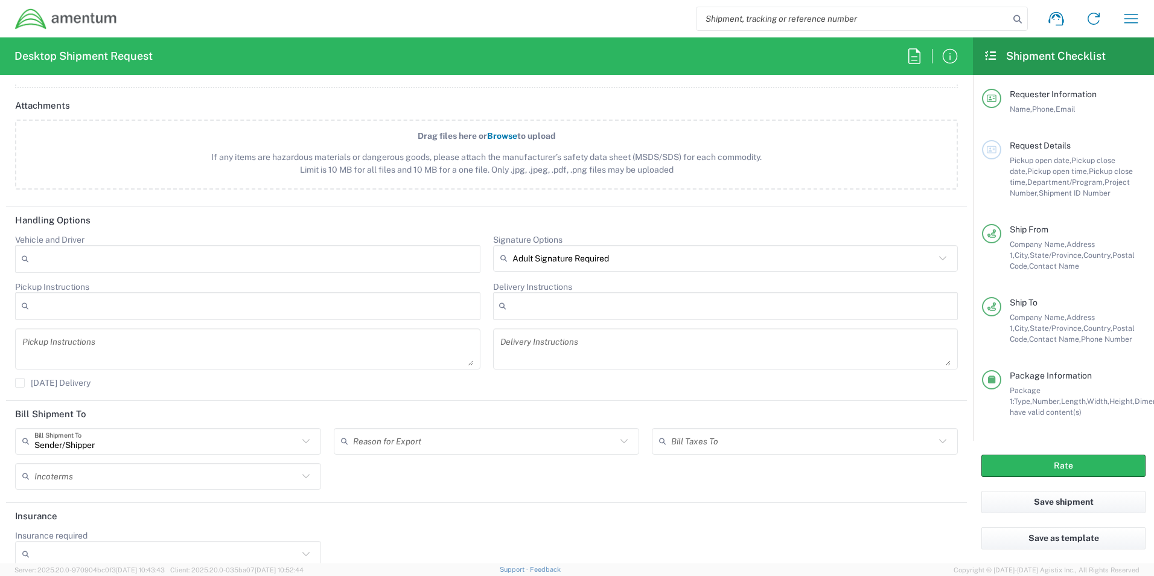
scroll to position [1406, 0]
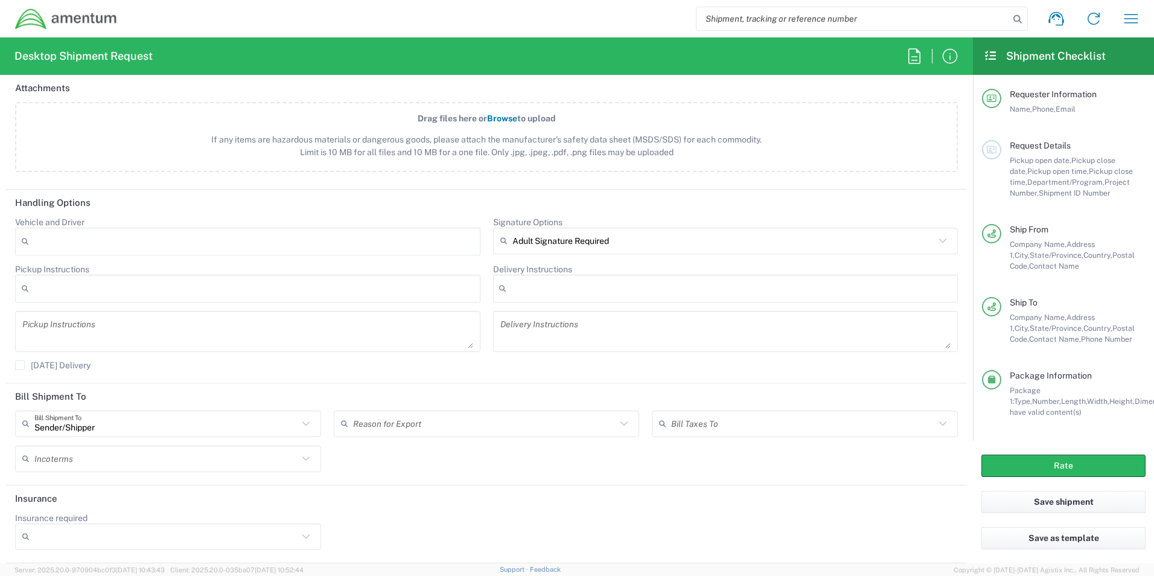
click at [299, 75] on icon at bounding box center [306, 537] width 16 height 16
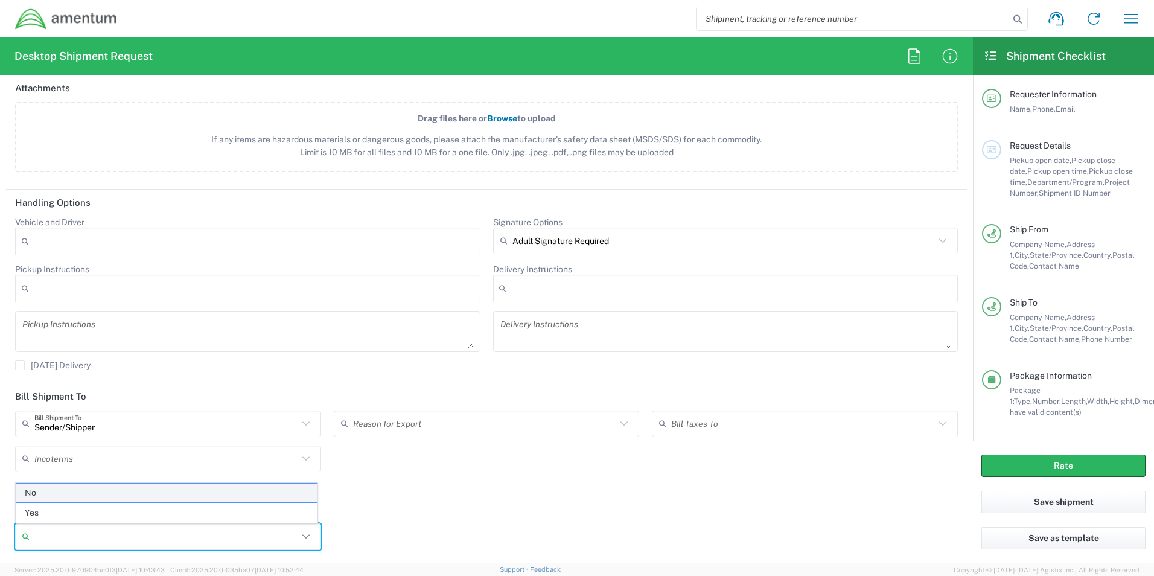
click at [39, 75] on span "No" at bounding box center [166, 492] width 301 height 19
type input "No"
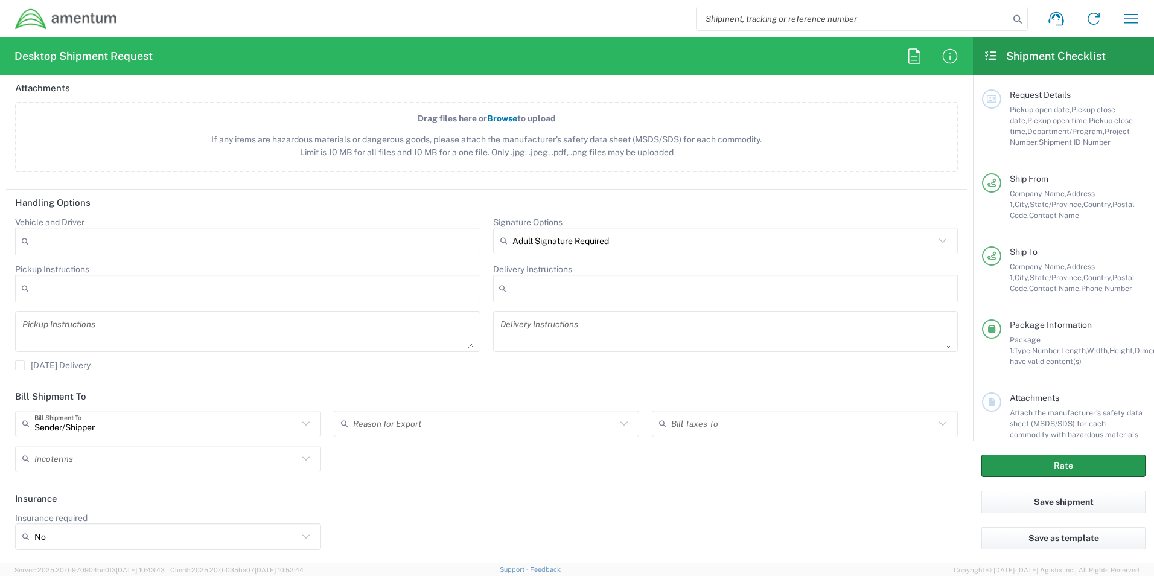
click at [451, 75] on button "Rate" at bounding box center [1063, 465] width 164 height 22
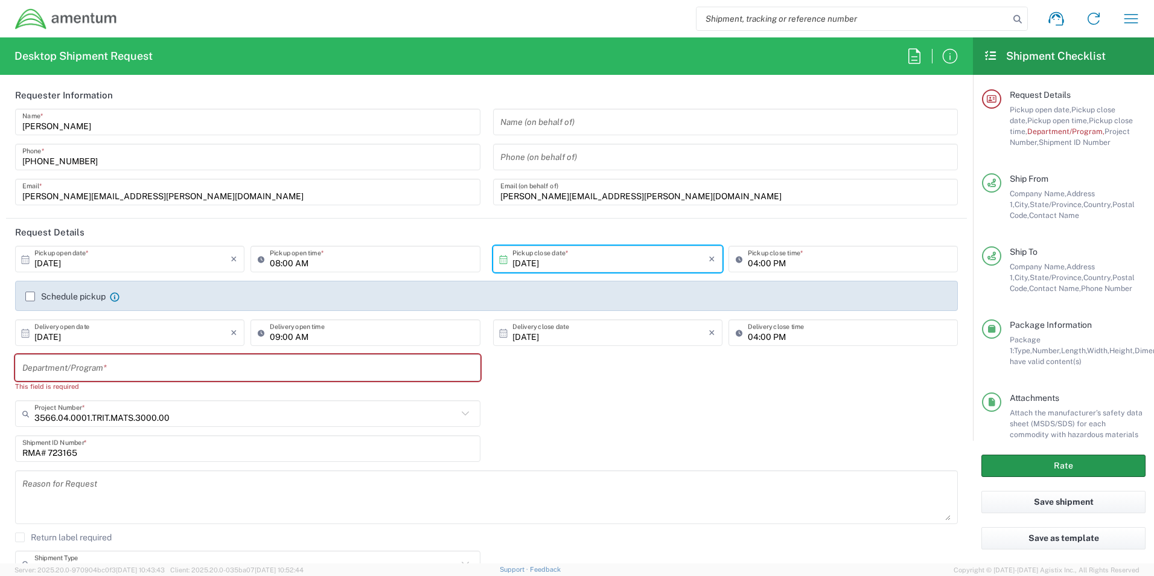
scroll to position [0, 0]
click at [56, 75] on input "text" at bounding box center [247, 370] width 451 height 21
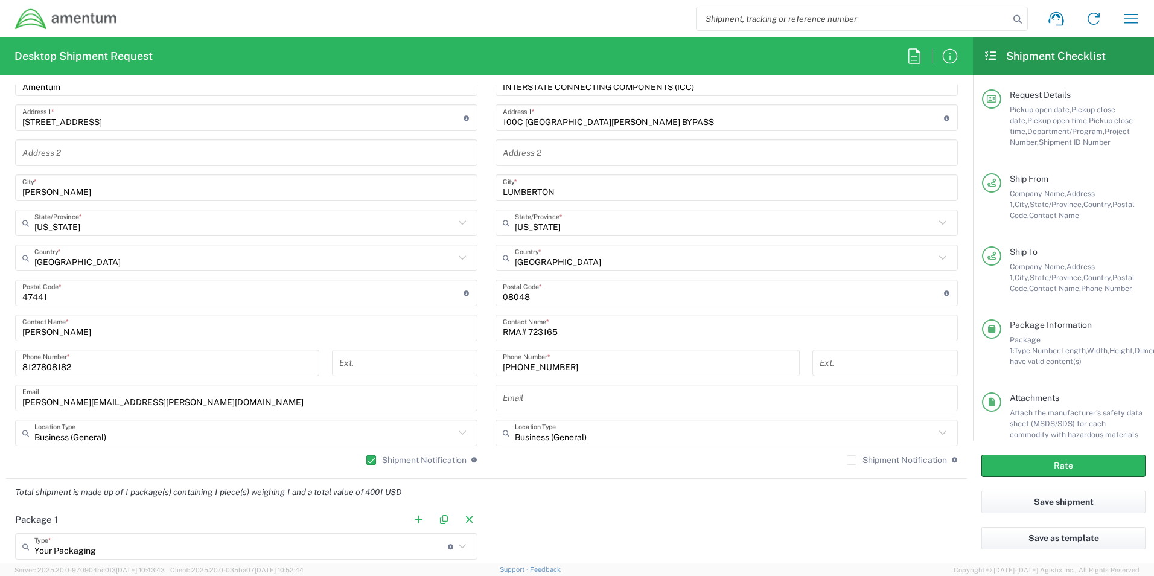
scroll to position [724, 0]
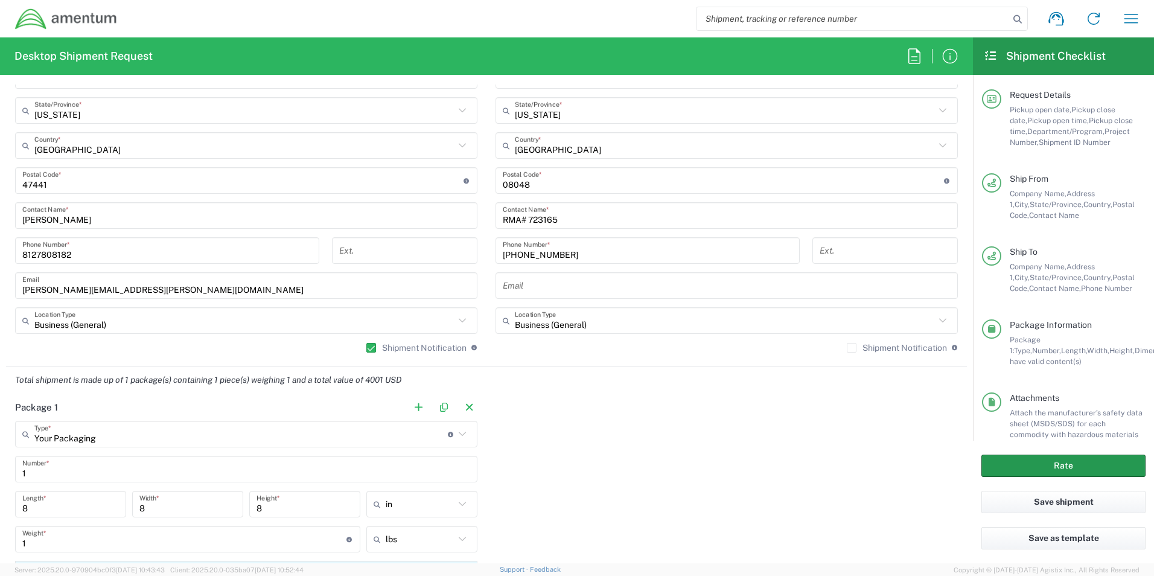
type input "TRITON"
click at [451, 75] on button "Rate" at bounding box center [1063, 465] width 164 height 22
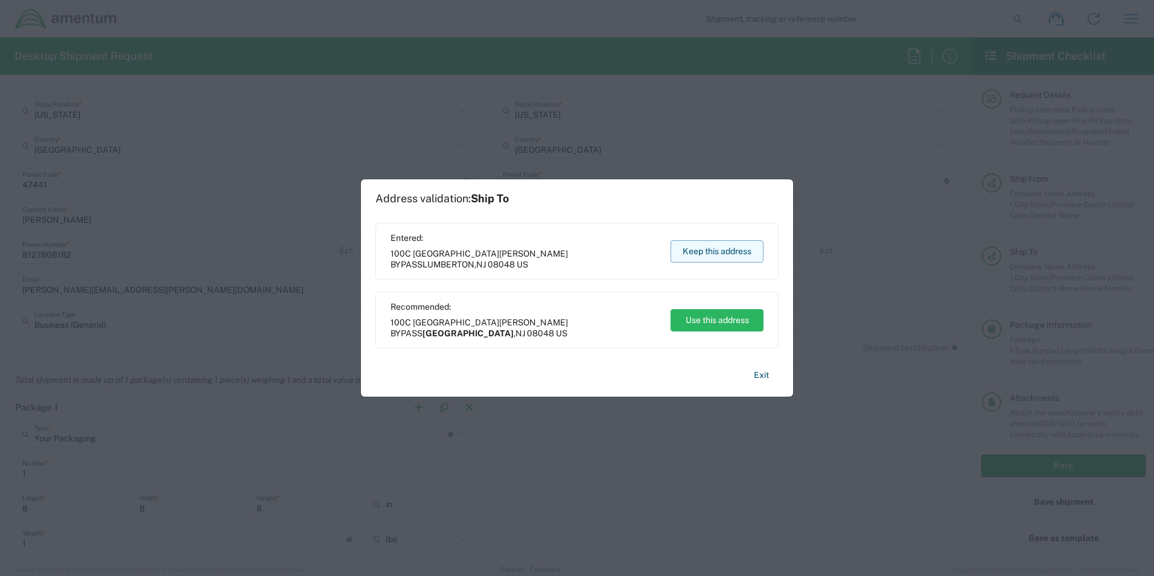
click at [451, 75] on button "Keep this address" at bounding box center [716, 251] width 93 height 22
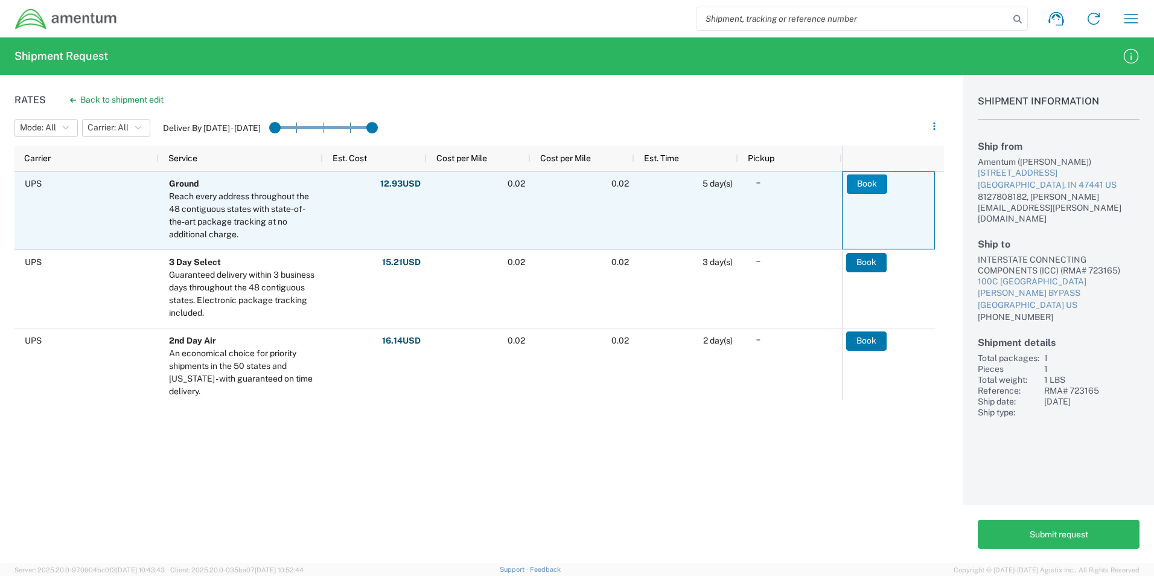
click at [451, 75] on button "Book" at bounding box center [867, 183] width 40 height 19
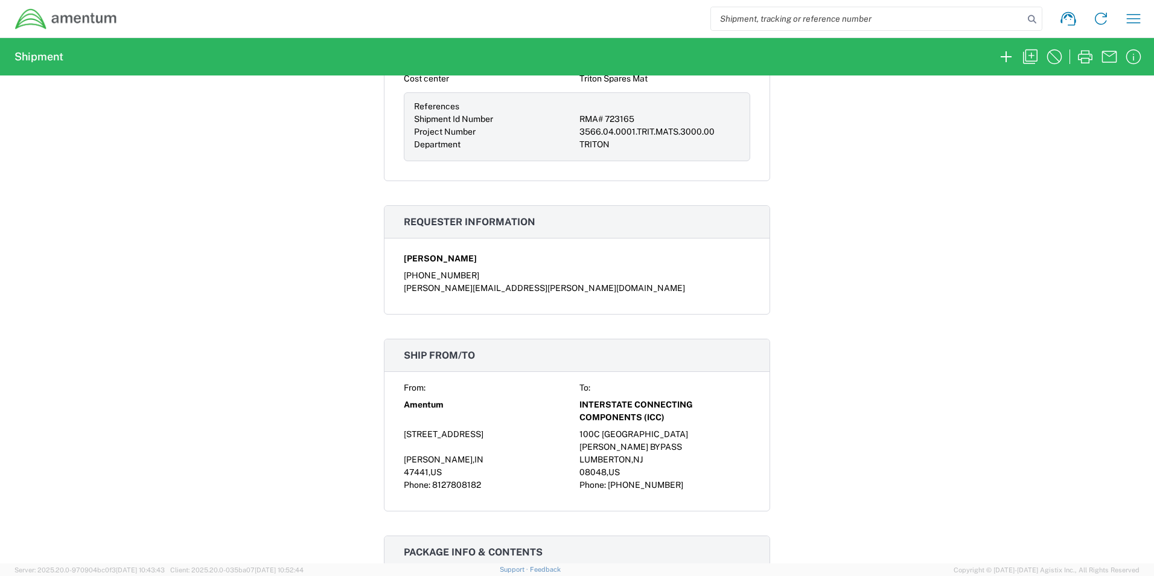
scroll to position [483, 0]
